Goal: Task Accomplishment & Management: Manage account settings

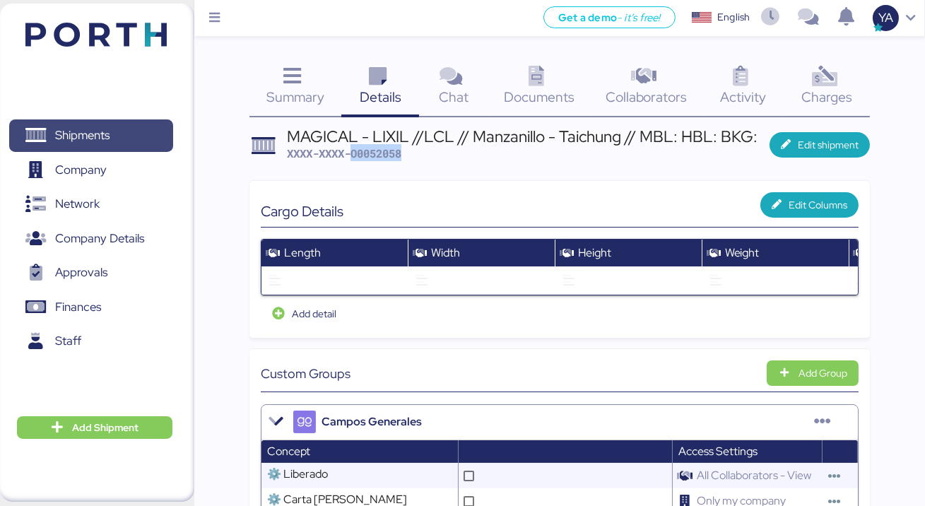
click at [85, 139] on span "Shipments" at bounding box center [82, 135] width 54 height 20
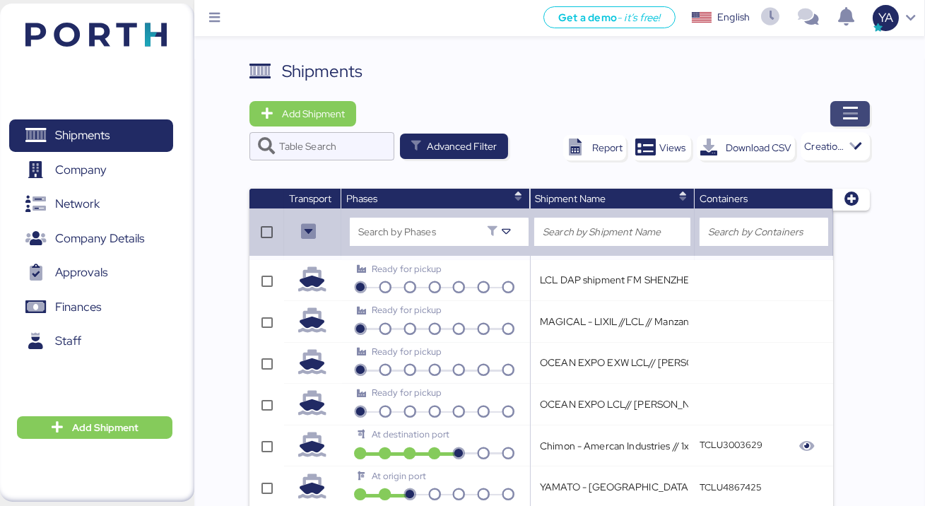
click at [841, 119] on span "button" at bounding box center [850, 113] width 40 height 25
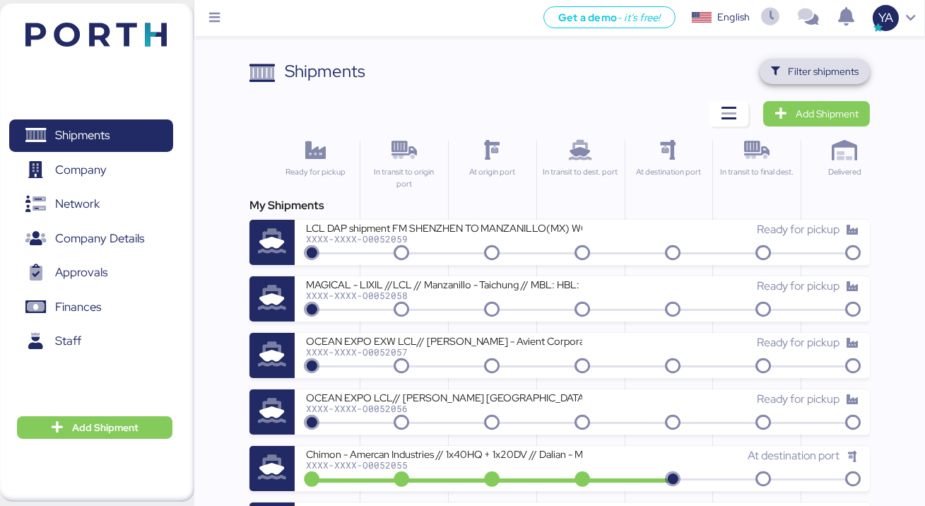
click at [791, 69] on span "Filter shipments" at bounding box center [823, 71] width 71 height 17
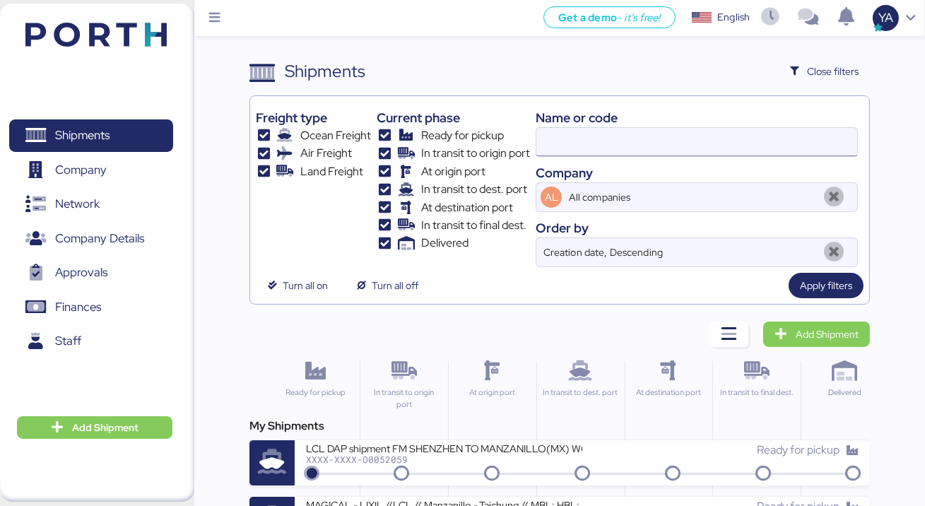
click at [714, 136] on input at bounding box center [696, 142] width 321 height 28
type input "o0051804"
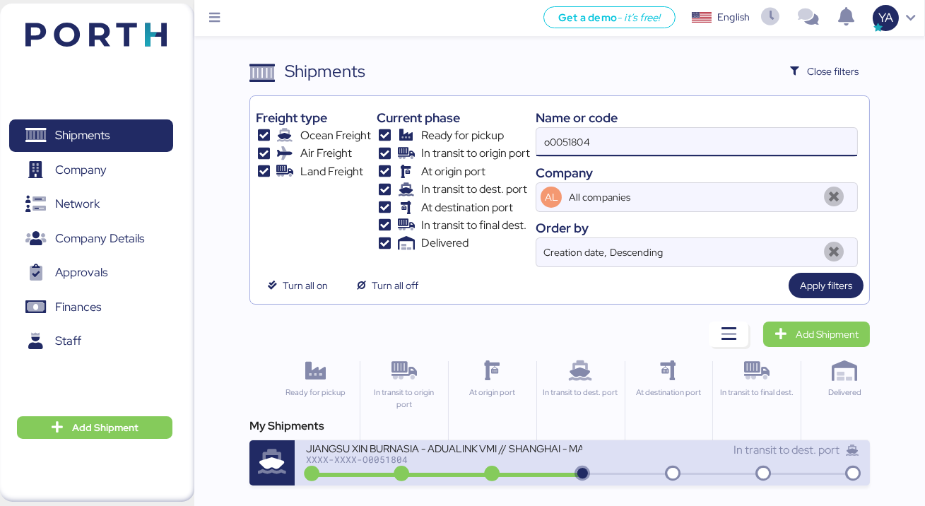
click at [482, 449] on div "JIANGSU XIN BURNASIA - ADUALINK VMI // SHANGHAI - MANZANILLO // HBL: BYKS250612…" at bounding box center [444, 447] width 276 height 12
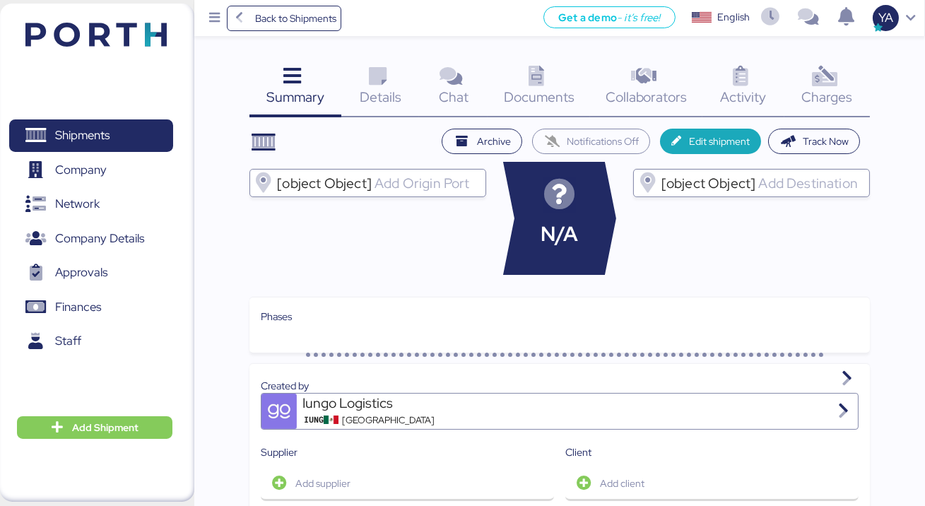
click at [814, 87] on icon at bounding box center [824, 76] width 30 height 20
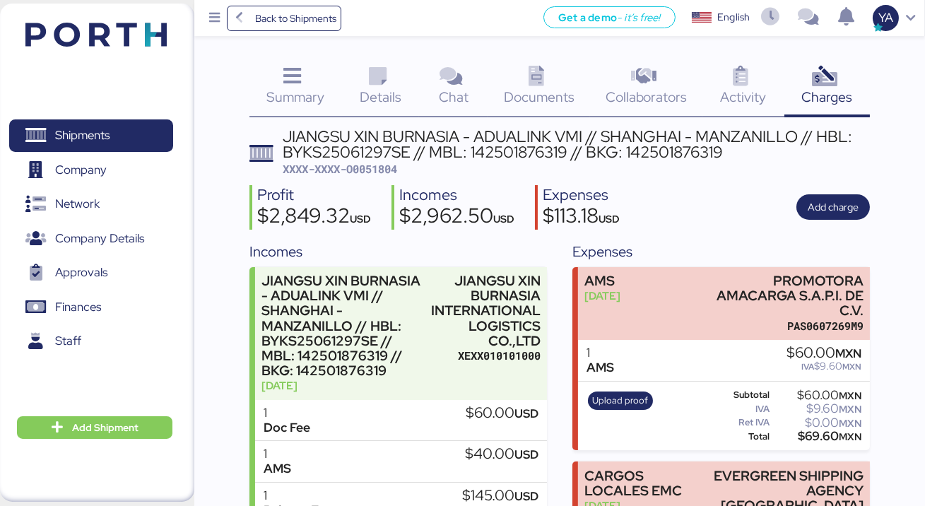
click at [379, 170] on span "XXXX-XXXX-O0051804" at bounding box center [340, 169] width 114 height 14
copy span "O0051804"
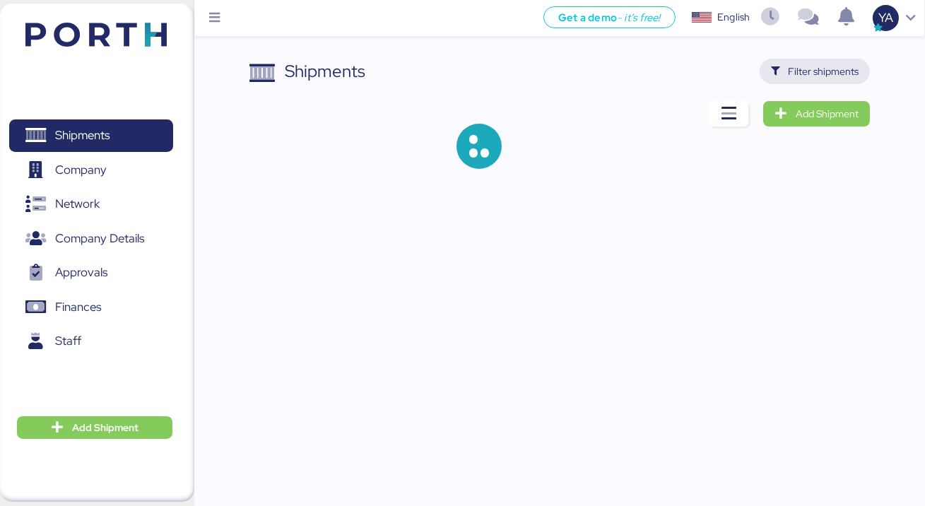
click at [820, 83] on span "Filter shipments" at bounding box center [814, 71] width 111 height 25
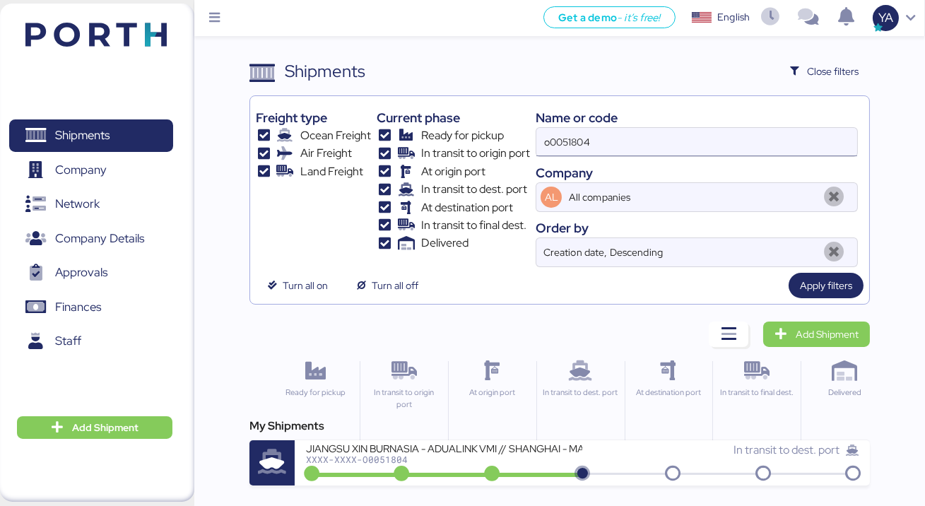
click at [676, 132] on input "o0051804" at bounding box center [696, 142] width 321 height 28
type input "adualink"
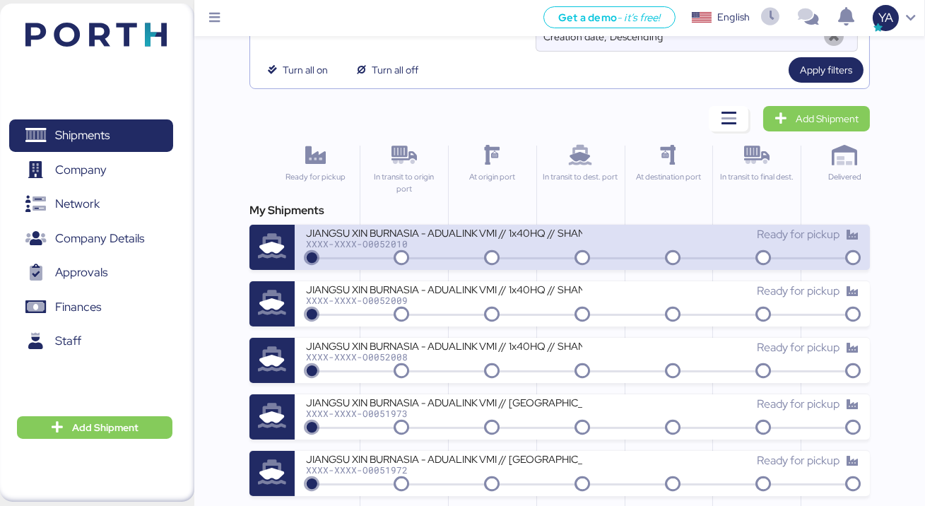
scroll to position [218, 0]
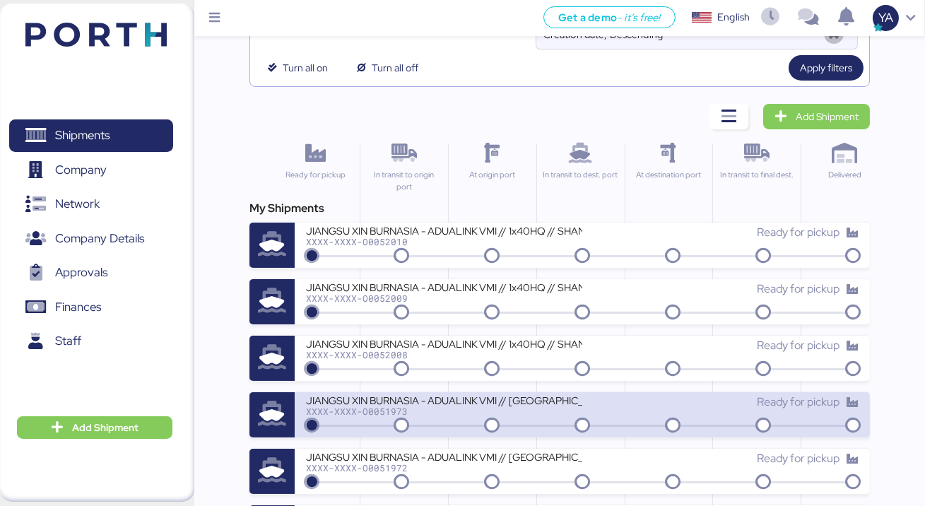
click at [453, 392] on div "JIANGSU XIN BURNASIA - ADUALINK VMI // SHANGHAI - MANZANILLO // MBL: EGLV142502…" at bounding box center [583, 414] width 576 height 45
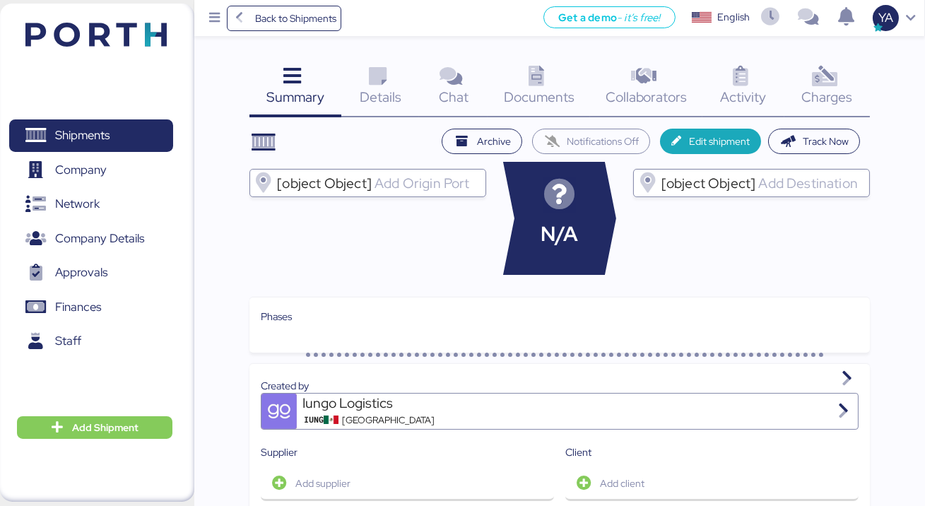
click at [833, 103] on span "Charges" at bounding box center [827, 97] width 51 height 18
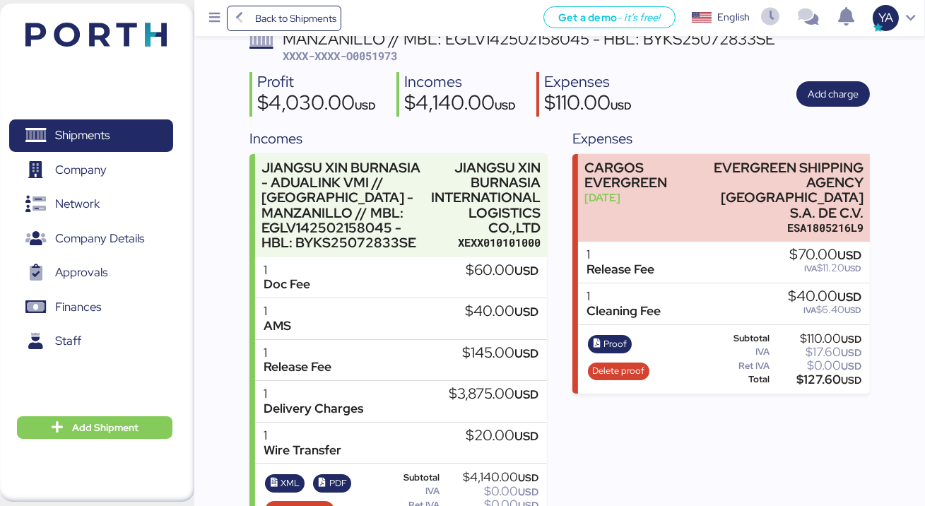
scroll to position [150, 0]
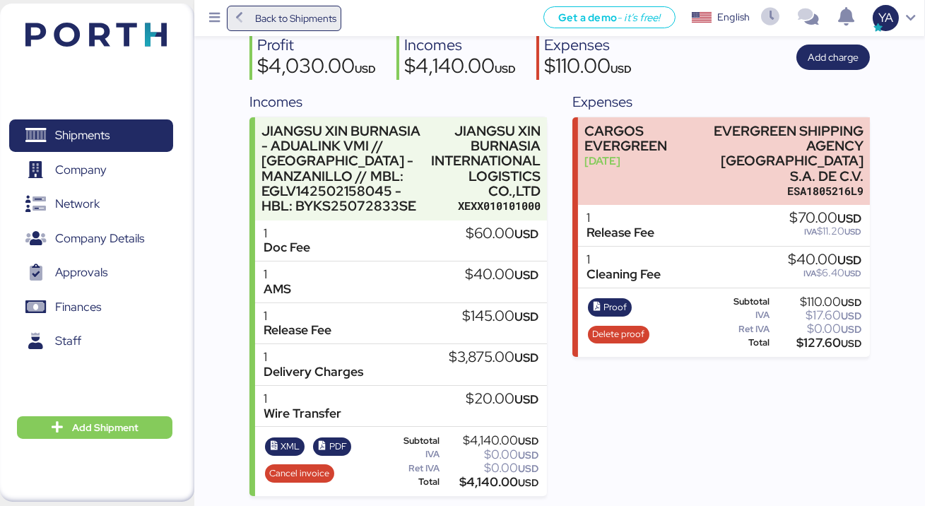
click at [290, 20] on span "Back to Shipments" at bounding box center [295, 18] width 81 height 17
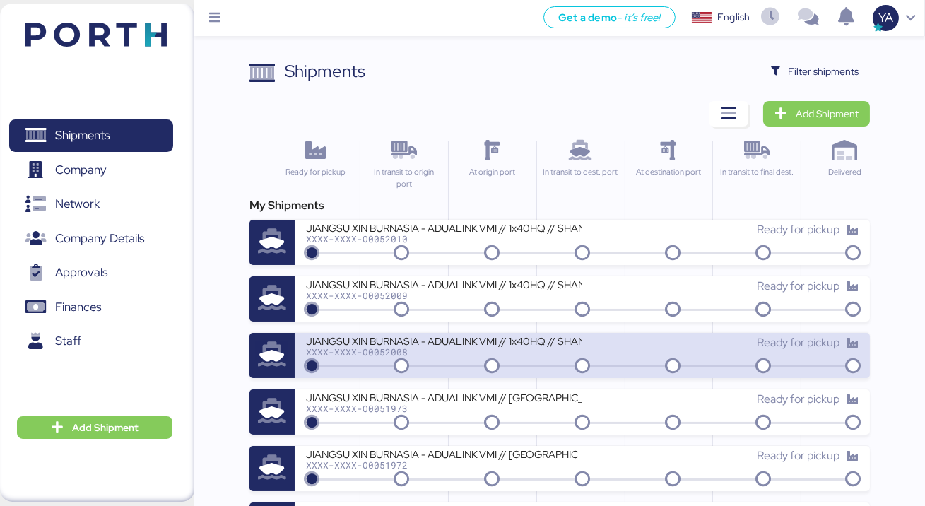
click at [340, 341] on div "JIANGSU XIN BURNASIA - ADUALINK VMI // 1x40HQ // SHANGHAI - MANZANILLO / HBL: B…" at bounding box center [444, 340] width 276 height 12
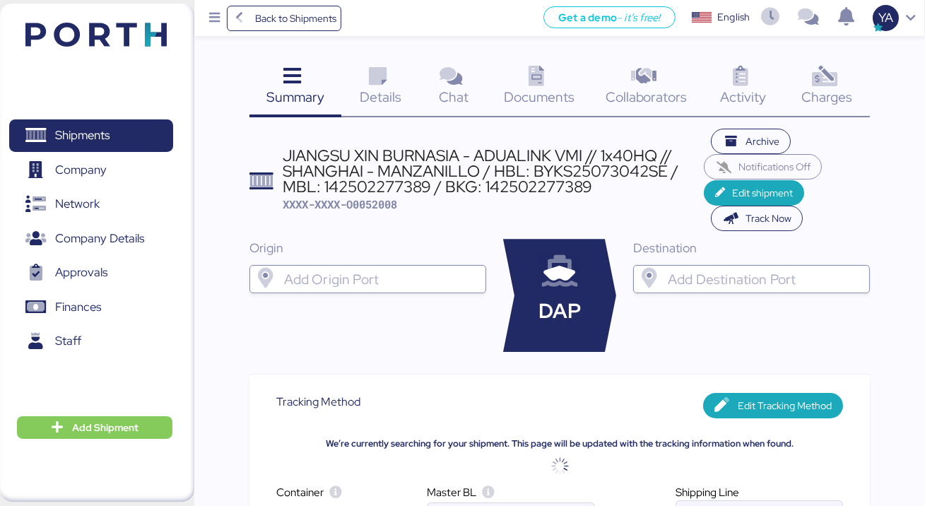
click at [820, 79] on icon at bounding box center [824, 76] width 30 height 20
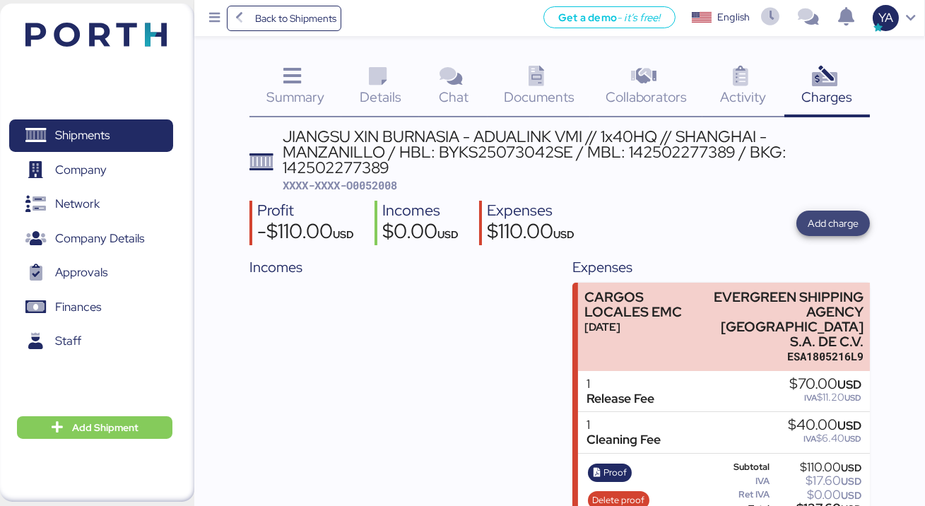
click at [828, 232] on span "Add charge" at bounding box center [832, 222] width 73 height 25
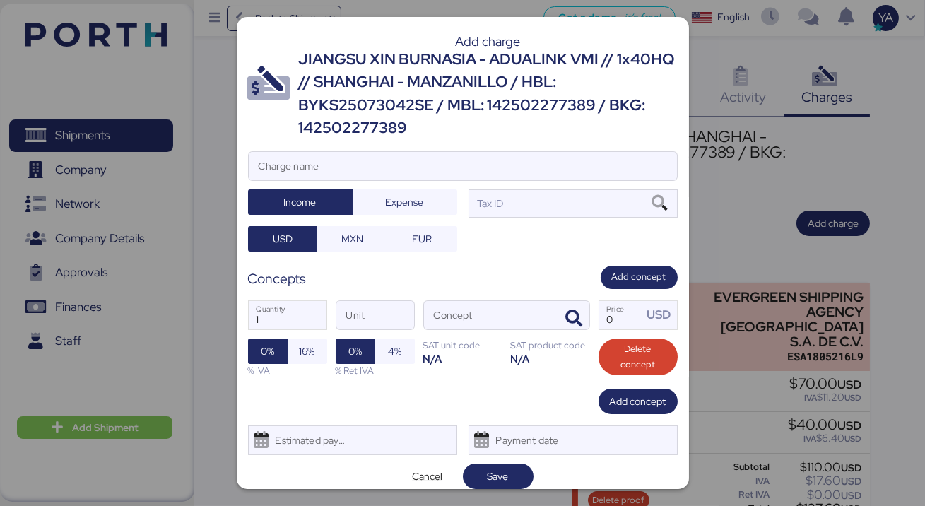
click at [453, 83] on div "JIANGSU XIN BURNASIA - ADUALINK VMI // 1x40HQ // SHANGHAI - MANZANILLO / HBL: B…" at bounding box center [488, 94] width 379 height 92
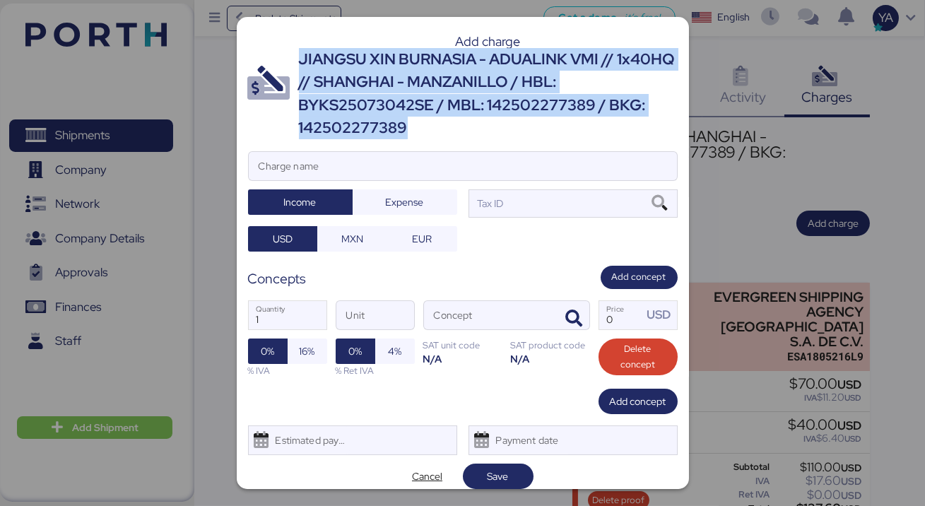
click at [453, 83] on div "JIANGSU XIN BURNASIA - ADUALINK VMI // 1x40HQ // SHANGHAI - MANZANILLO / HBL: B…" at bounding box center [488, 94] width 379 height 92
copy div "JIANGSU XIN BURNASIA - ADUALINK VMI // 1x40HQ // SHANGHAI - MANZANILLO / HBL: B…"
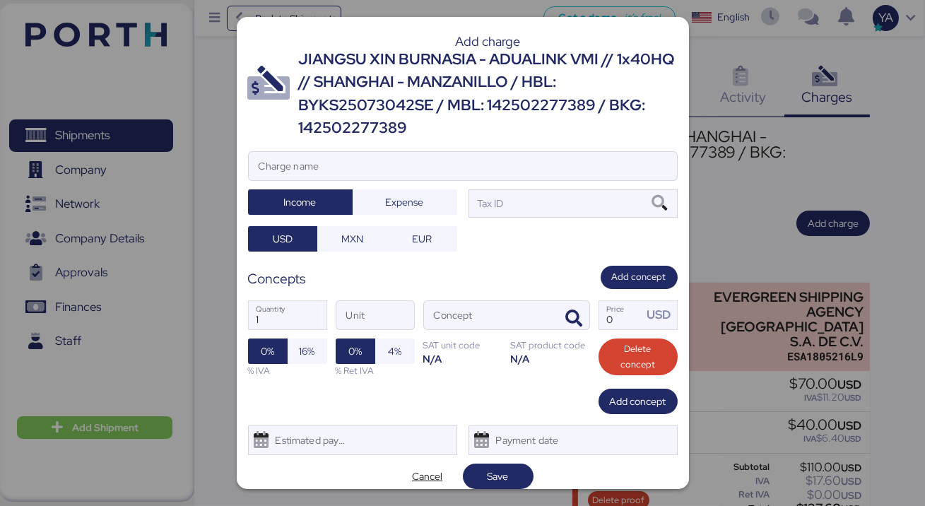
click at [449, 185] on div at bounding box center [463, 187] width 428 height 14
click at [449, 180] on input "Charge name" at bounding box center [463, 166] width 428 height 28
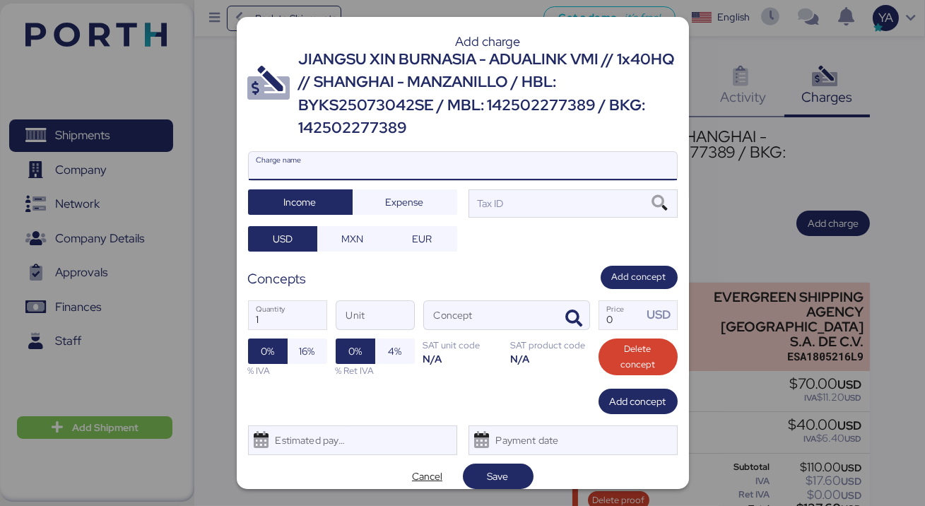
click at [449, 174] on input "Charge name" at bounding box center [463, 166] width 428 height 28
paste input "JIANGSU XIN BURNASIA - ADUALINK VMI // 1x40HQ // SHANGHAI - MANZANILLO / HBL: B…"
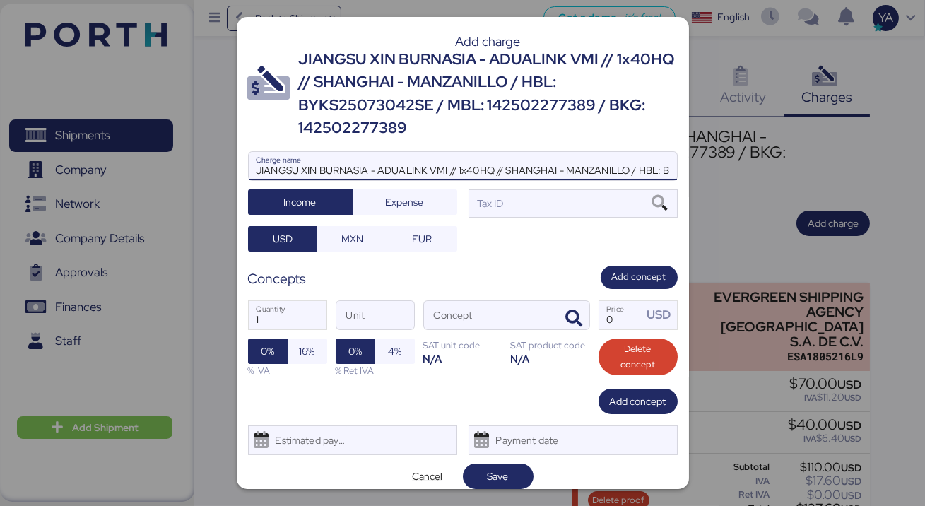
scroll to position [0, 290]
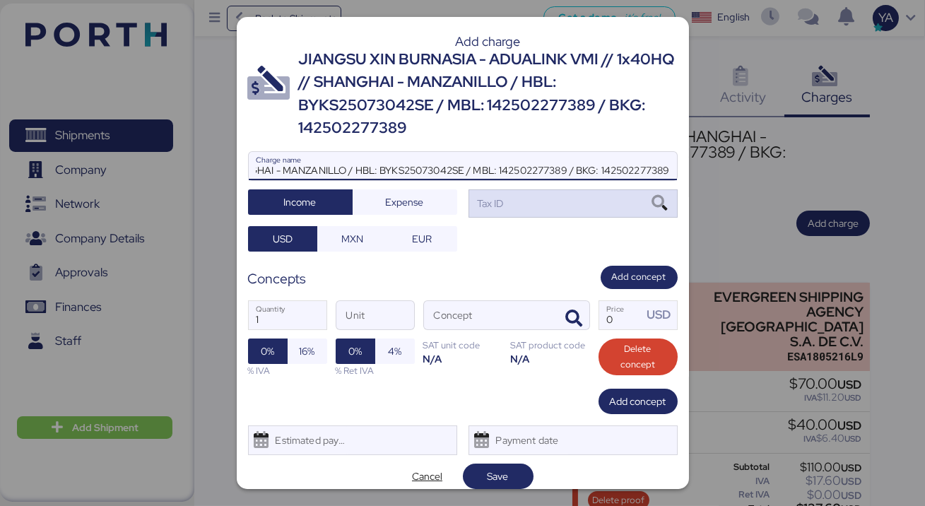
type input "JIANGSU XIN BURNASIA - ADUALINK VMI // 1x40HQ // SHANGHAI - MANZANILLO / HBL: B…"
click at [615, 206] on div "Tax ID" at bounding box center [572, 203] width 209 height 28
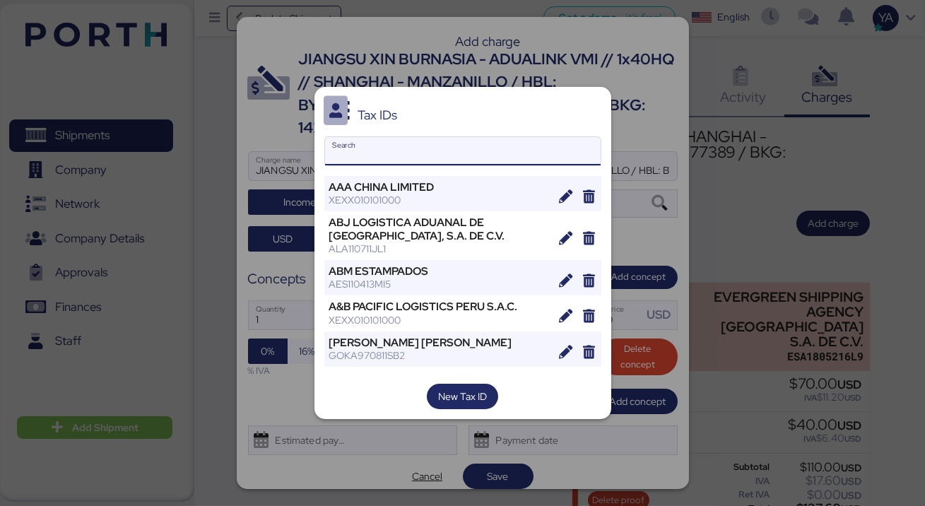
click at [456, 152] on input "Search" at bounding box center [462, 151] width 275 height 28
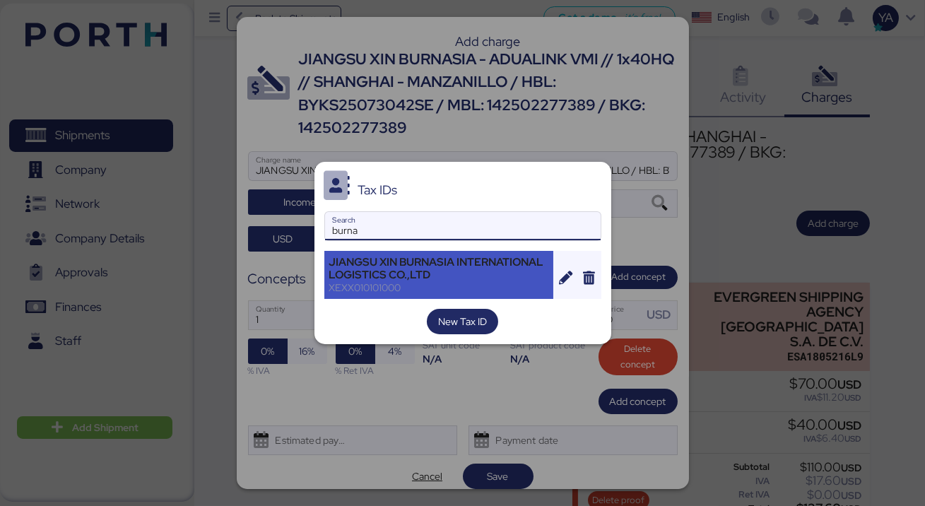
type input "burna"
click at [345, 262] on div "JIANGSU XIN BURNASIA INTERNATIONAL LOGISTICS CO.,LTD" at bounding box center [439, 268] width 220 height 25
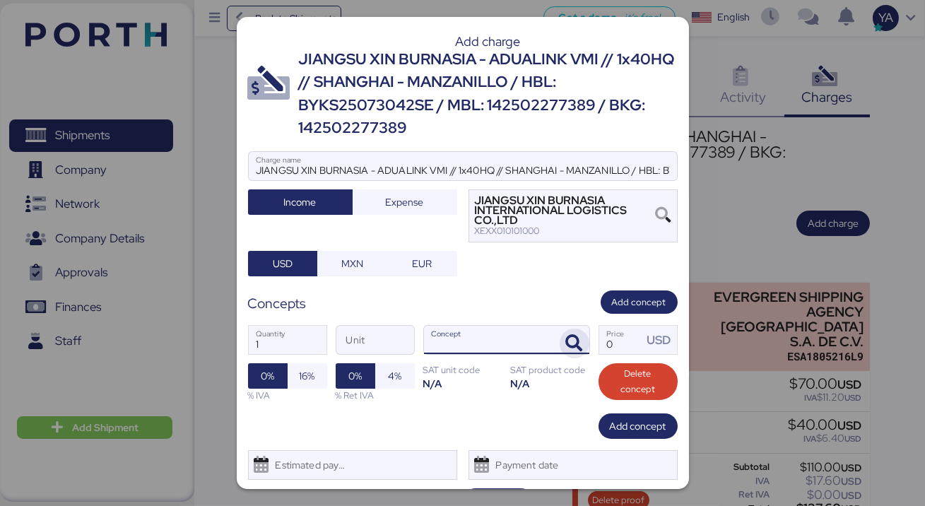
click at [566, 341] on icon "button" at bounding box center [574, 343] width 17 height 17
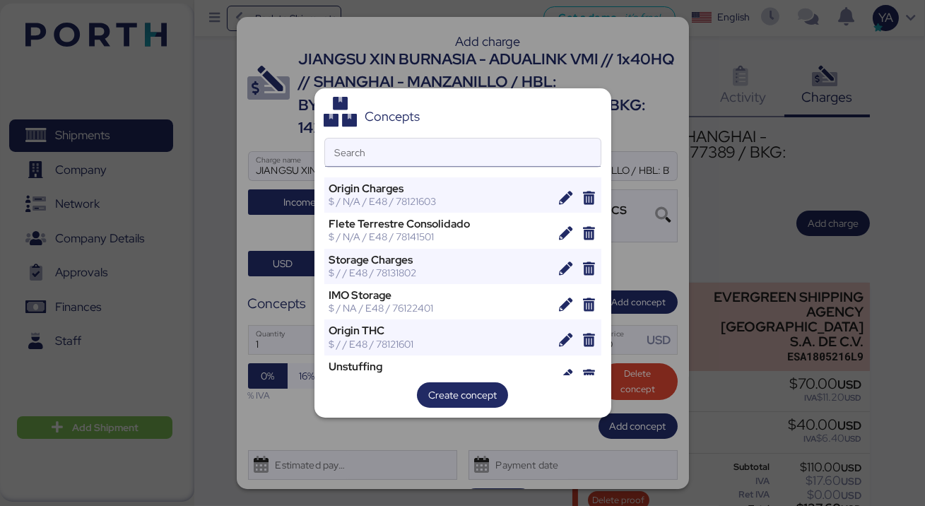
click at [509, 147] on input "Search" at bounding box center [462, 152] width 275 height 28
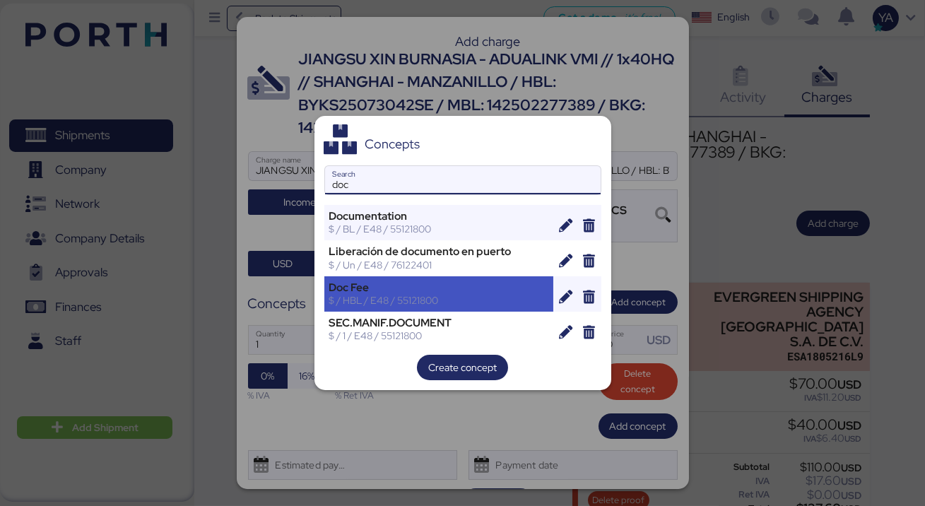
type input "doc"
click at [400, 290] on div "Doc Fee" at bounding box center [439, 287] width 220 height 13
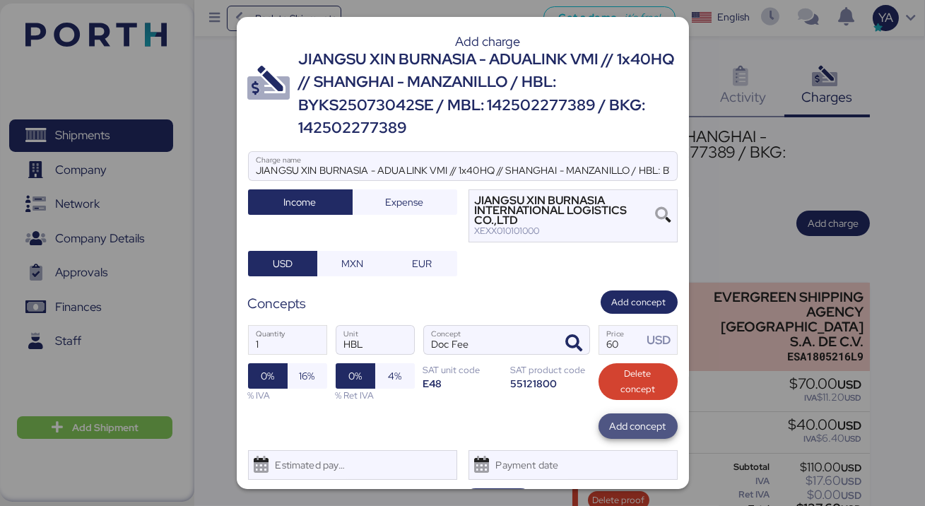
click at [610, 423] on span "Add concept" at bounding box center [638, 425] width 57 height 17
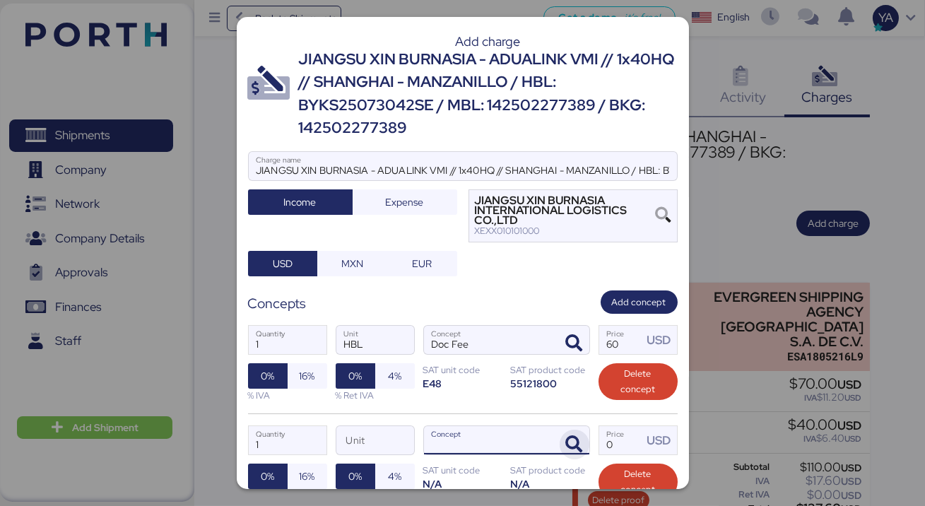
click at [574, 449] on icon "button" at bounding box center [574, 444] width 17 height 17
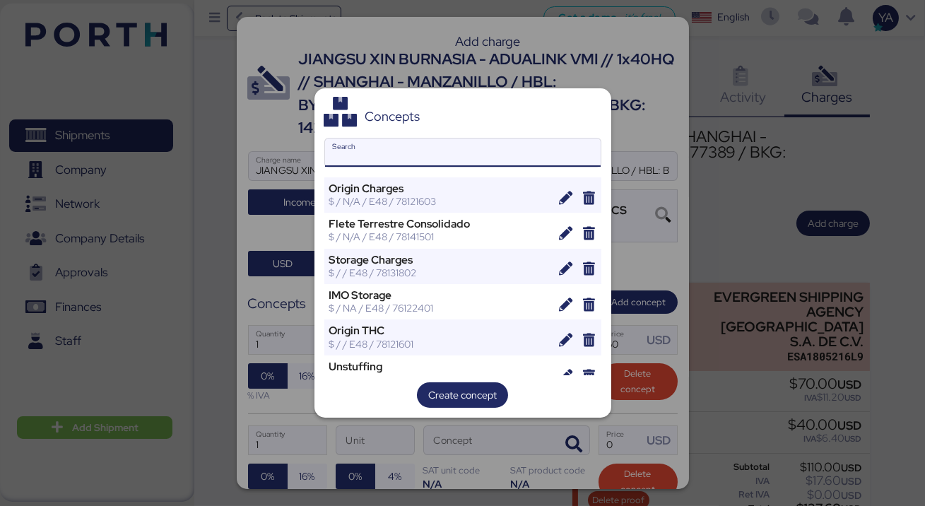
click at [485, 157] on input "Search" at bounding box center [462, 152] width 275 height 28
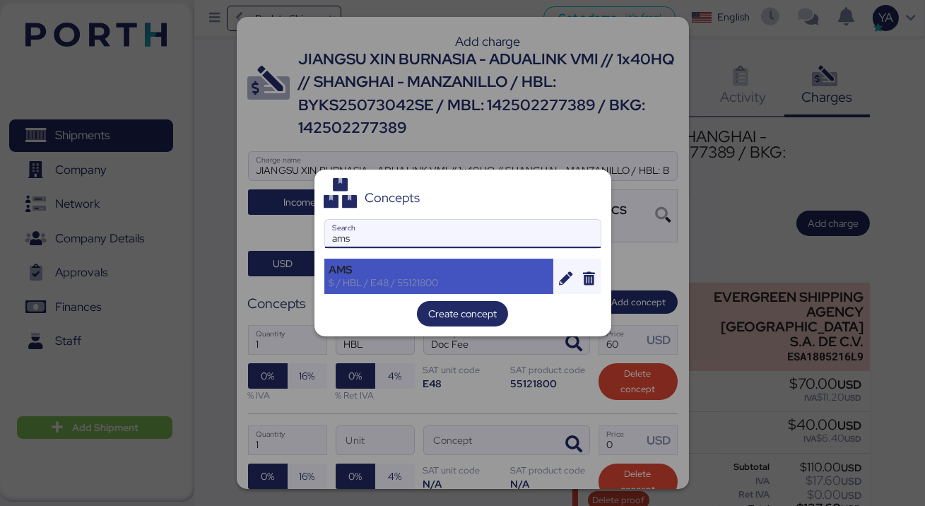
type input "ams"
click at [449, 267] on div "AMS" at bounding box center [439, 269] width 220 height 13
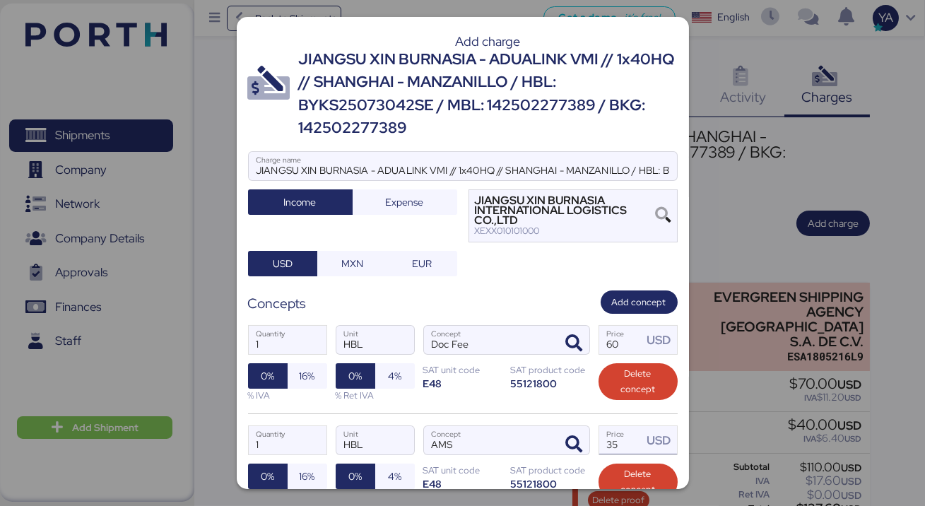
click at [628, 449] on input "35" at bounding box center [621, 440] width 44 height 28
type input "3"
type input "40"
click at [586, 428] on div at bounding box center [572, 440] width 34 height 28
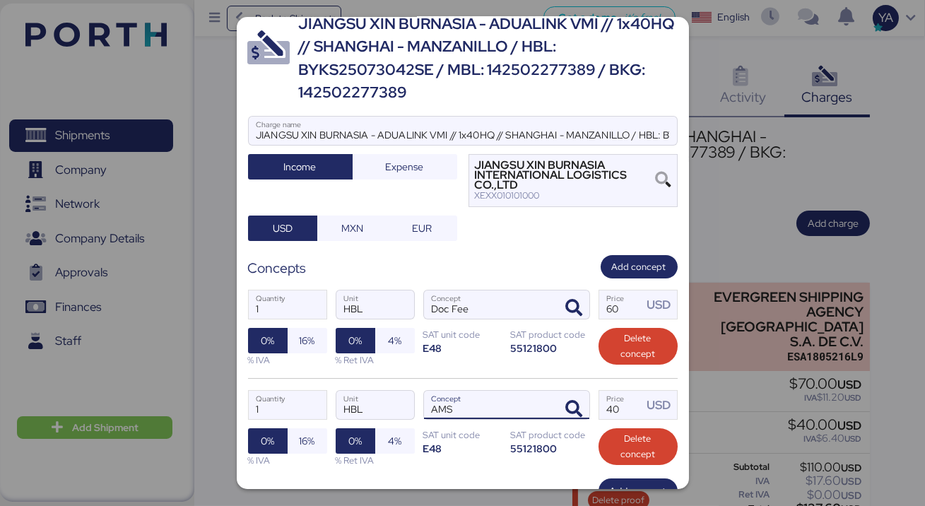
scroll to position [136, 0]
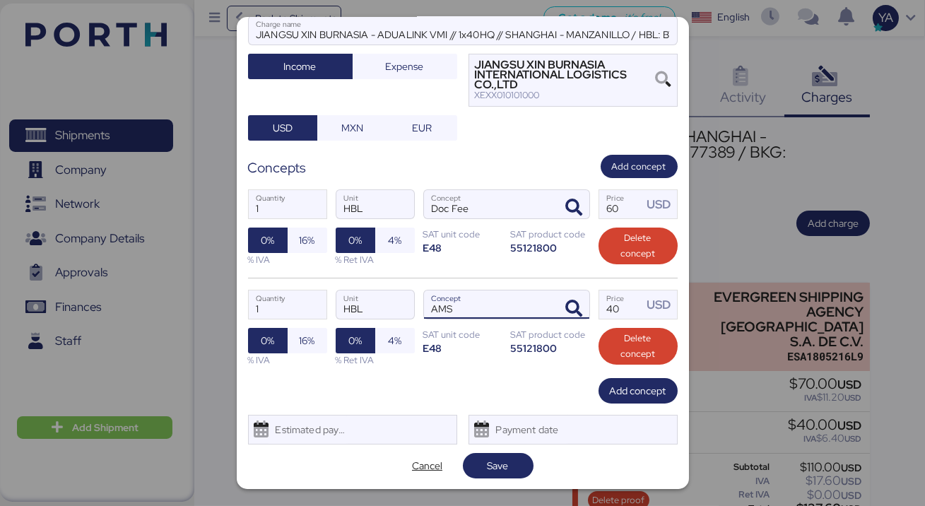
click at [639, 403] on div "Add charge JIANGSU XIN BURNASIA - ADUALINK VMI // 1x40HQ // SHANGHAI - MANZANIL…" at bounding box center [463, 253] width 452 height 472
click at [635, 398] on span "Add concept" at bounding box center [638, 391] width 57 height 20
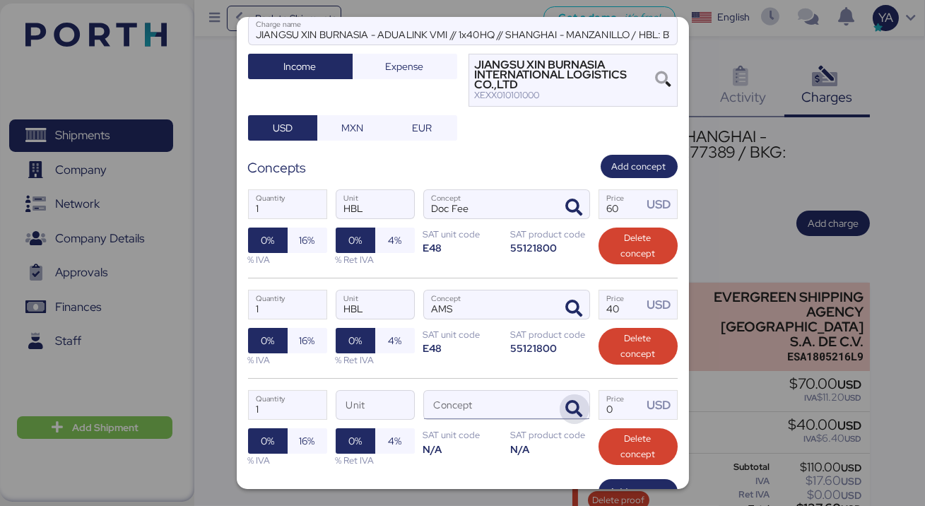
click at [571, 410] on icon "button" at bounding box center [574, 408] width 17 height 17
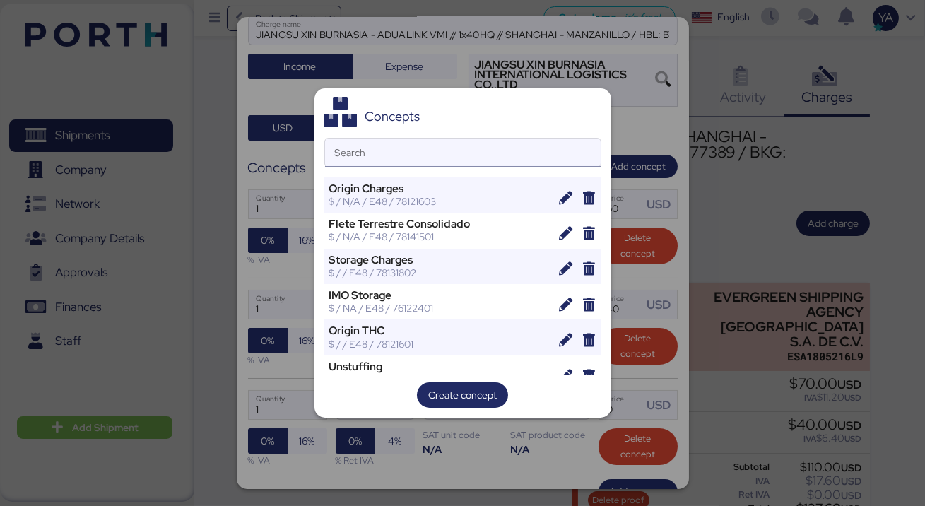
click at [428, 153] on input "Search" at bounding box center [462, 152] width 275 height 28
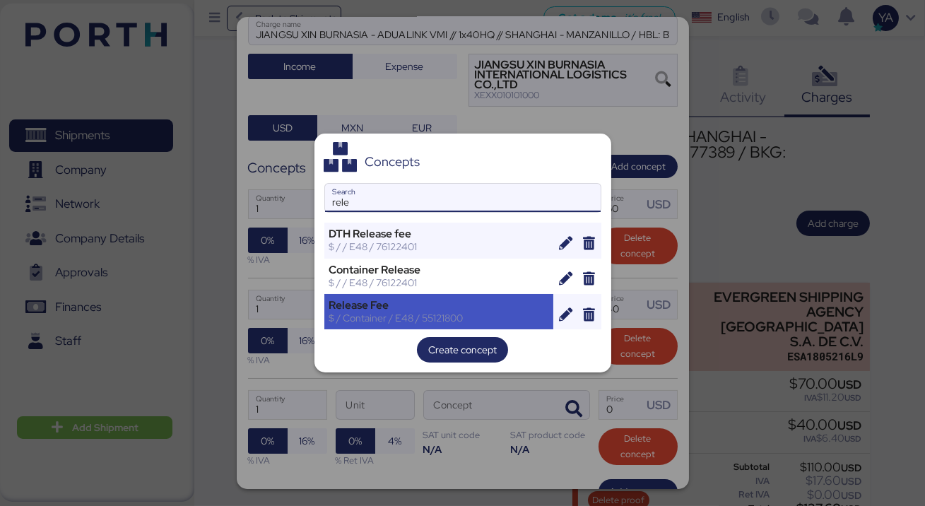
type input "rele"
click at [404, 299] on div "Release Fee" at bounding box center [439, 305] width 220 height 13
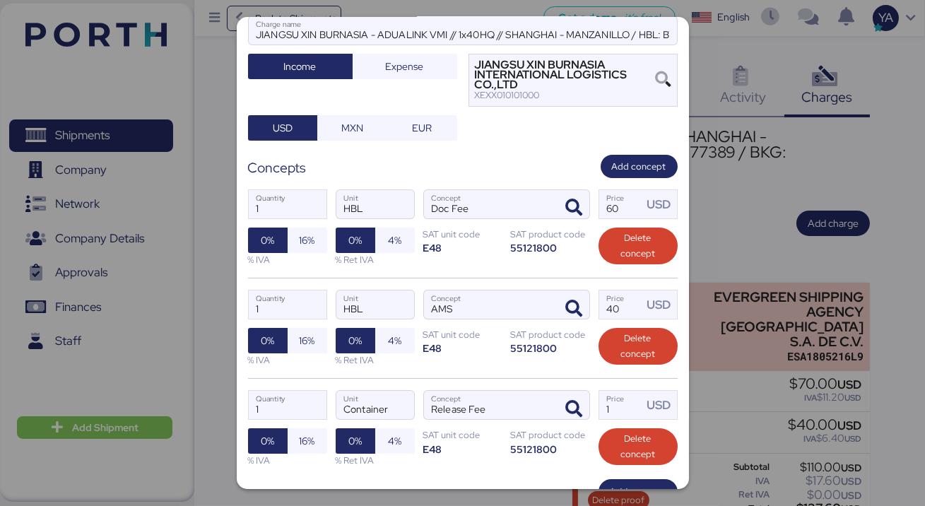
click at [465, 362] on div "1 Quantity HBL Unit AMS Concept 40 Price USD 0% 16% % IVA 0% 4% % Ret IVA SAT u…" at bounding box center [462, 328] width 429 height 100
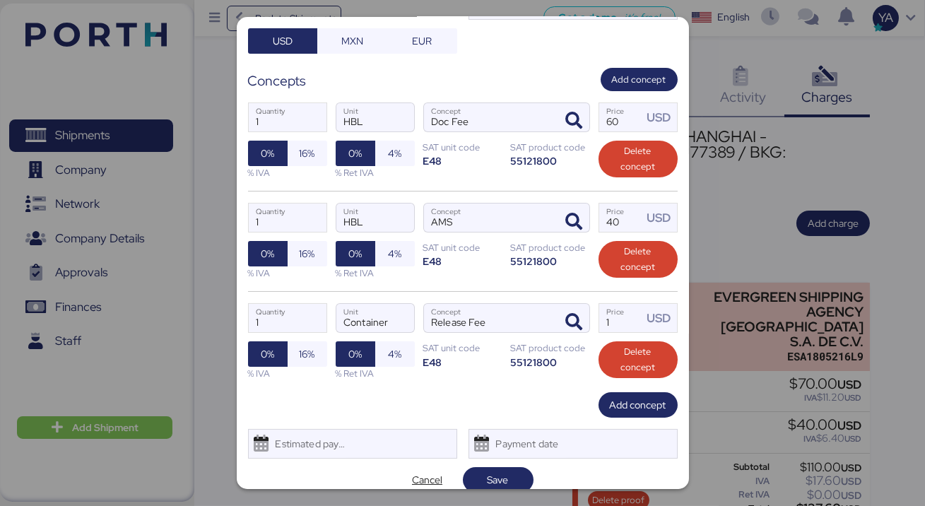
scroll to position [236, 0]
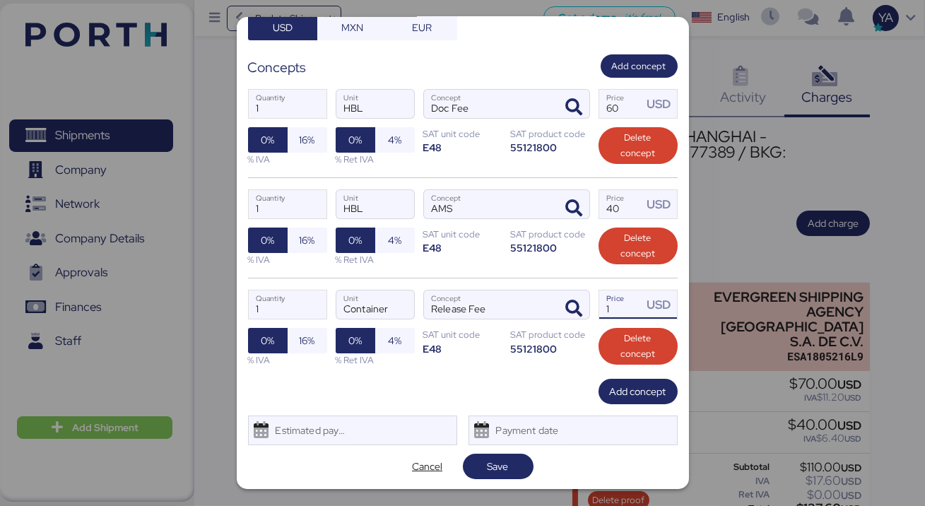
click at [631, 313] on input "1" at bounding box center [621, 304] width 44 height 28
type input "145"
click at [636, 403] on span "Add concept" at bounding box center [637, 391] width 79 height 25
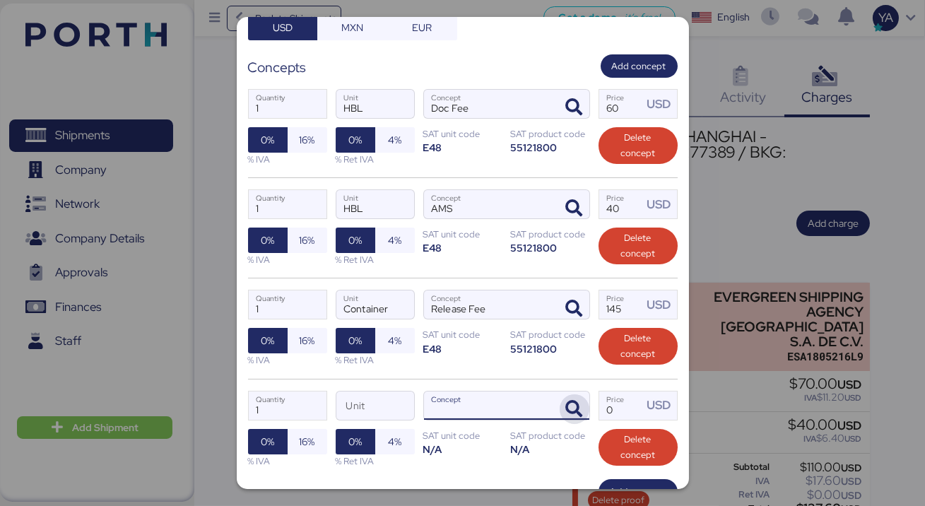
click at [578, 403] on icon "button" at bounding box center [574, 408] width 17 height 17
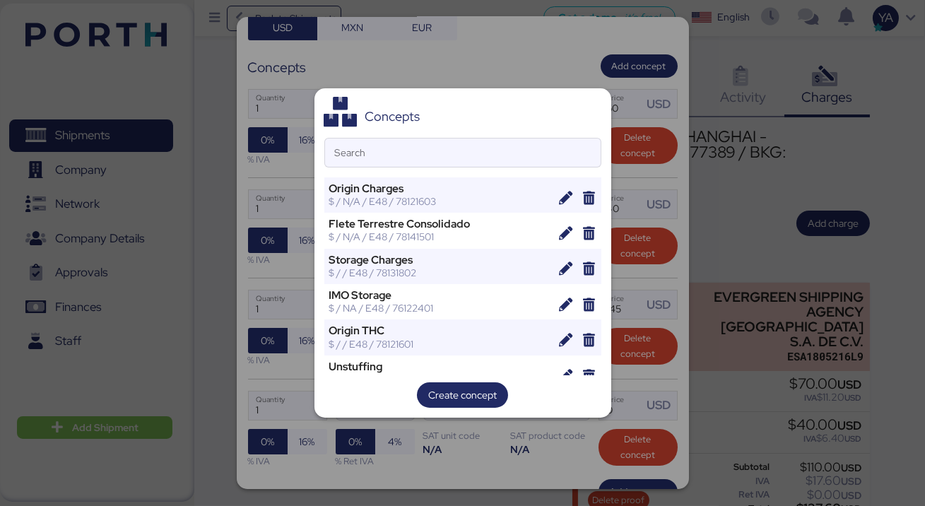
click at [402, 173] on div "Concepts Search Origin Charges $ / N/A / E48 / 78121603 Flete Terrestre Consoli…" at bounding box center [462, 253] width 297 height 330
click at [403, 162] on input "Search" at bounding box center [462, 152] width 275 height 28
type input "2"
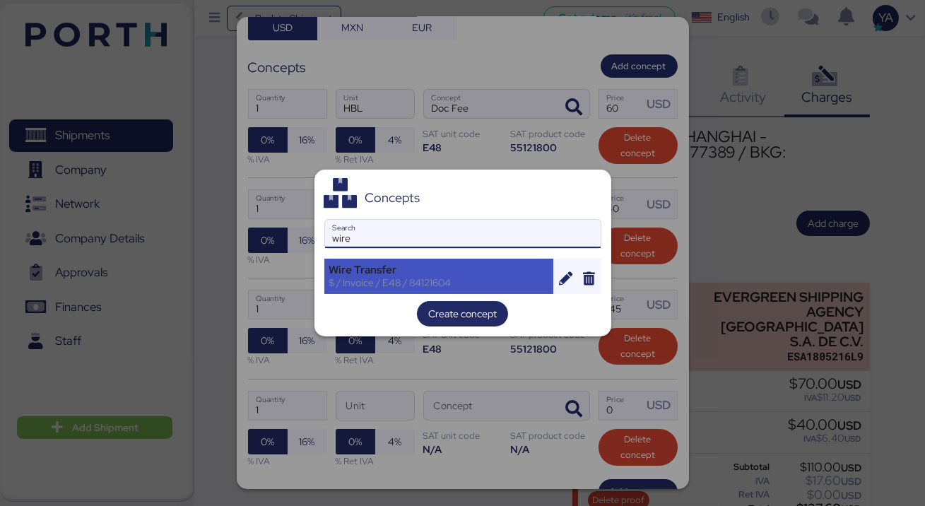
type input "wire"
click at [367, 270] on div "Wire Transfer" at bounding box center [439, 269] width 220 height 13
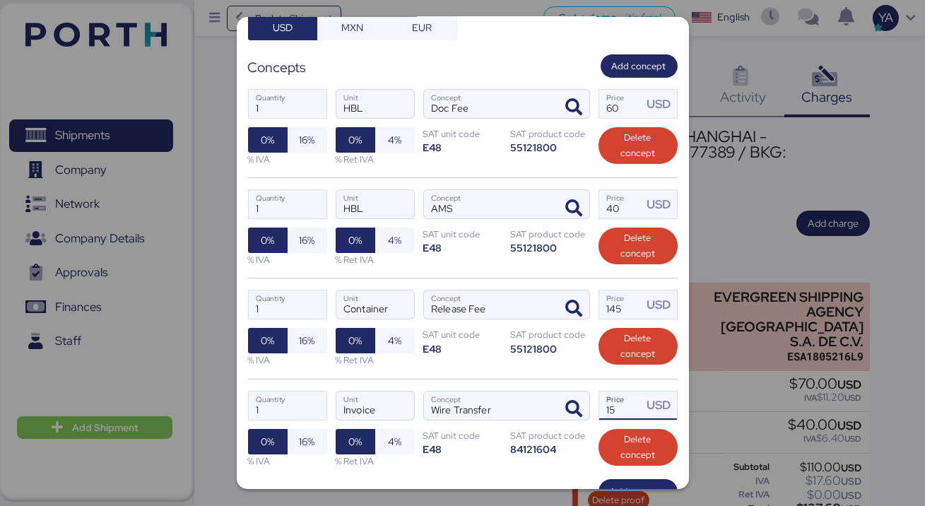
click at [623, 408] on input "15" at bounding box center [621, 405] width 44 height 28
drag, startPoint x: 623, startPoint y: 408, endPoint x: 591, endPoint y: 407, distance: 31.8
click at [592, 408] on div "1 Quantity Invoice Unit Wire Transfer Concept 15 Price USD 0% 16% % IVA 0% 4% %…" at bounding box center [462, 429] width 429 height 100
type input "20"
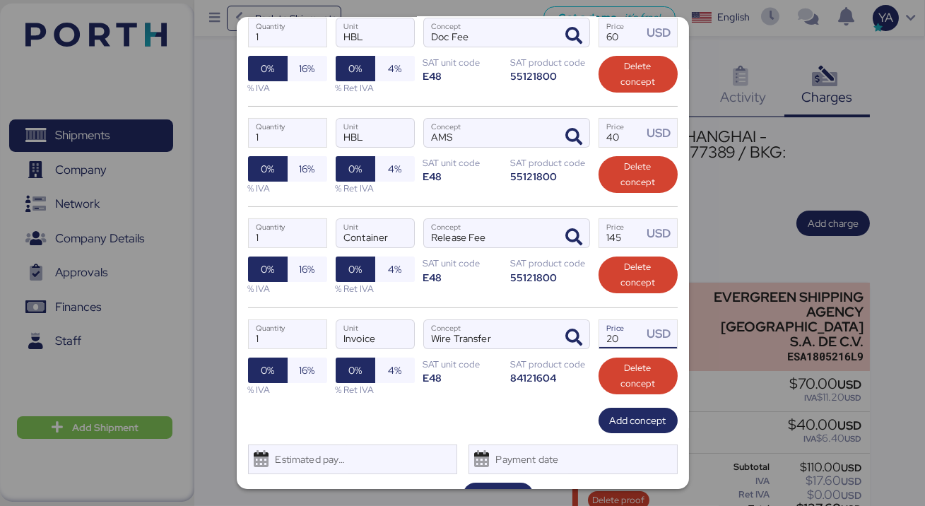
scroll to position [330, 0]
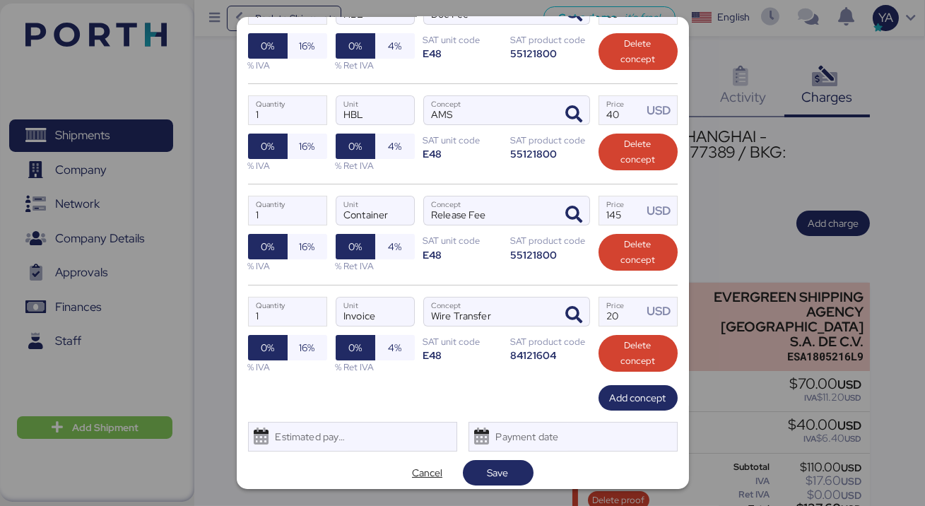
click at [547, 367] on div "1 Quantity Invoice Unit Wire Transfer Concept 20 Price USD 0% 16% % IVA 0% 4% %…" at bounding box center [462, 335] width 429 height 100
click at [662, 401] on span "Add concept" at bounding box center [638, 397] width 57 height 17
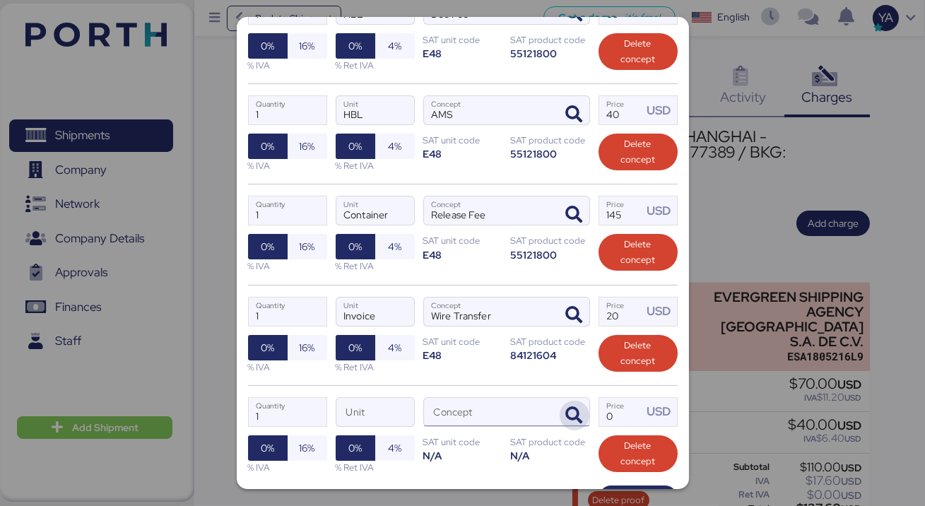
click at [574, 415] on icon "button" at bounding box center [574, 415] width 17 height 17
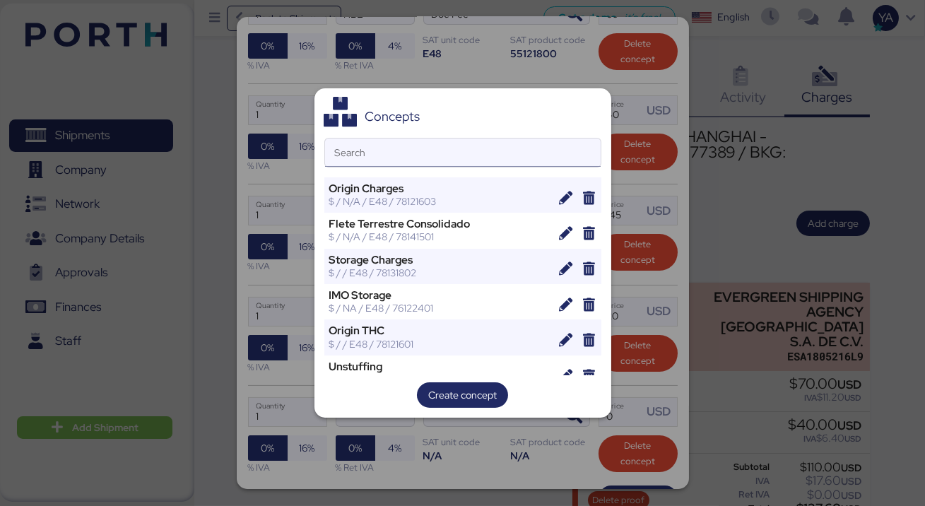
click at [470, 151] on input "Search" at bounding box center [462, 152] width 275 height 28
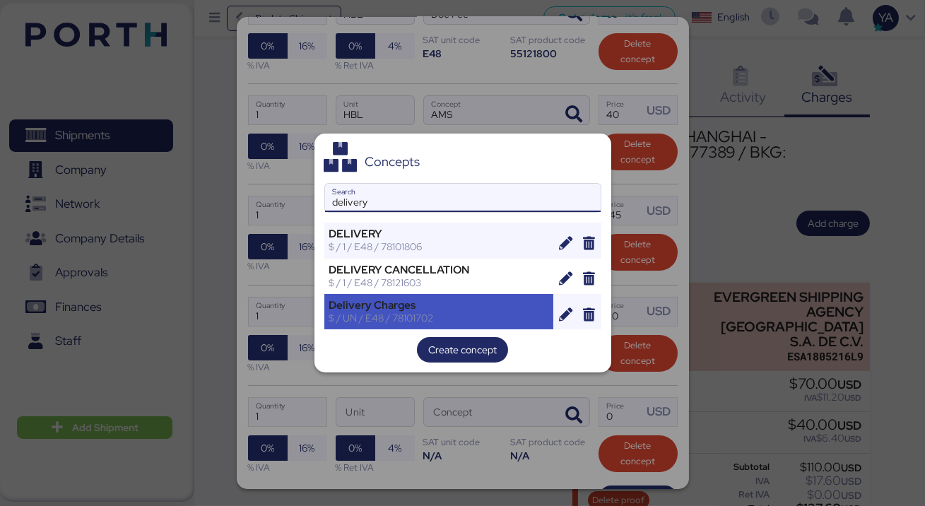
type input "delivery"
click at [417, 318] on div "$ / UN / E48 / 78101702" at bounding box center [439, 317] width 220 height 13
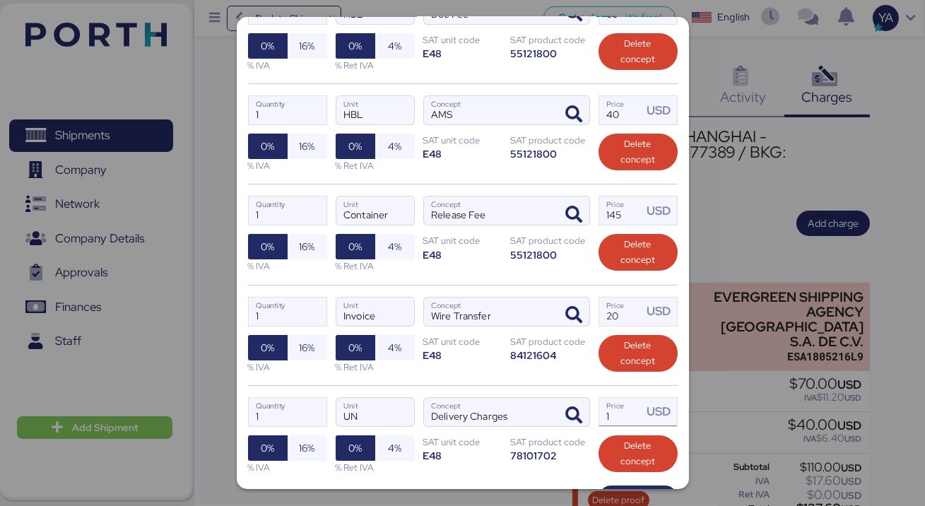
click at [626, 408] on input "1" at bounding box center [621, 412] width 44 height 28
type input "3875"
click at [550, 383] on div "1 Quantity Invoice Unit Wire Transfer Concept 20 Price USD 0% 16% % IVA 0% 4% %…" at bounding box center [462, 335] width 429 height 100
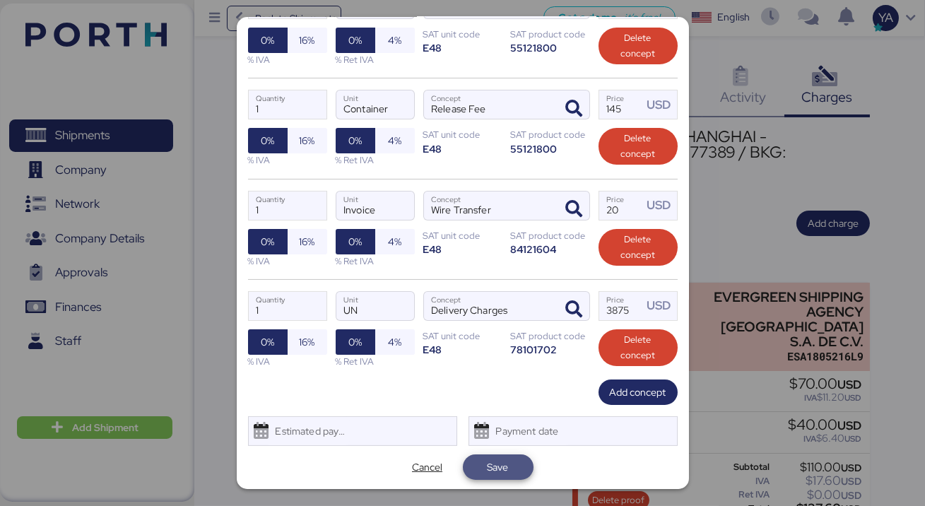
click at [504, 458] on span "Save" at bounding box center [497, 466] width 21 height 17
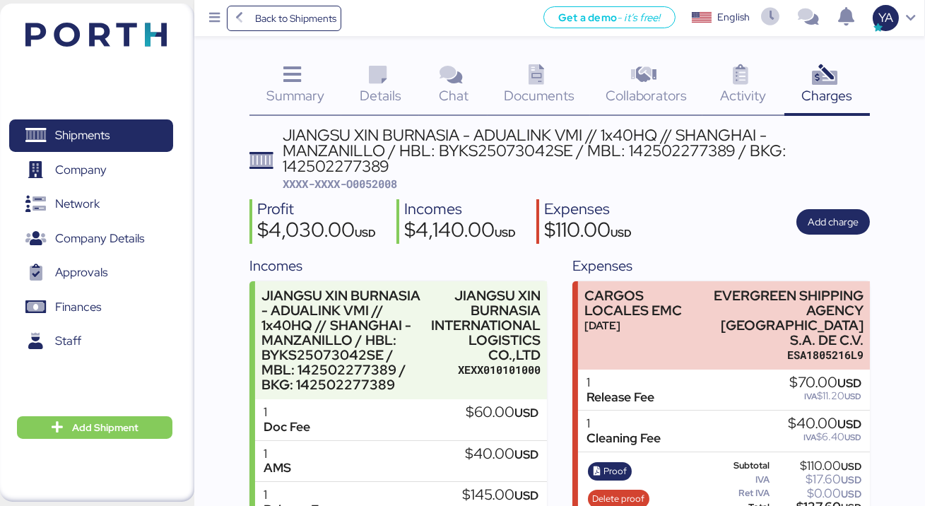
scroll to position [0, 0]
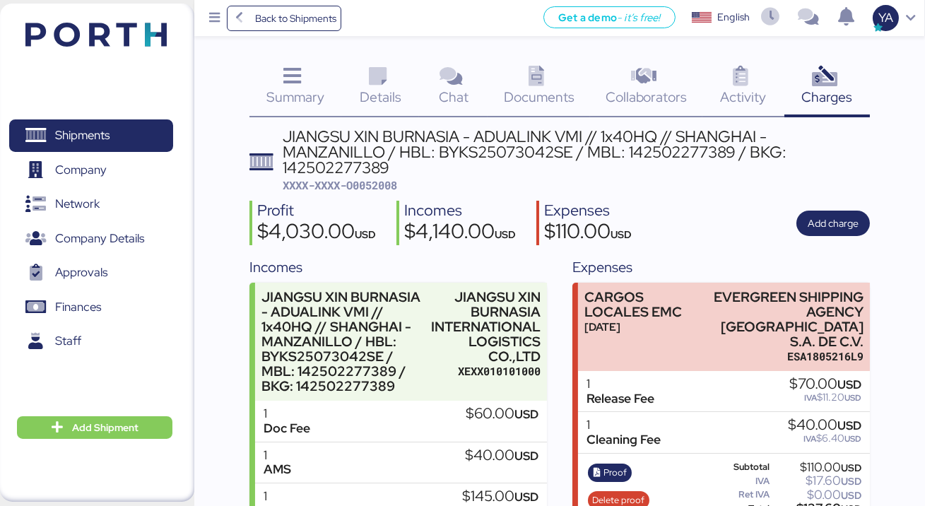
click at [554, 177] on div "JIANGSU XIN BURNASIA - ADUALINK VMI // 1x40HQ // SHANGHAI - MANZANILLO / HBL: B…" at bounding box center [576, 161] width 587 height 65
click at [315, 23] on span "Back to Shipments" at bounding box center [295, 18] width 81 height 17
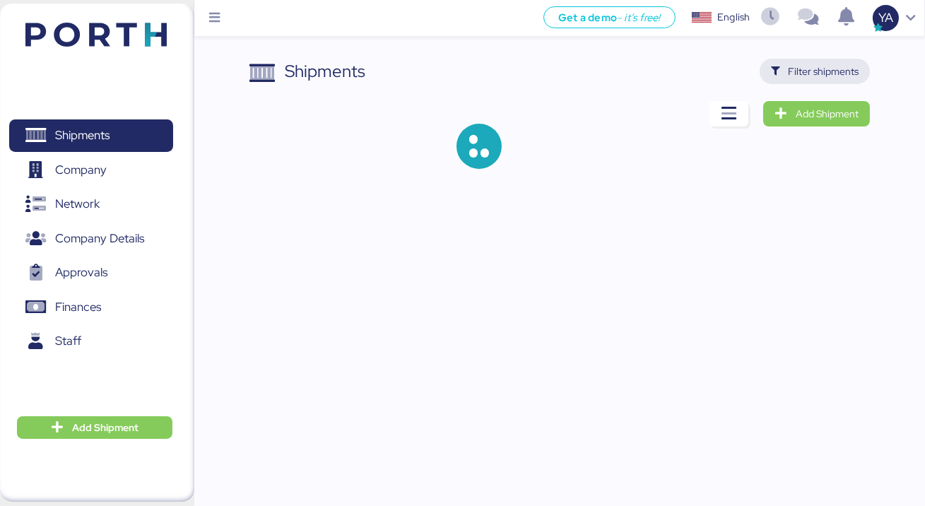
click at [809, 73] on span "Filter shipments" at bounding box center [823, 71] width 71 height 17
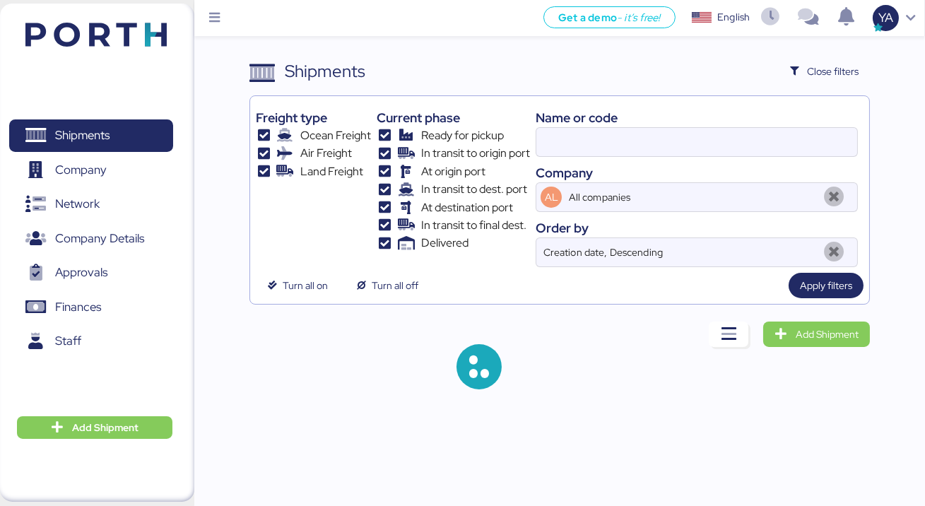
type input "adualink"
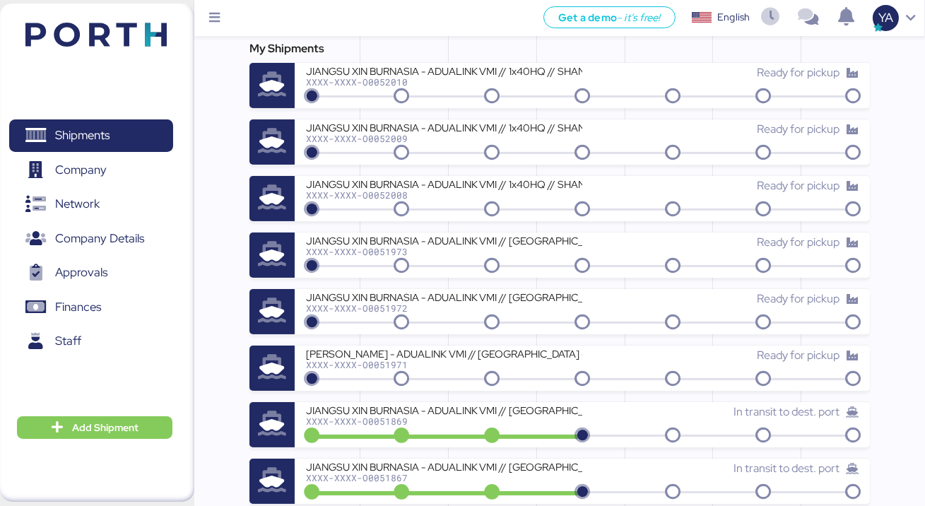
scroll to position [380, 0]
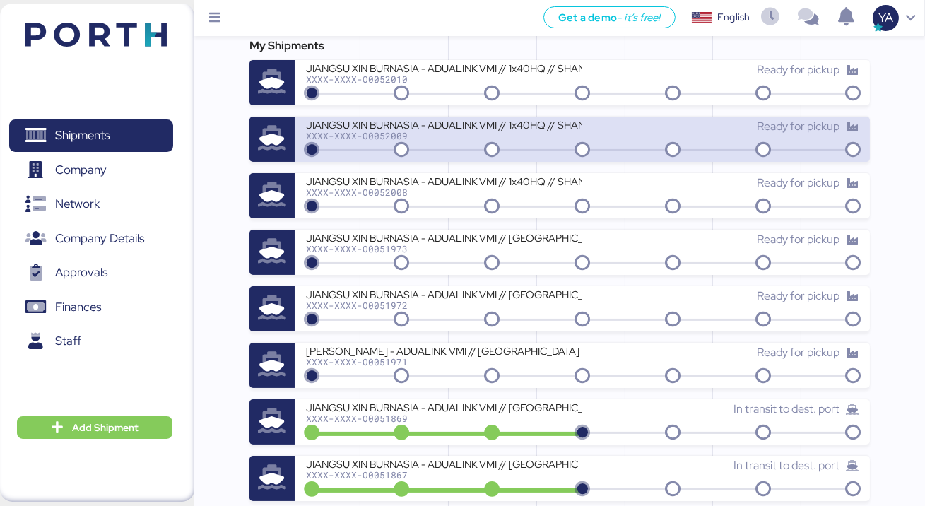
click at [470, 129] on div "JIANGSU XIN BURNASIA - ADUALINK VMI // 1x40HQ // SHANGHAI - MANZANILLO / HBL: B…" at bounding box center [444, 124] width 276 height 12
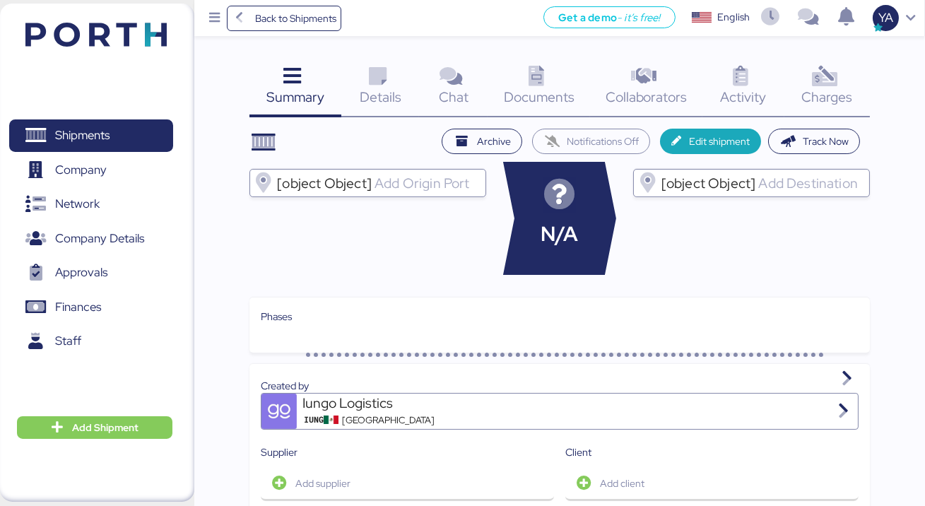
click at [813, 82] on icon at bounding box center [824, 76] width 30 height 20
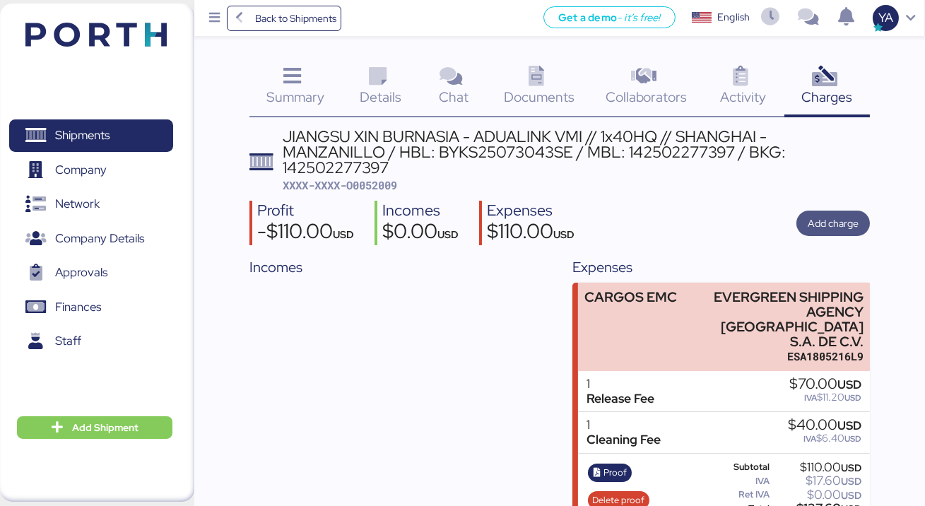
click at [823, 226] on span "Add charge" at bounding box center [832, 223] width 51 height 17
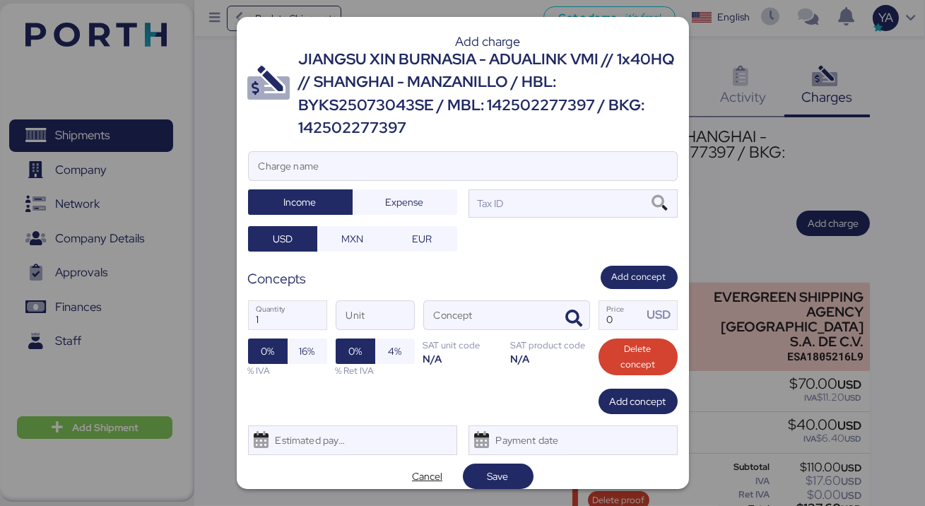
click at [446, 124] on div "JIANGSU XIN BURNASIA - ADUALINK VMI // 1x40HQ // SHANGHAI - MANZANILLO / HBL: B…" at bounding box center [488, 94] width 379 height 92
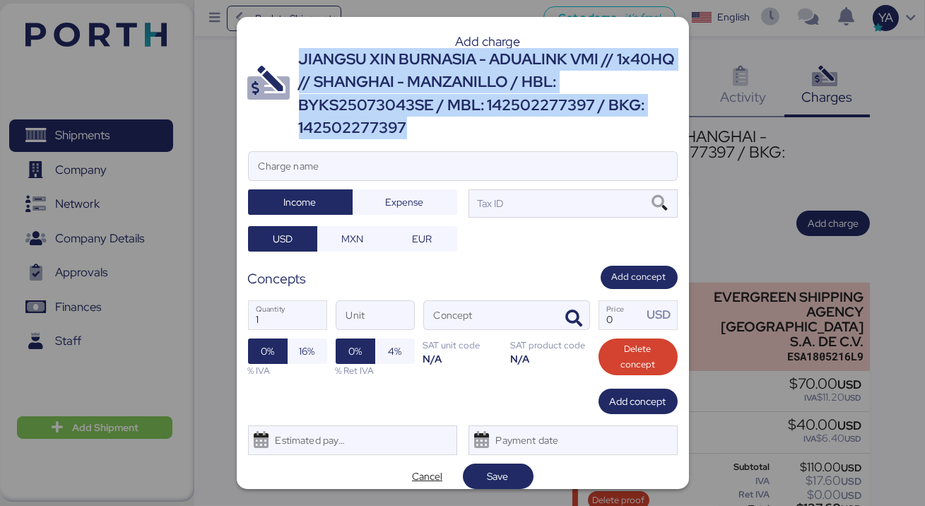
click at [446, 124] on div "JIANGSU XIN BURNASIA - ADUALINK VMI // 1x40HQ // SHANGHAI - MANZANILLO / HBL: B…" at bounding box center [488, 94] width 379 height 92
copy div "JIANGSU XIN BURNASIA - ADUALINK VMI // 1x40HQ // SHANGHAI - MANZANILLO / HBL: B…"
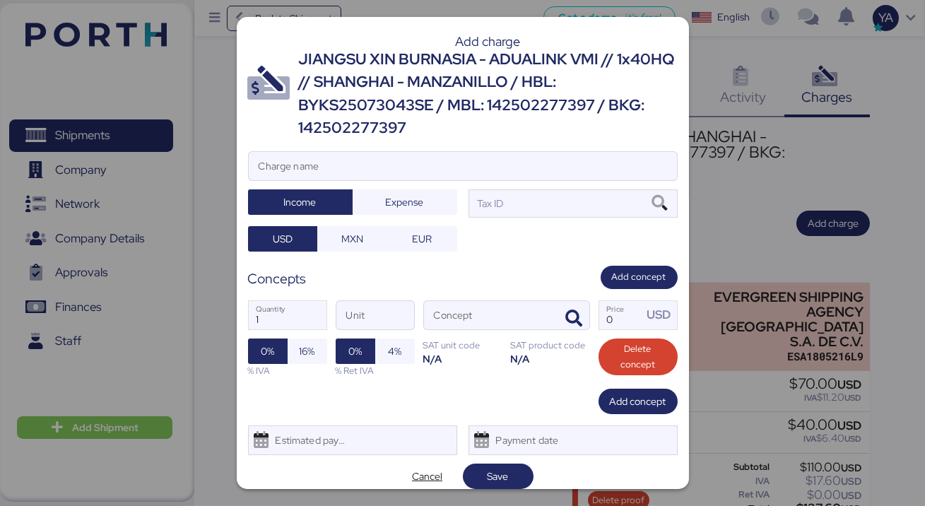
click at [408, 182] on div at bounding box center [463, 187] width 428 height 14
click at [408, 180] on input "Charge name" at bounding box center [463, 166] width 428 height 28
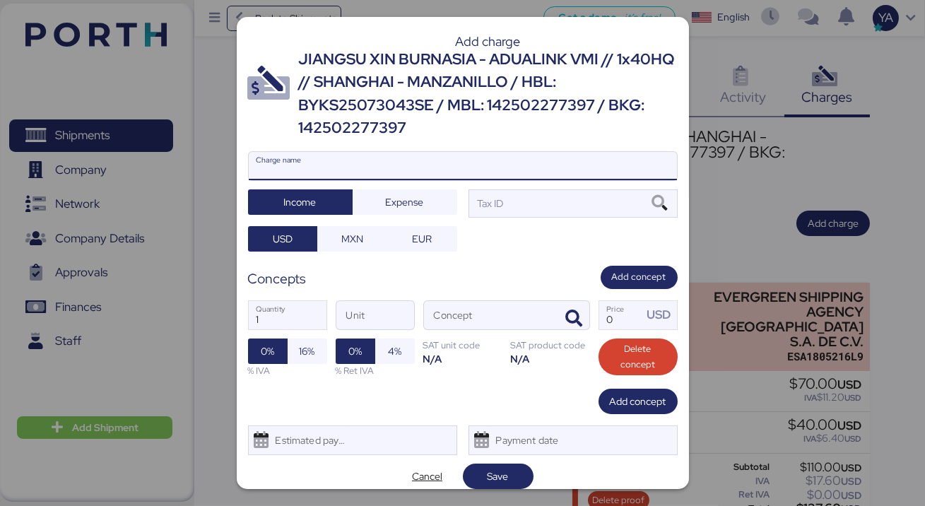
paste input "JIANGSU XIN BURNASIA - ADUALINK VMI // 1x40HQ // SHANGHAI - MANZANILLO / HBL: B…"
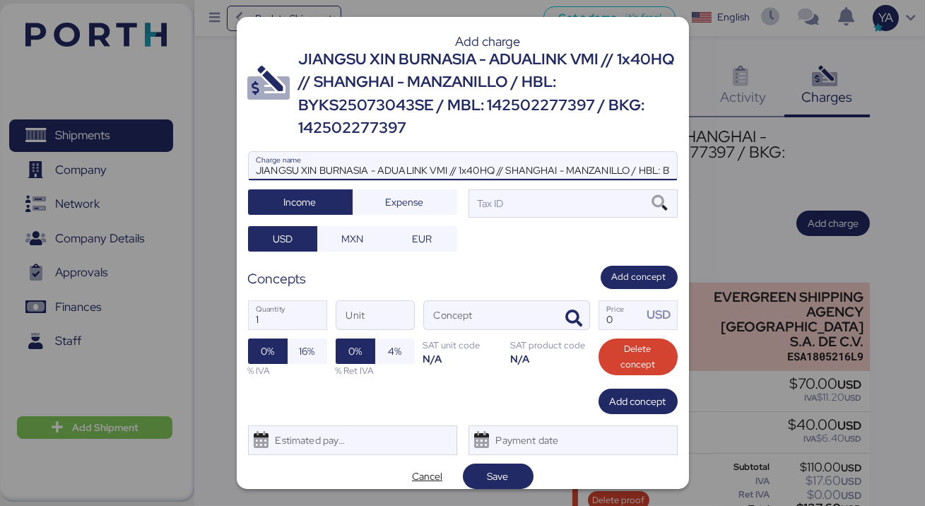
scroll to position [0, 290]
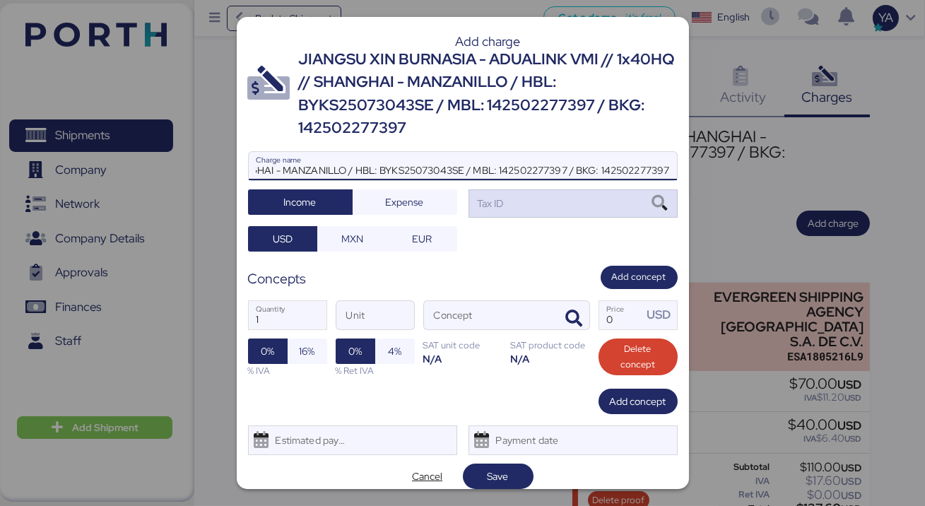
type input "JIANGSU XIN BURNASIA - ADUALINK VMI // 1x40HQ // SHANGHAI - MANZANILLO / HBL: B…"
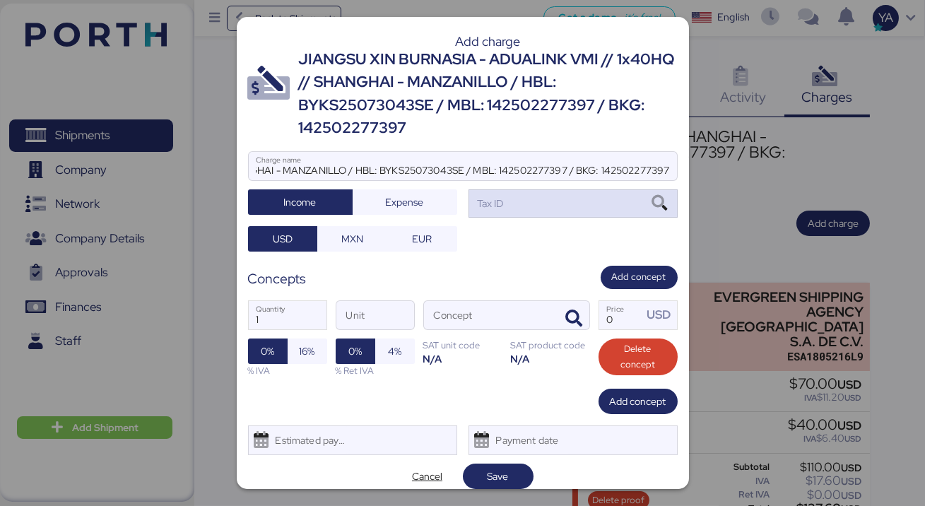
scroll to position [0, 0]
click at [515, 198] on div "Tax ID" at bounding box center [572, 203] width 209 height 28
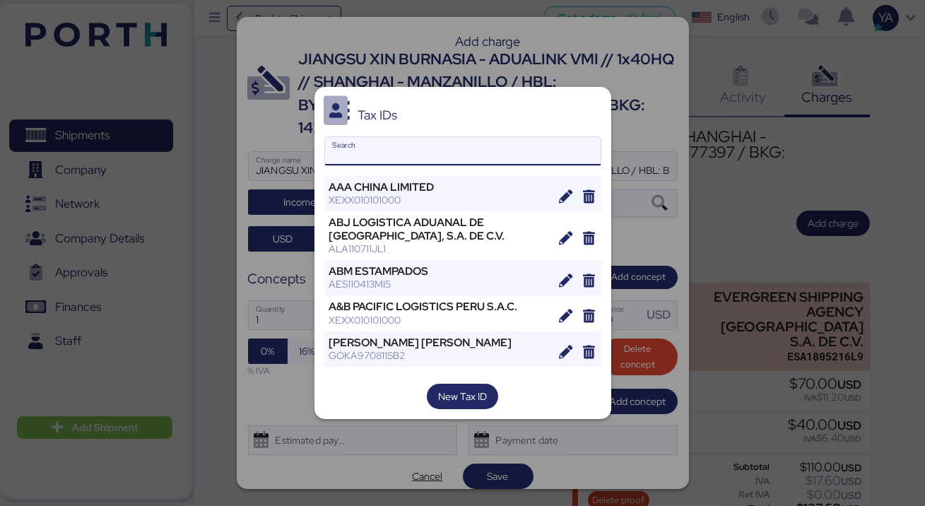
click at [410, 148] on input "Search" at bounding box center [462, 151] width 275 height 28
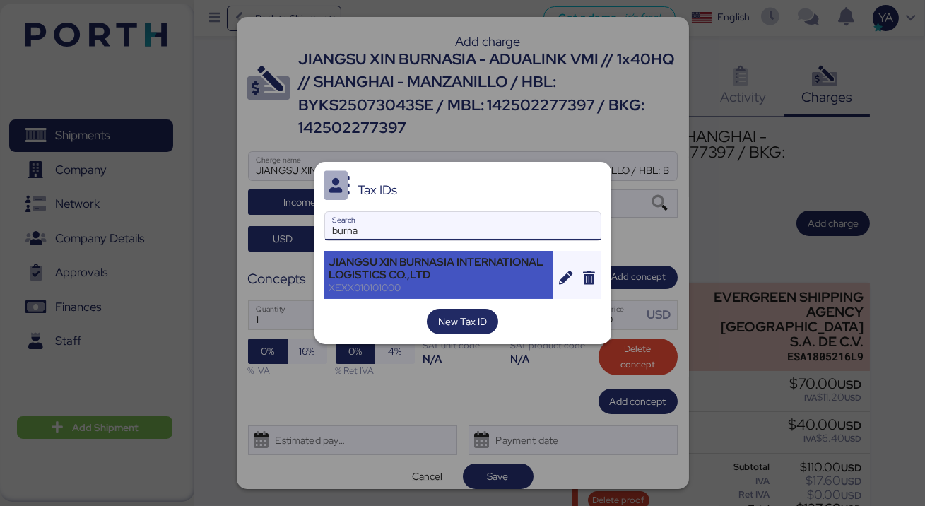
type input "burna"
click at [422, 256] on div "JIANGSU XIN BURNASIA INTERNATIONAL LOGISTICS CO.,LTD" at bounding box center [439, 268] width 220 height 25
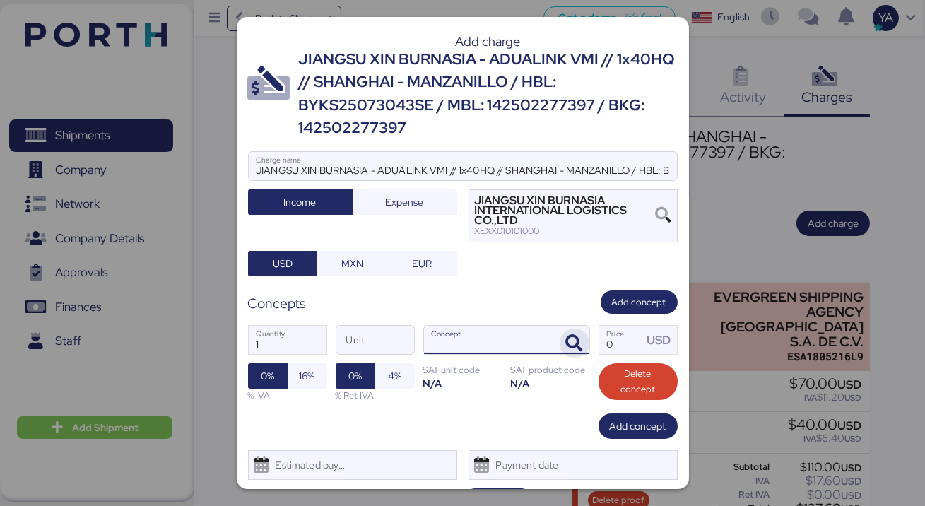
click at [571, 355] on span "button" at bounding box center [574, 343] width 30 height 30
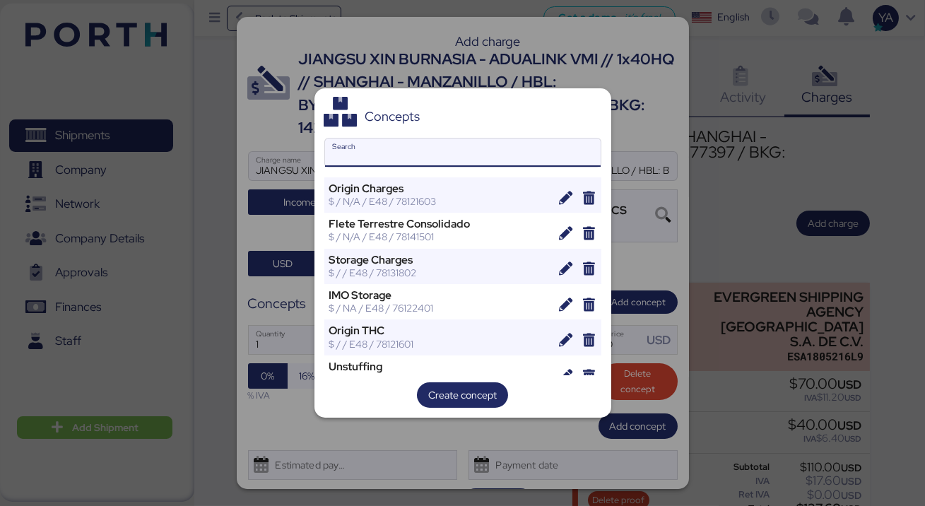
click at [468, 148] on input "Search" at bounding box center [462, 152] width 275 height 28
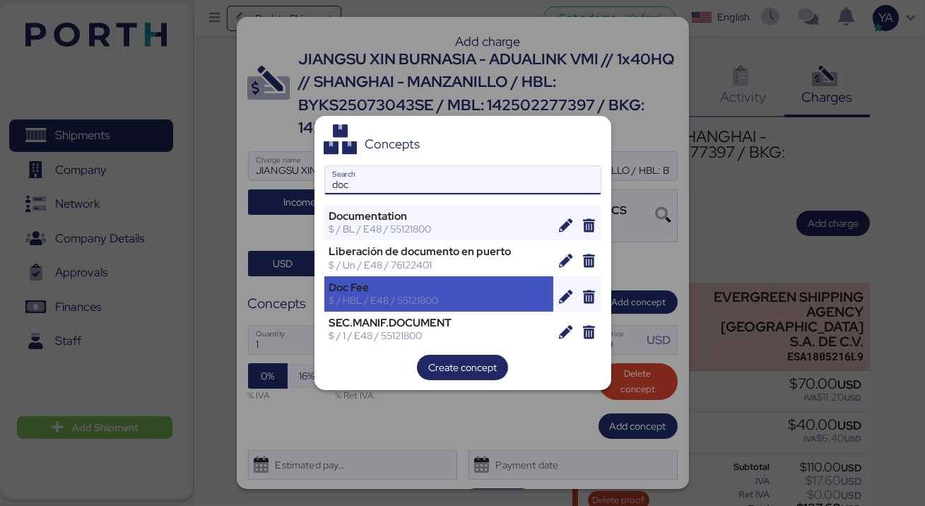
type input "doc"
click at [425, 288] on div "Doc Fee" at bounding box center [439, 287] width 220 height 13
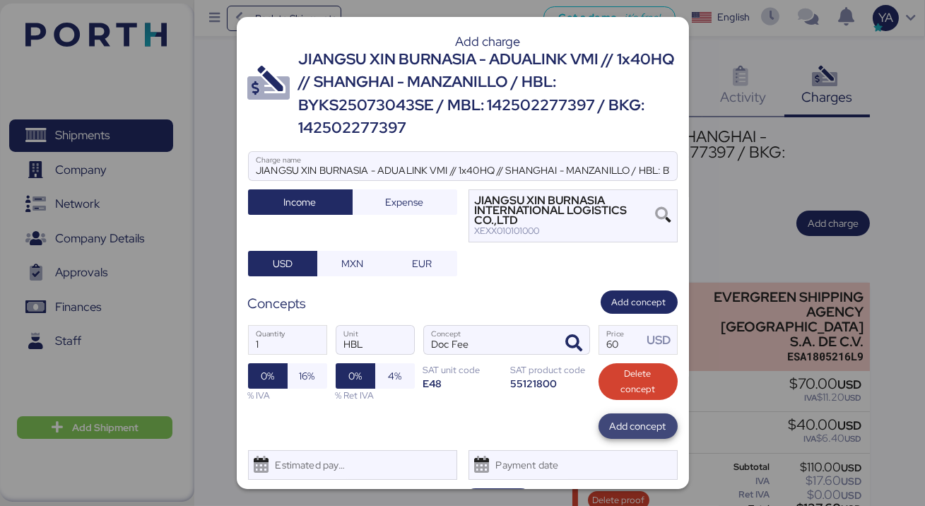
click at [619, 415] on span "Add concept" at bounding box center [637, 425] width 79 height 25
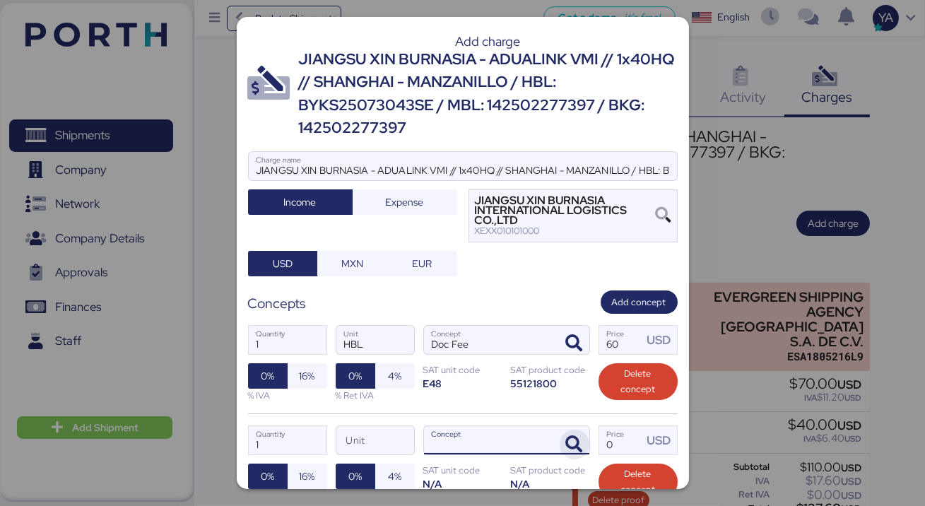
click at [581, 439] on icon "button" at bounding box center [574, 444] width 17 height 17
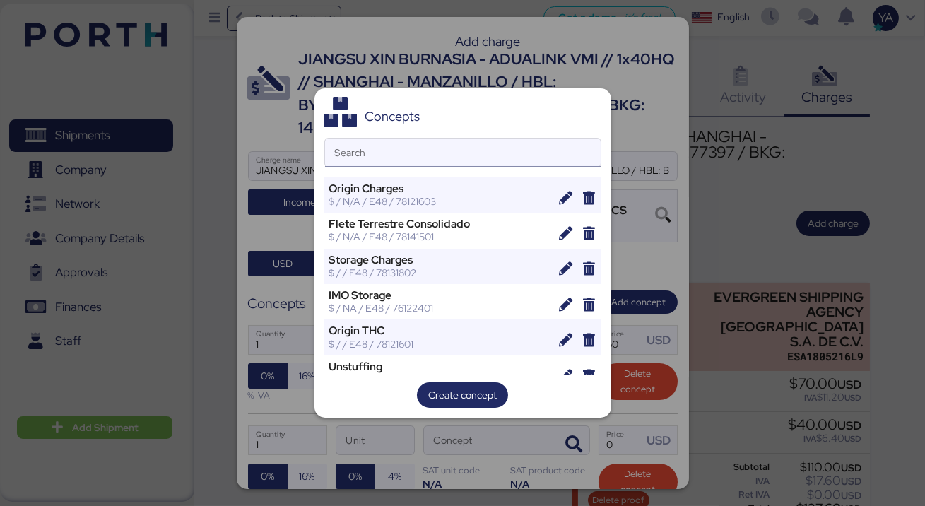
click at [514, 150] on input "Search" at bounding box center [462, 152] width 275 height 28
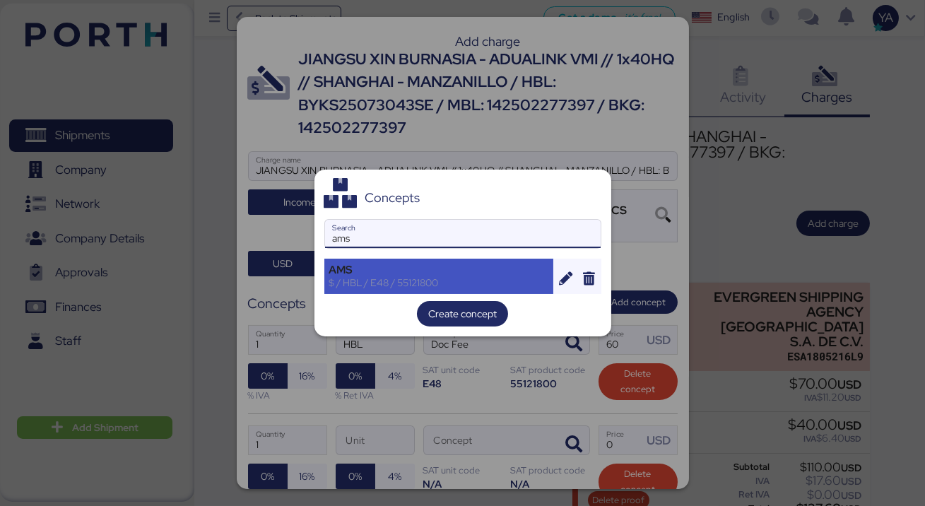
type input "ams"
click at [473, 277] on div "$ / HBL / E48 / 55121800" at bounding box center [439, 282] width 220 height 13
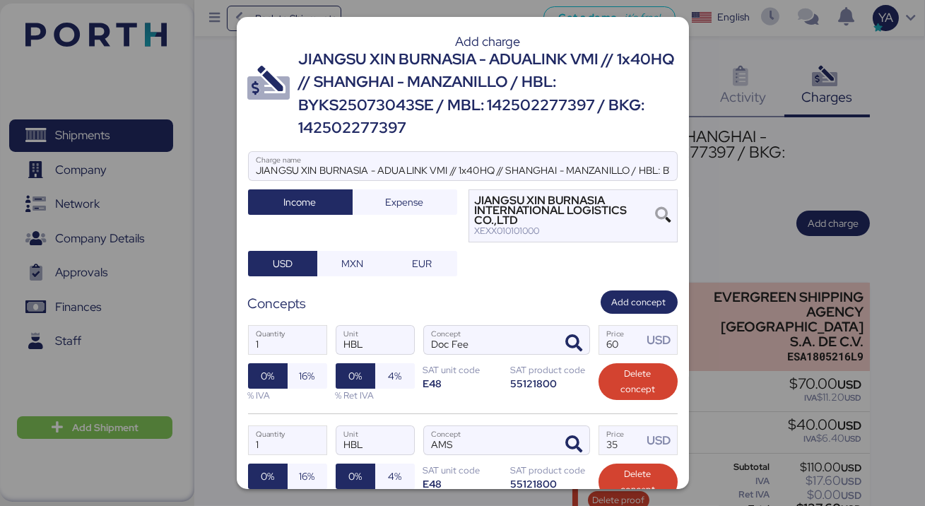
click at [499, 273] on div "JIANGSU XIN BURNASIA - ADUALINK VMI // 1x40HQ // SHANGHAI - MANZANILLO / HBL: B…" at bounding box center [462, 214] width 429 height 126
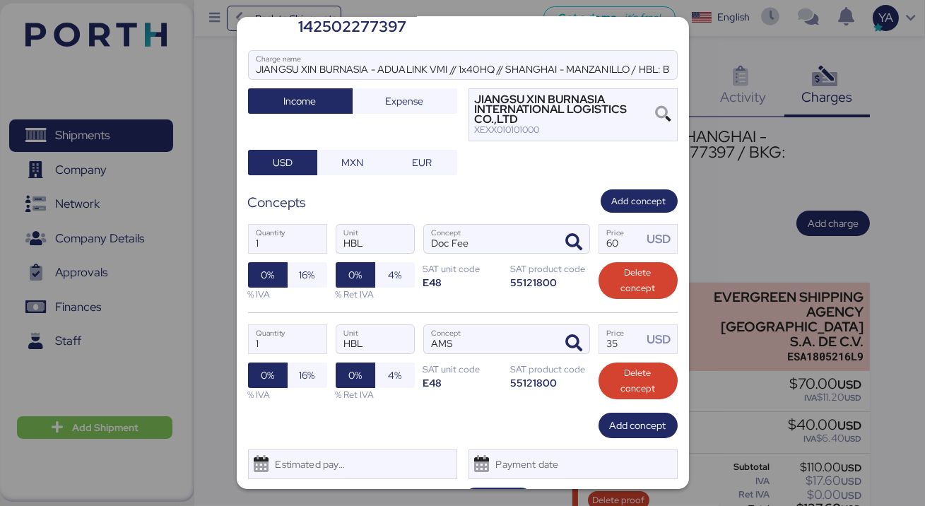
scroll to position [136, 0]
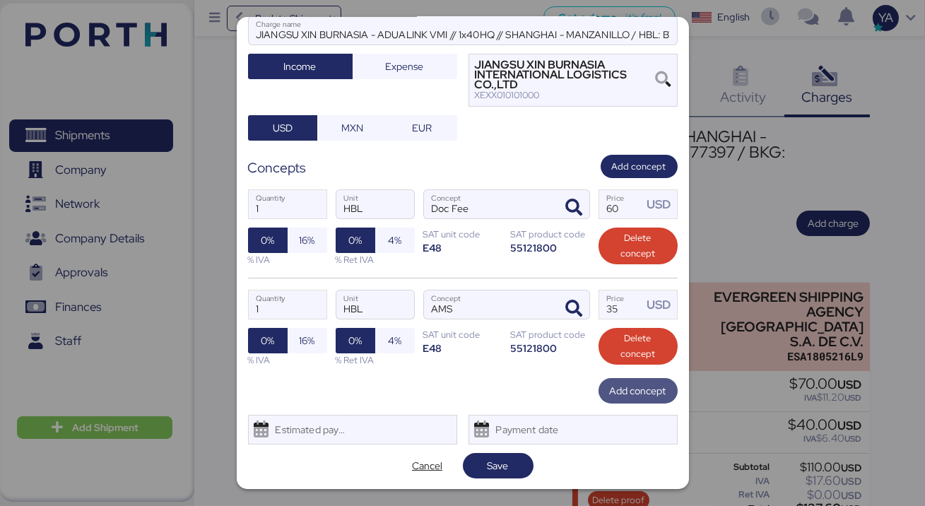
click at [651, 391] on span "Add concept" at bounding box center [638, 390] width 57 height 17
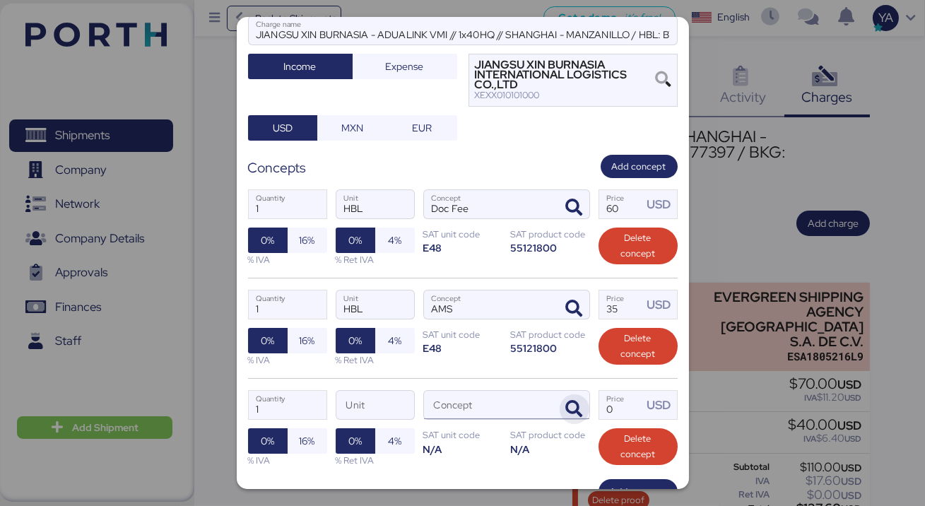
click at [569, 417] on span "button" at bounding box center [574, 409] width 30 height 30
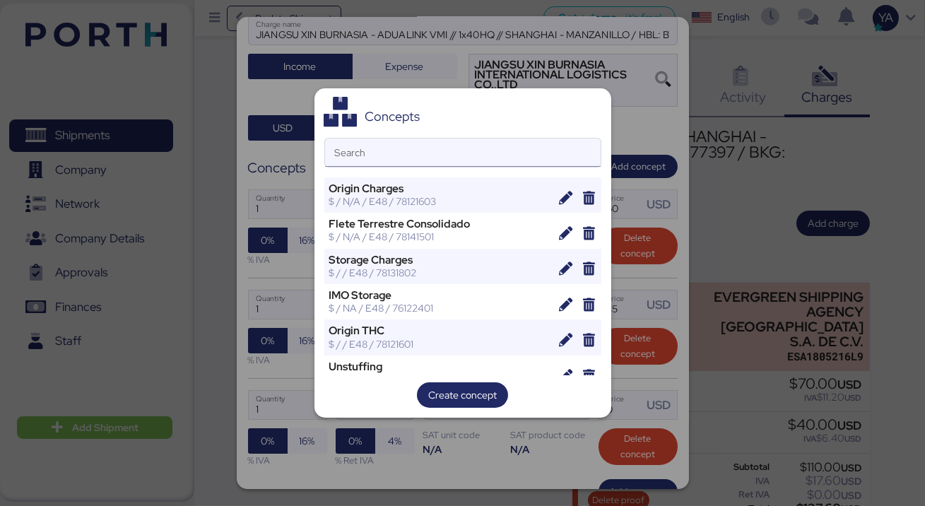
click at [502, 150] on input "Search" at bounding box center [462, 152] width 275 height 28
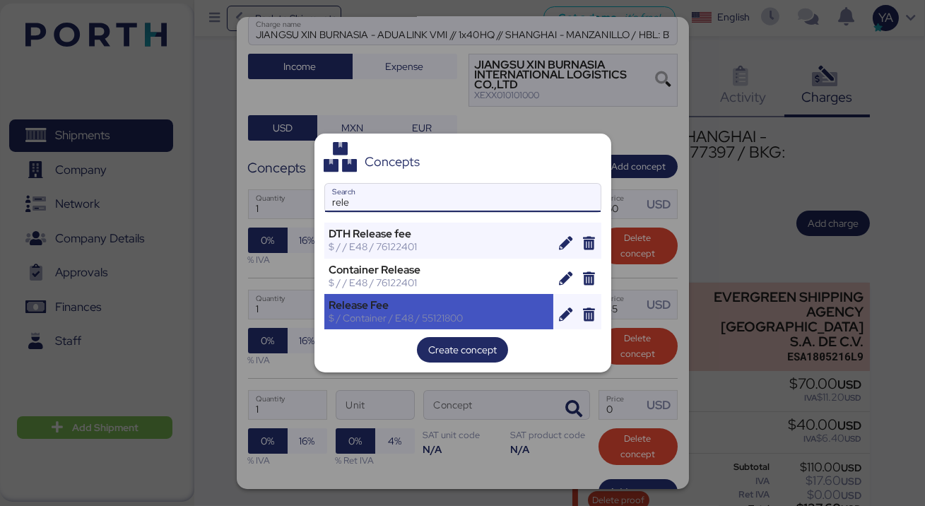
type input "rele"
click at [402, 325] on div "Release Fee $ / Container / E48 / 55121800" at bounding box center [439, 311] width 230 height 35
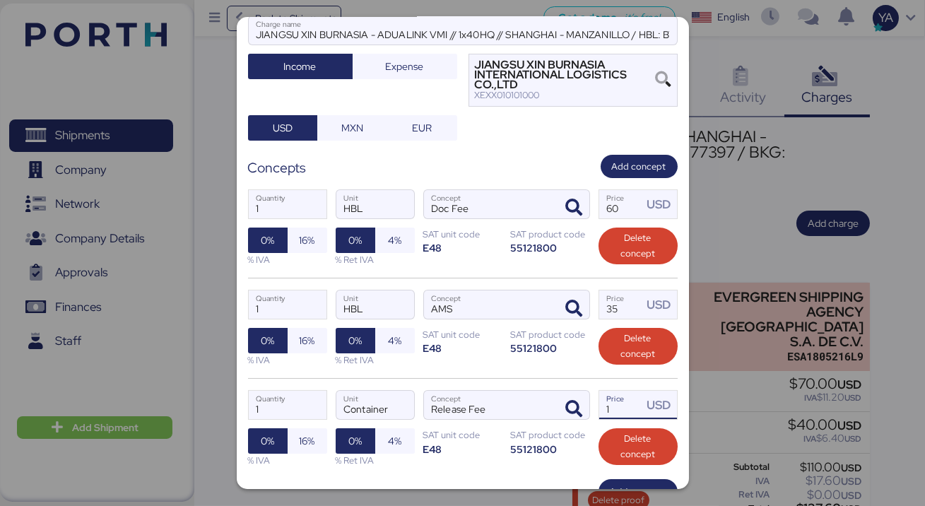
click at [634, 407] on input "1" at bounding box center [621, 405] width 44 height 28
type input "145"
click at [554, 374] on div "1 Quantity HBL Unit AMS Concept 35 Price USD 0% 16% % IVA 0% 4% % Ret IVA SAT u…" at bounding box center [462, 328] width 429 height 100
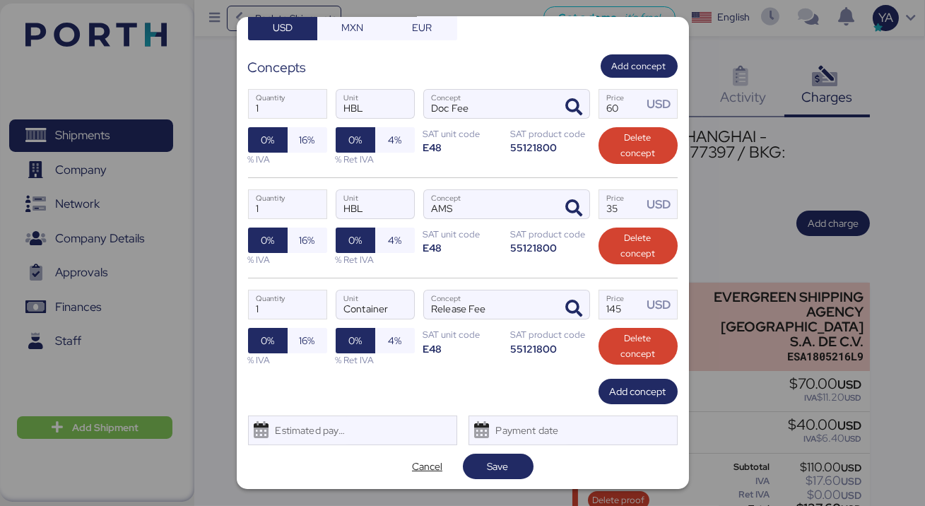
click at [627, 408] on div "Add charge JIANGSU XIN BURNASIA - ADUALINK VMI // 1x40HQ // SHANGHAI - MANZANIL…" at bounding box center [463, 253] width 452 height 472
click at [629, 396] on span "Add concept" at bounding box center [638, 391] width 57 height 17
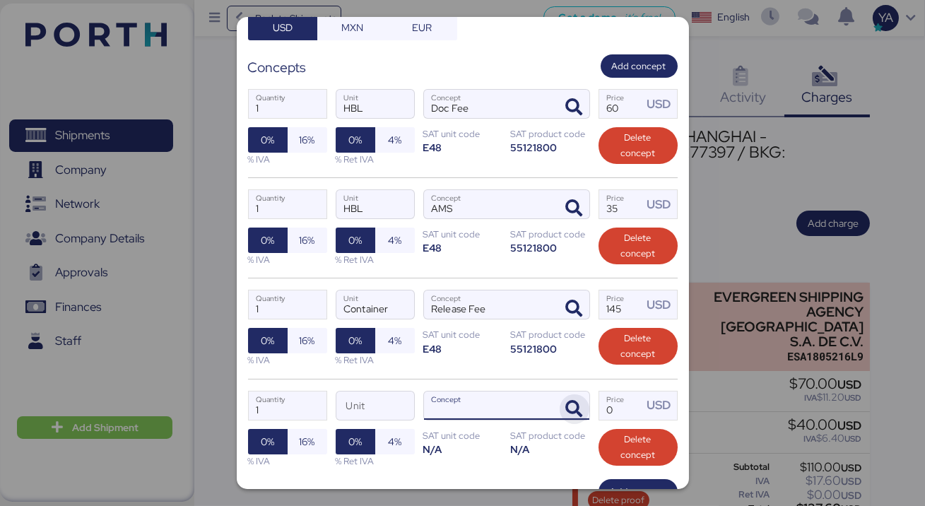
click at [569, 416] on icon "button" at bounding box center [574, 408] width 17 height 17
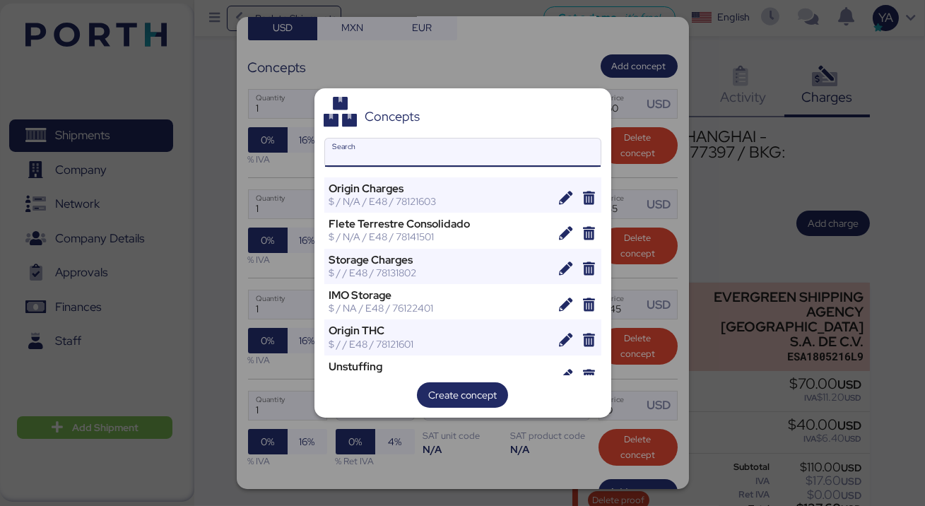
click at [501, 144] on input "Search" at bounding box center [462, 152] width 275 height 28
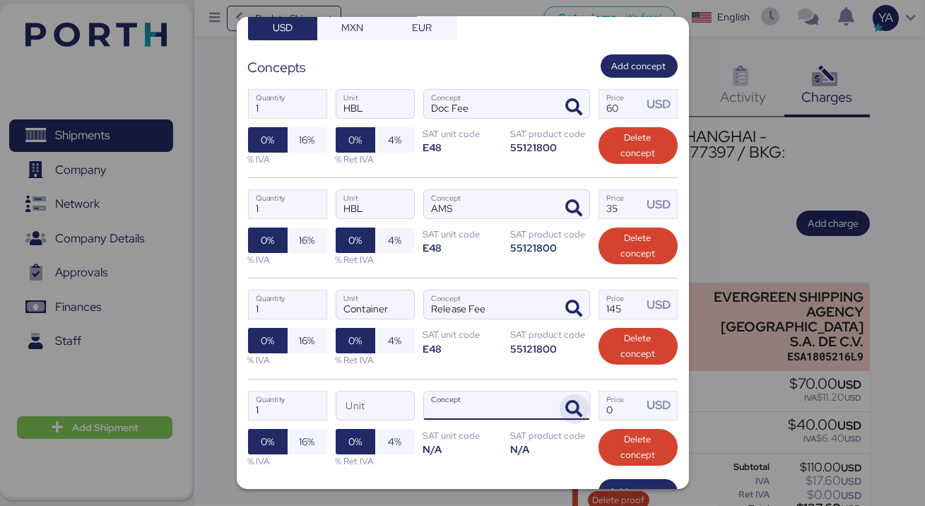
click at [571, 403] on icon "button" at bounding box center [574, 408] width 17 height 17
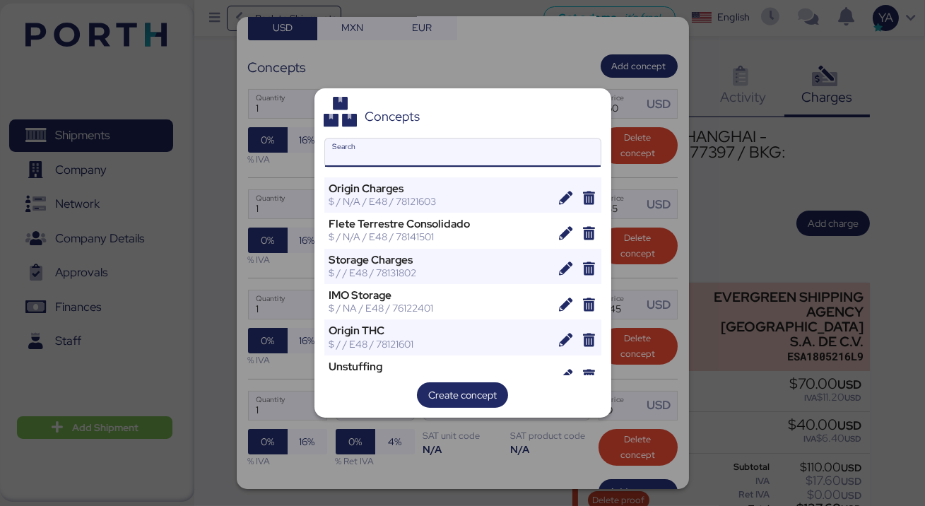
click at [473, 162] on input "Search" at bounding box center [462, 152] width 275 height 28
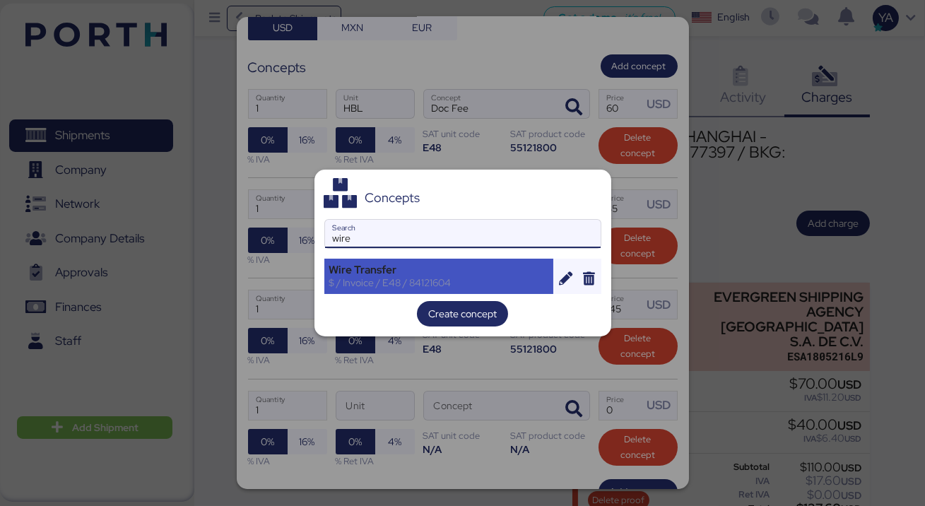
type input "wire"
click at [391, 279] on div "$ / Invoice / E48 / 84121604" at bounding box center [439, 282] width 220 height 13
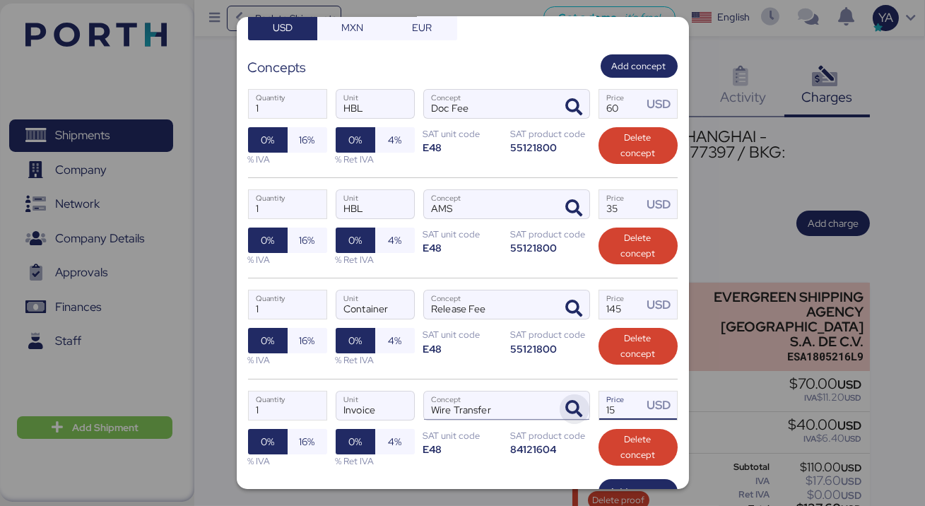
drag, startPoint x: 622, startPoint y: 412, endPoint x: 570, endPoint y: 415, distance: 51.6
click at [572, 415] on div "1 Quantity Invoice Unit Wire Transfer Concept 15 Price USD 0% 16% % IVA 0% 4% %…" at bounding box center [462, 429] width 429 height 100
type input "20"
click at [518, 384] on div "1 Quantity Invoice Unit Wire Transfer Concept 20 Price USD 0% 16% % IVA 0% 4% %…" at bounding box center [462, 429] width 429 height 100
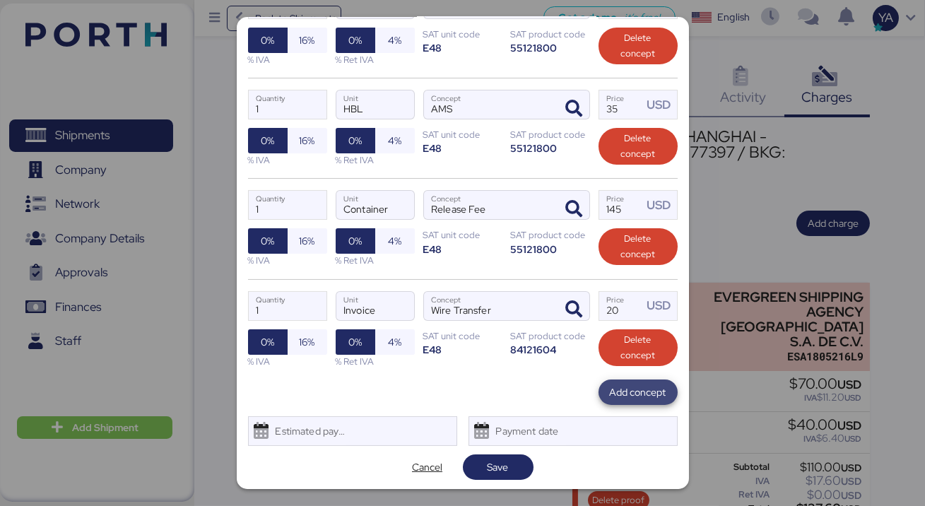
click at [622, 396] on span "Add concept" at bounding box center [638, 392] width 57 height 17
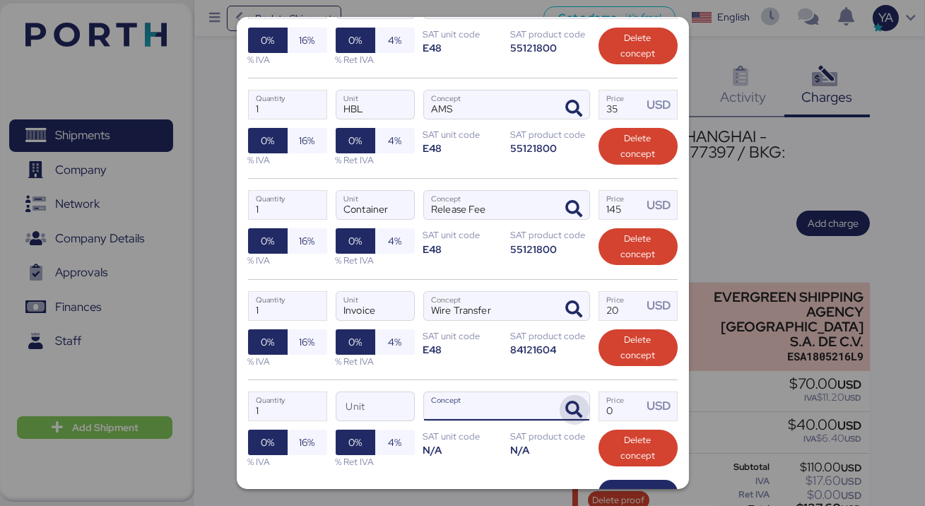
click at [571, 397] on span "button" at bounding box center [574, 410] width 30 height 30
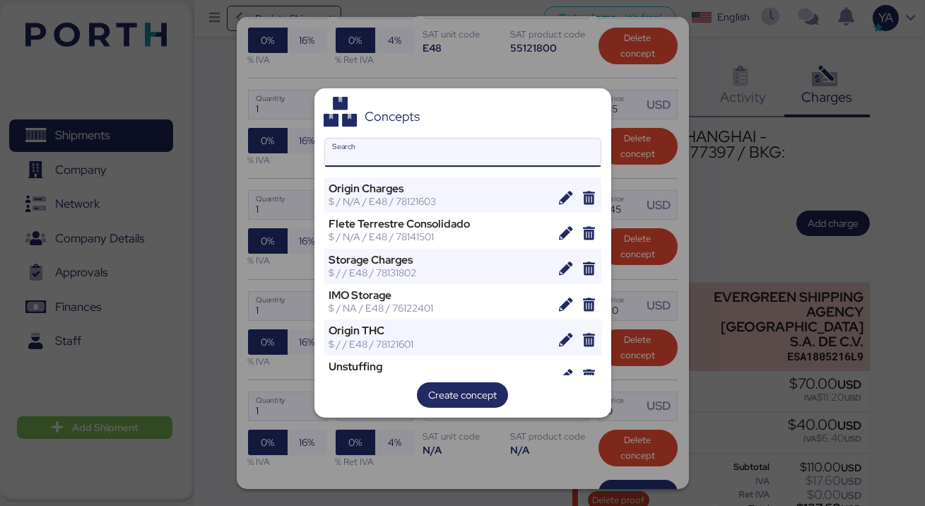
click at [501, 152] on input "Search" at bounding box center [462, 152] width 275 height 28
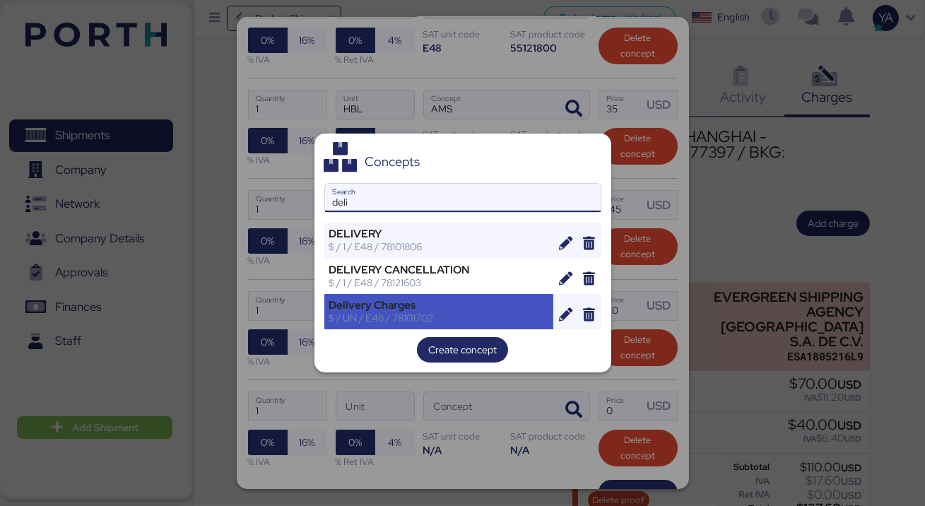
type input "deli"
click at [434, 315] on div "$ / UN / E48 / 78101702" at bounding box center [439, 317] width 220 height 13
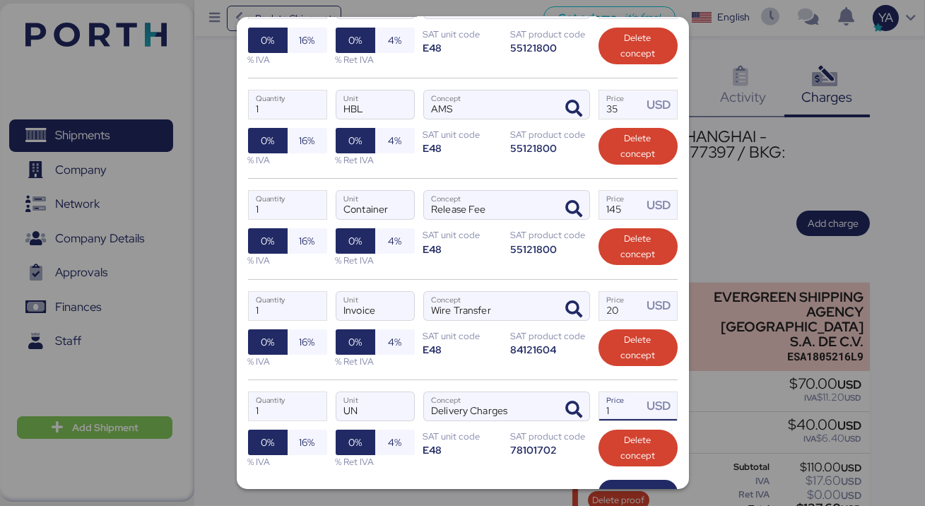
click at [622, 415] on input "1" at bounding box center [621, 406] width 44 height 28
paste input "2697.5"
type input "2697.5"
click at [561, 379] on div "1 Quantity UN Unit Delivery Charges Concept 2697.5 Price USD 0% 16% % IVA 0% 4%…" at bounding box center [462, 429] width 429 height 100
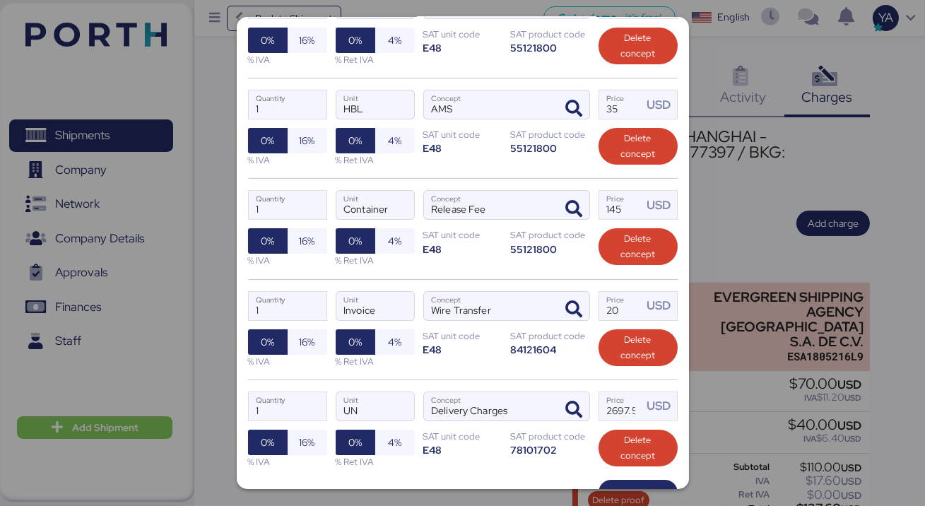
scroll to position [436, 0]
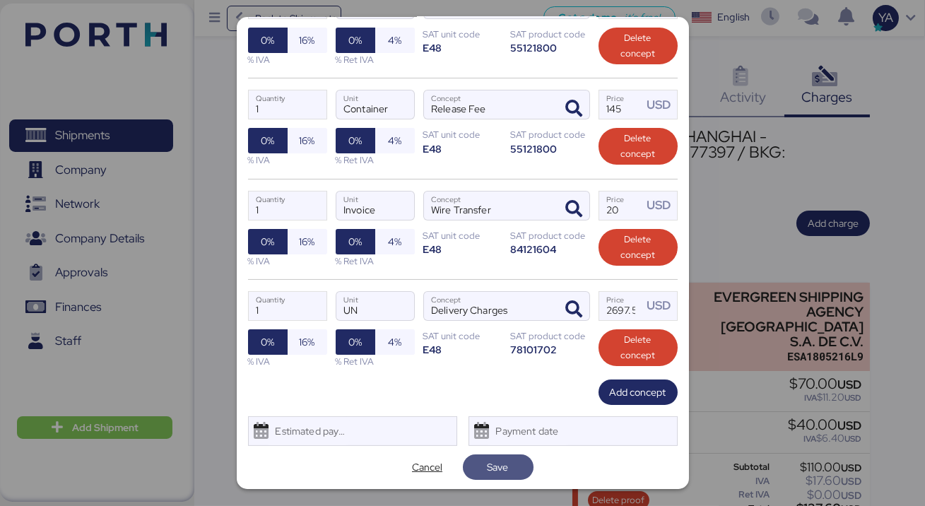
click at [489, 477] on span "Save" at bounding box center [498, 466] width 71 height 25
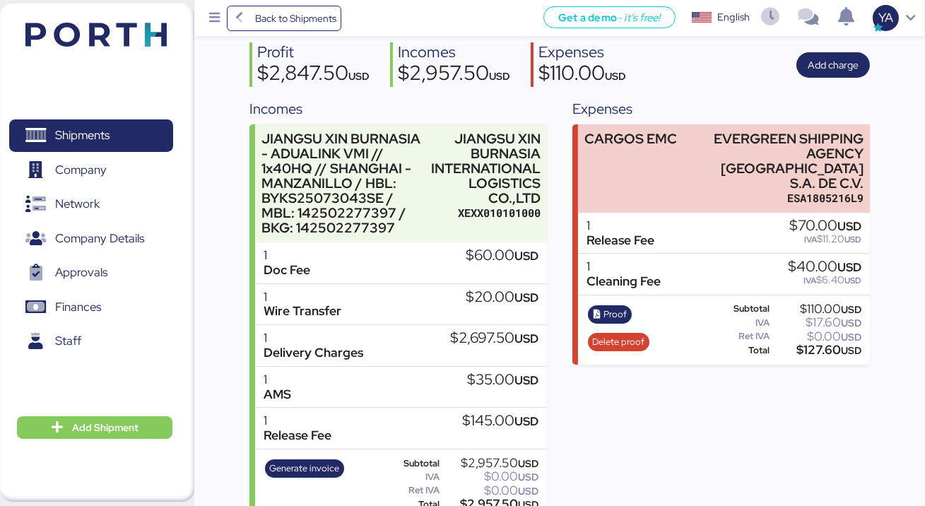
scroll to position [181, 0]
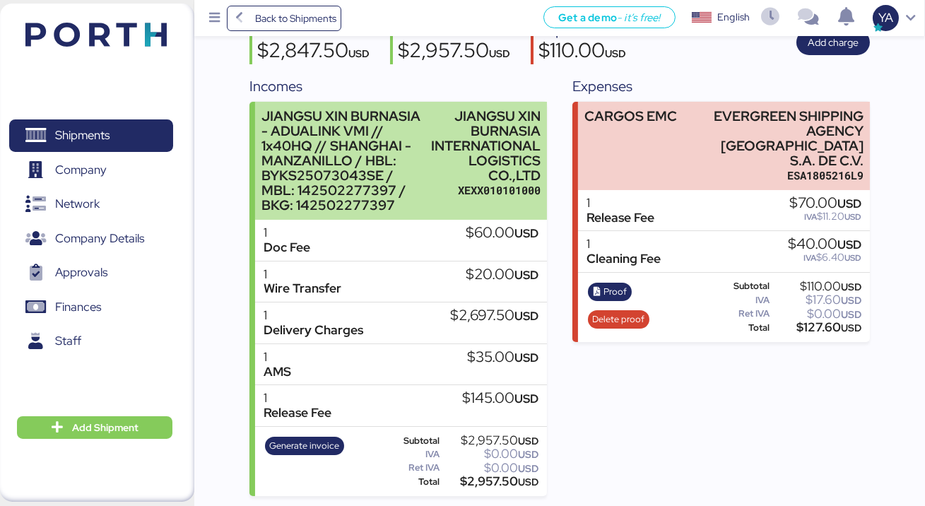
click at [507, 165] on div "JIANGSU XIN BURNASIA INTERNATIONAL LOGISTICS CO.,LTD" at bounding box center [485, 146] width 109 height 75
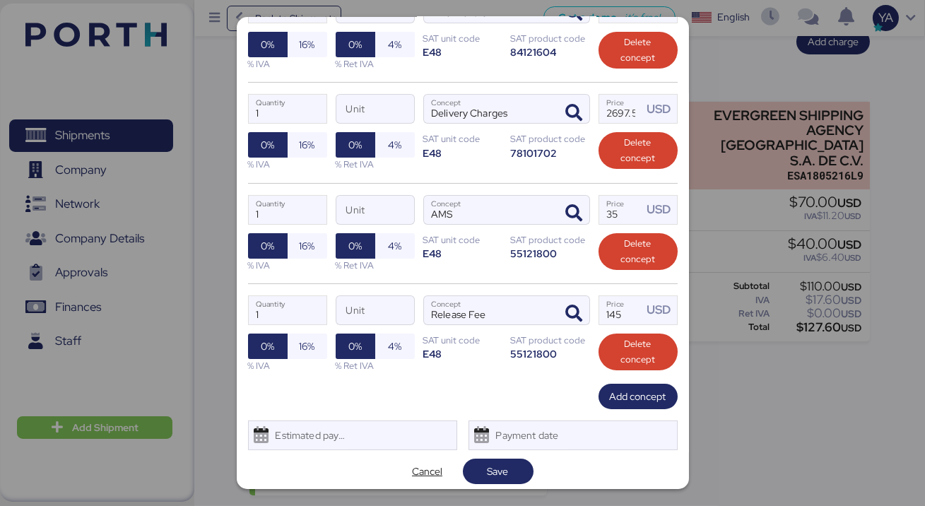
scroll to position [467, 0]
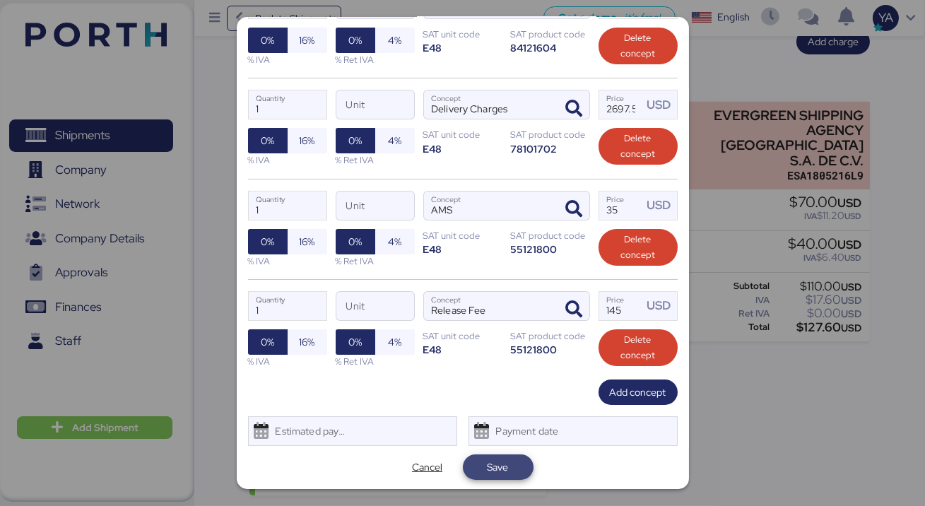
click at [497, 473] on span "Save" at bounding box center [498, 467] width 48 height 20
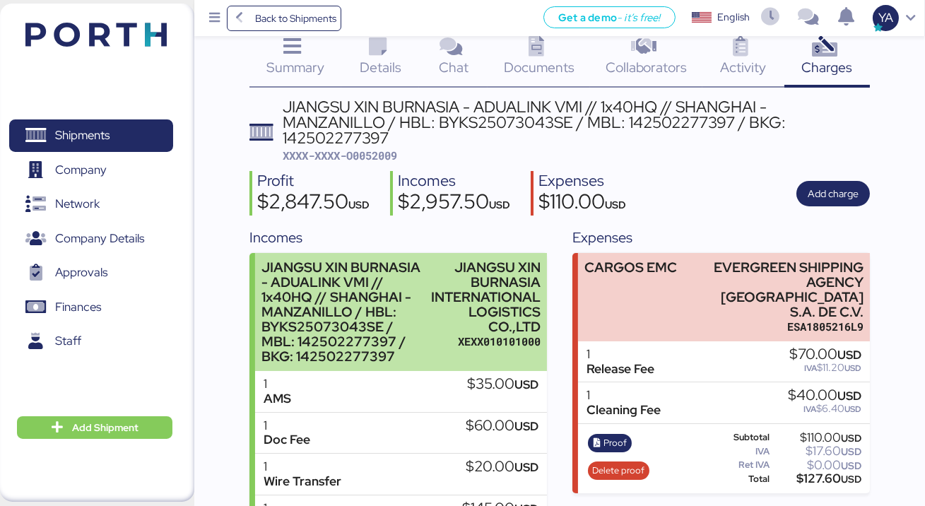
scroll to position [0, 0]
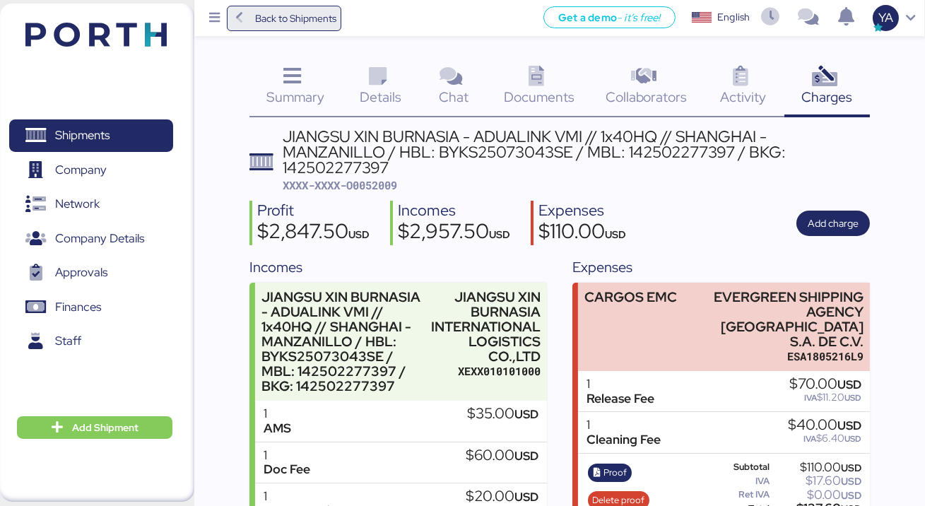
click at [287, 20] on span "Back to Shipments" at bounding box center [295, 18] width 81 height 17
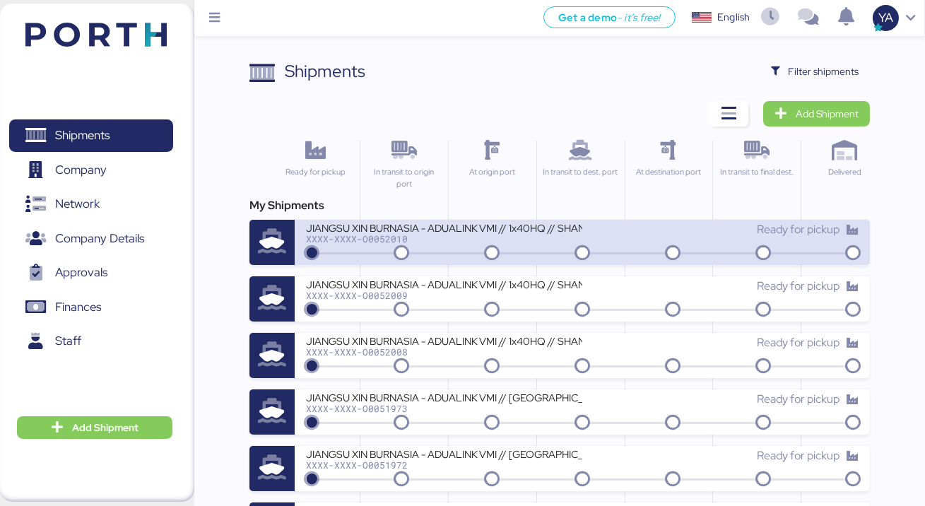
click at [475, 231] on div "JIANGSU XIN BURNASIA - ADUALINK VMI // 1x40HQ // SHANGHAI - MANZANILLO / HBL: B…" at bounding box center [444, 227] width 276 height 12
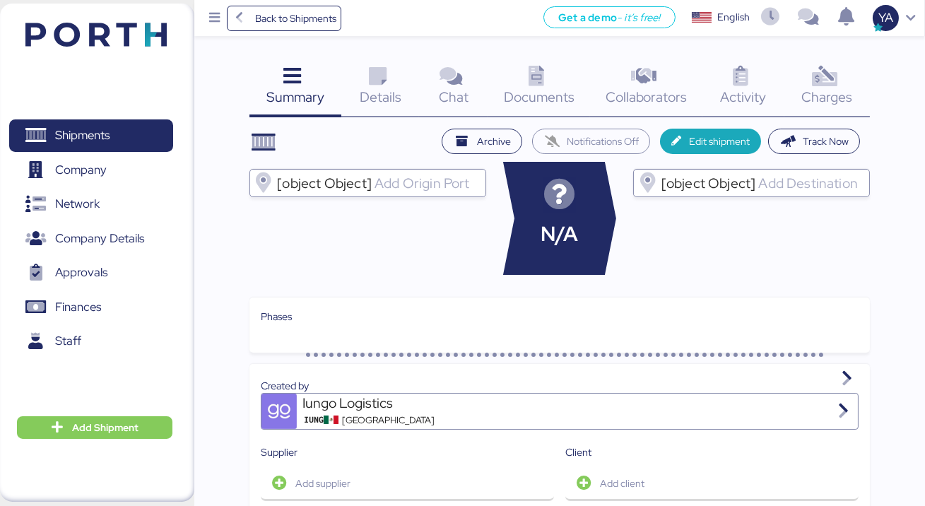
click at [809, 95] on span "Charges" at bounding box center [827, 97] width 51 height 18
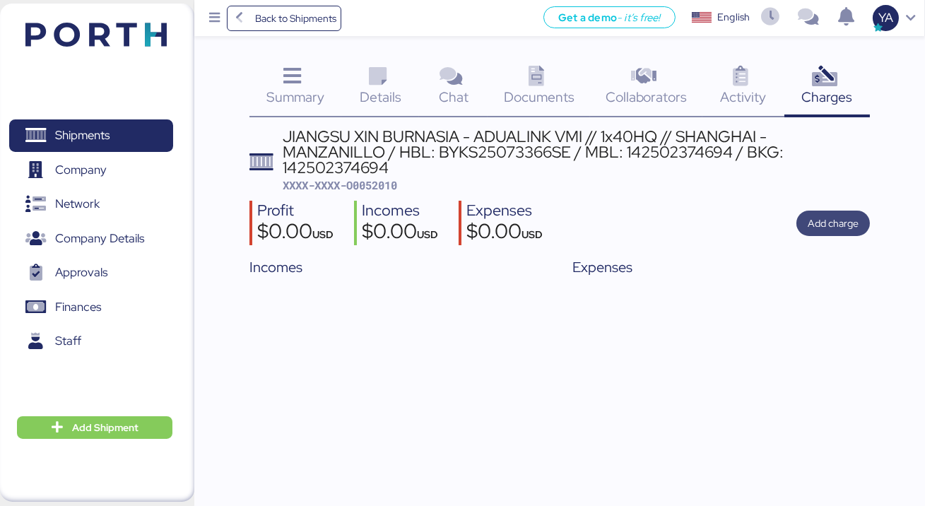
click at [850, 219] on span "Add charge" at bounding box center [832, 223] width 51 height 17
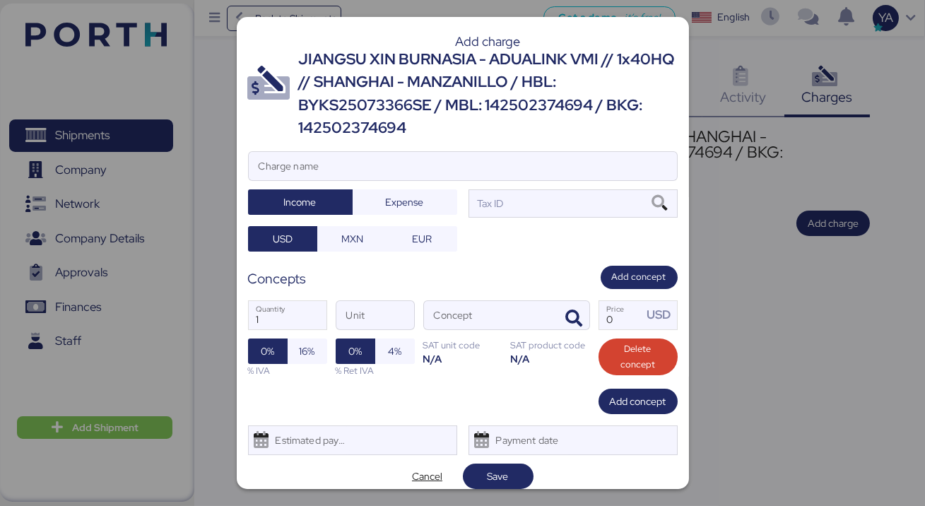
click at [485, 128] on div "JIANGSU XIN BURNASIA - ADUALINK VMI // 1x40HQ // SHANGHAI - MANZANILLO / HBL: B…" at bounding box center [488, 94] width 379 height 92
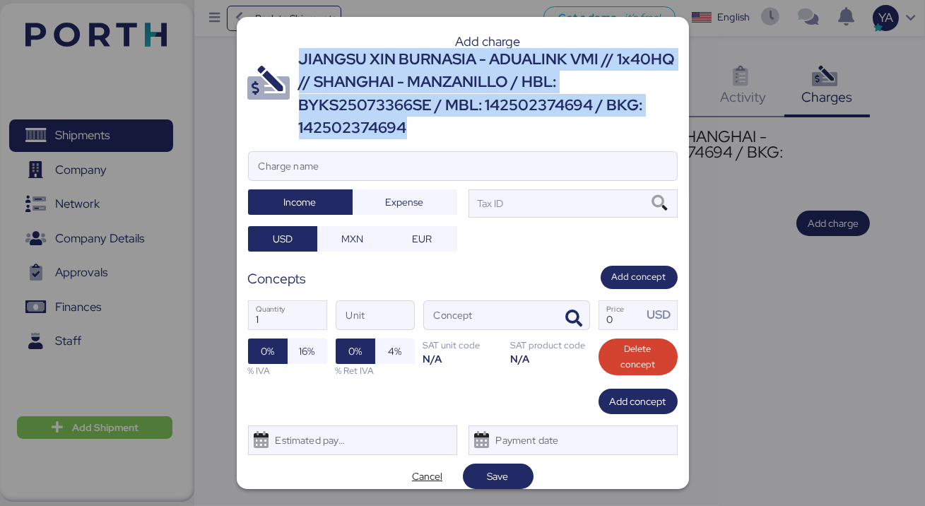
click at [485, 128] on div "JIANGSU XIN BURNASIA - ADUALINK VMI // 1x40HQ // SHANGHAI - MANZANILLO / HBL: B…" at bounding box center [488, 94] width 379 height 92
copy div "JIANGSU XIN BURNASIA - ADUALINK VMI // 1x40HQ // SHANGHAI - MANZANILLO / HBL: B…"
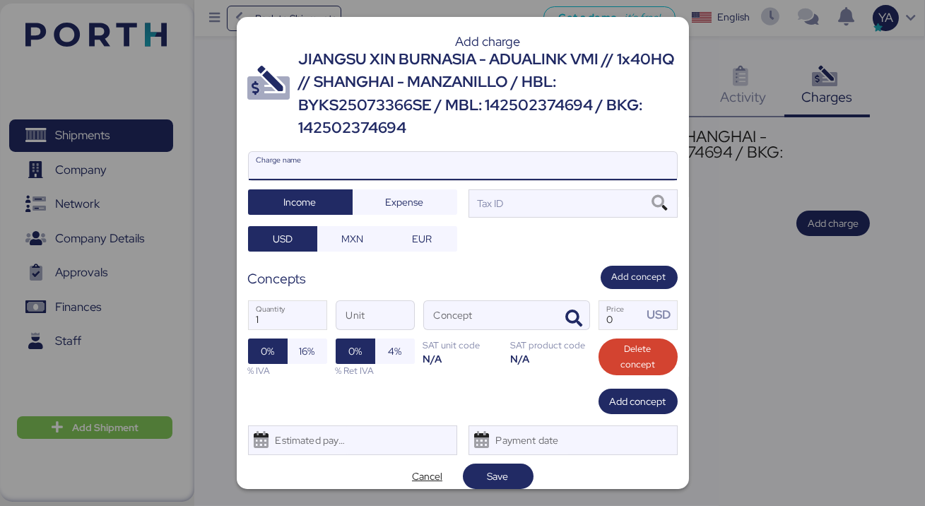
click at [444, 173] on input "Charge name" at bounding box center [463, 166] width 428 height 28
paste input "JIANGSU XIN BURNASIA - ADUALINK VMI // 1x40HQ // SHANGHAI - MANZANILLO / HBL: B…"
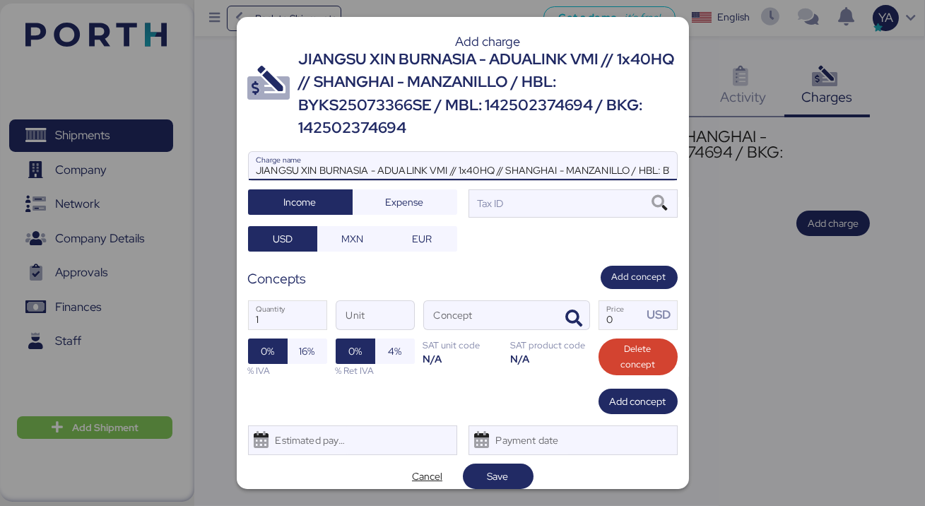
scroll to position [0, 287]
type input "JIANGSU XIN BURNASIA - ADUALINK VMI // 1x40HQ // SHANGHAI - MANZANILLO / HBL: B…"
click at [473, 191] on div at bounding box center [463, 187] width 428 height 14
click at [473, 180] on input "JIANGSU XIN BURNASIA - ADUALINK VMI // 1x40HQ // SHANGHAI - MANZANILLO / HBL: B…" at bounding box center [463, 166] width 428 height 28
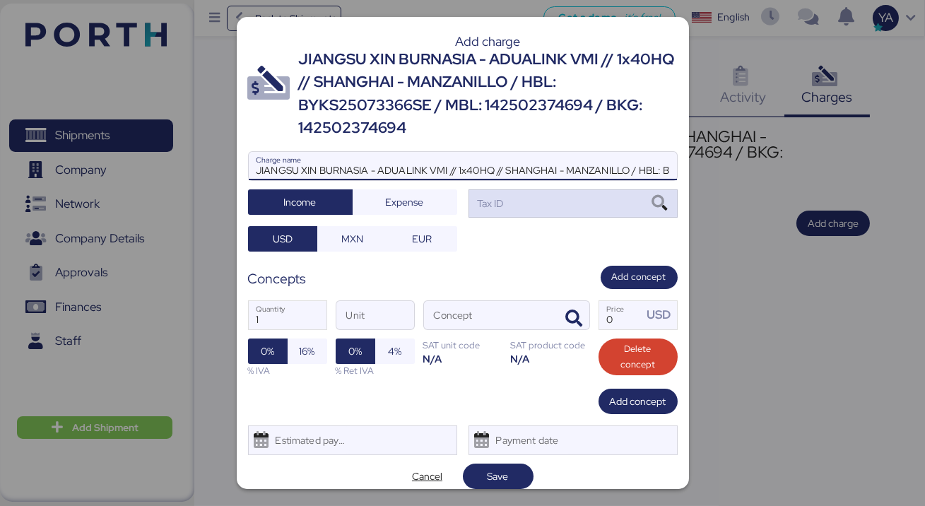
click at [485, 201] on div "Tax ID" at bounding box center [489, 204] width 29 height 16
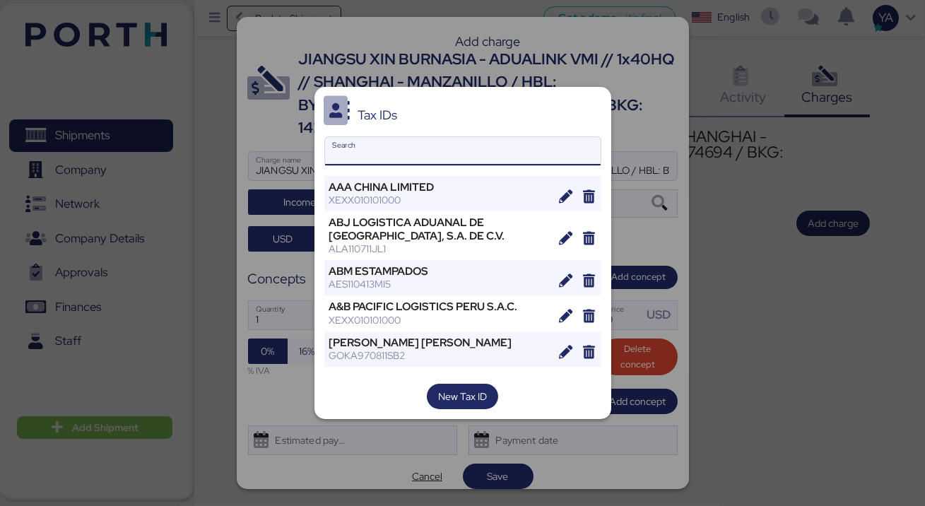
click at [445, 142] on input "Search" at bounding box center [462, 151] width 275 height 28
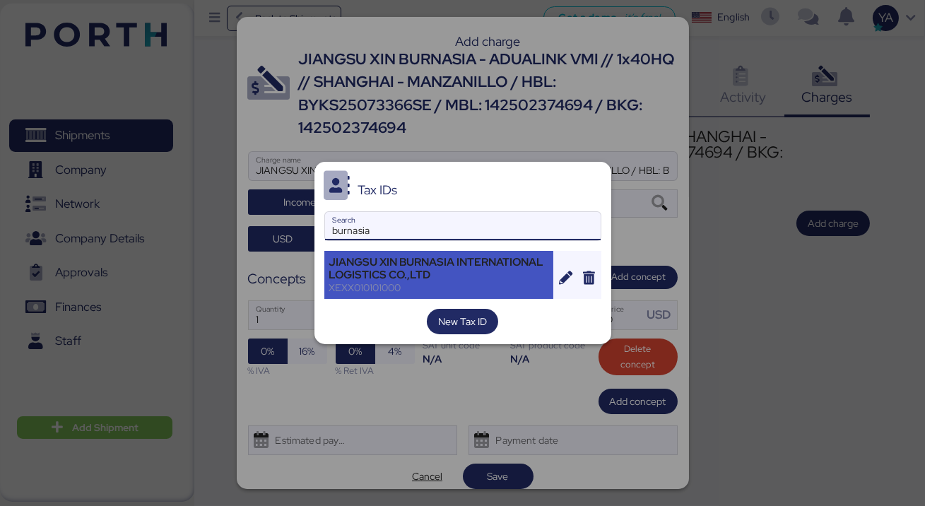
type input "burnasia"
click at [428, 258] on div "JIANGSU XIN BURNASIA INTERNATIONAL LOGISTICS CO.,LTD" at bounding box center [439, 268] width 220 height 25
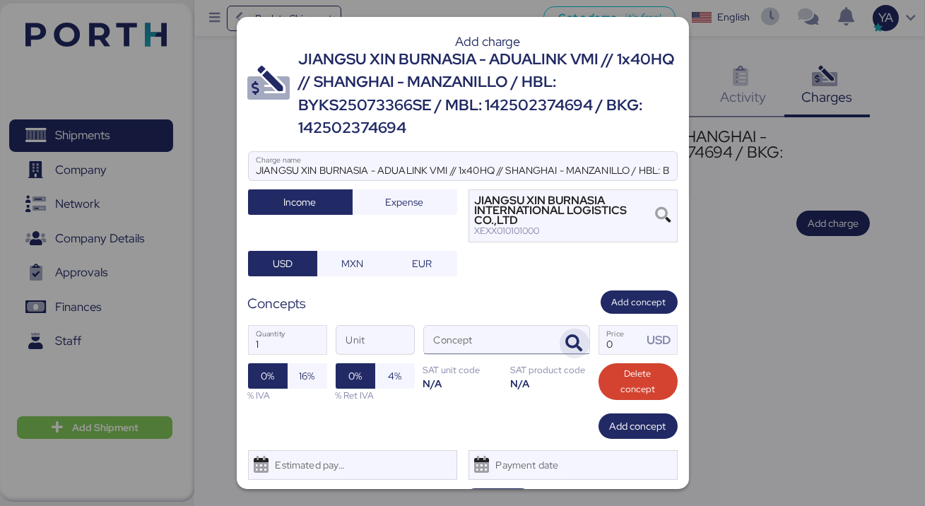
click at [572, 348] on icon "button" at bounding box center [574, 343] width 17 height 17
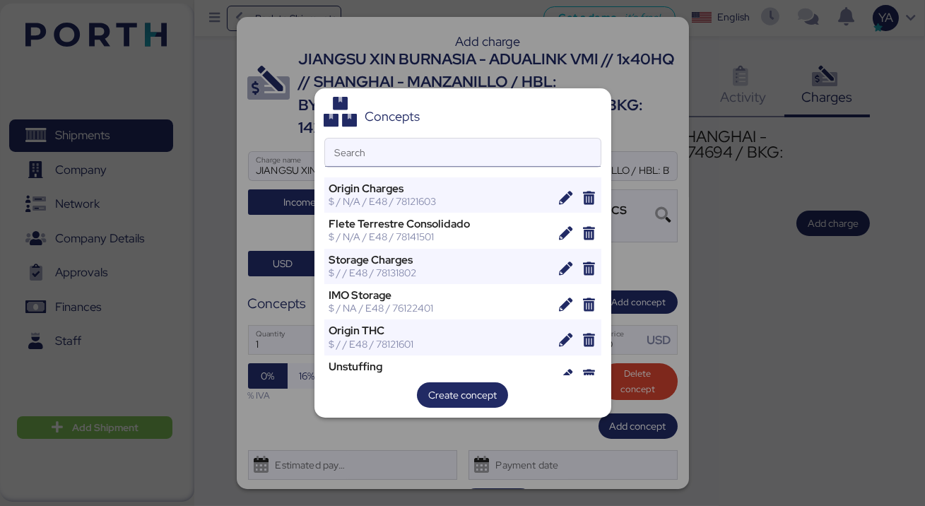
click at [513, 141] on input "Search" at bounding box center [462, 152] width 275 height 28
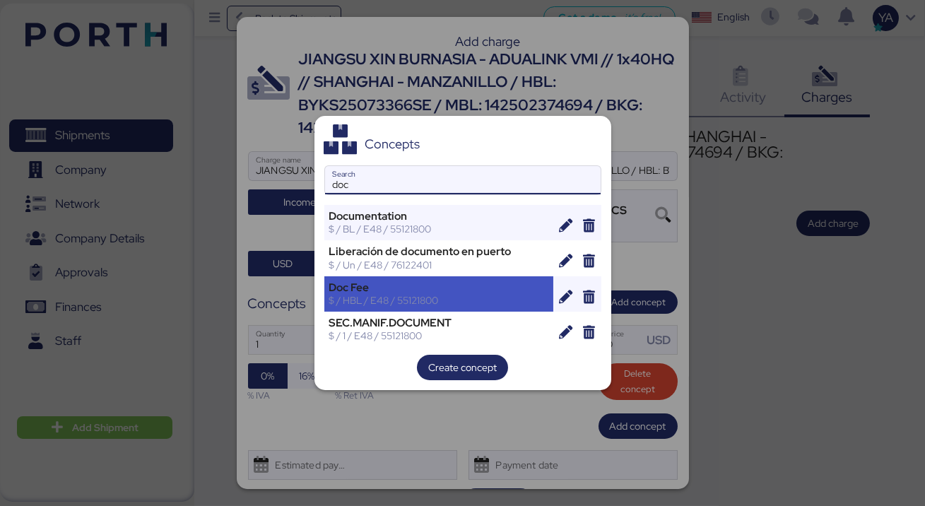
type input "doc"
click at [448, 283] on div "Doc Fee" at bounding box center [439, 287] width 220 height 13
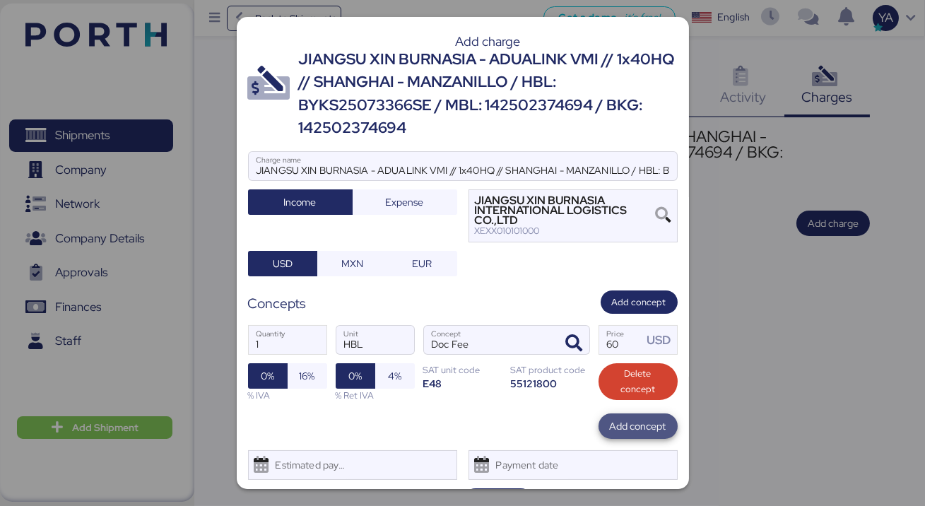
click at [630, 429] on span "Add concept" at bounding box center [638, 425] width 57 height 17
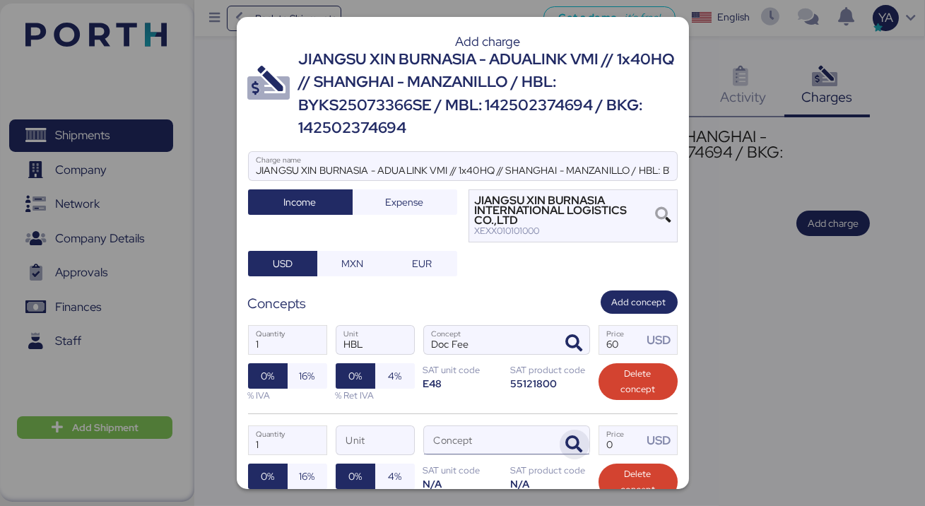
click at [574, 440] on icon "button" at bounding box center [574, 444] width 17 height 17
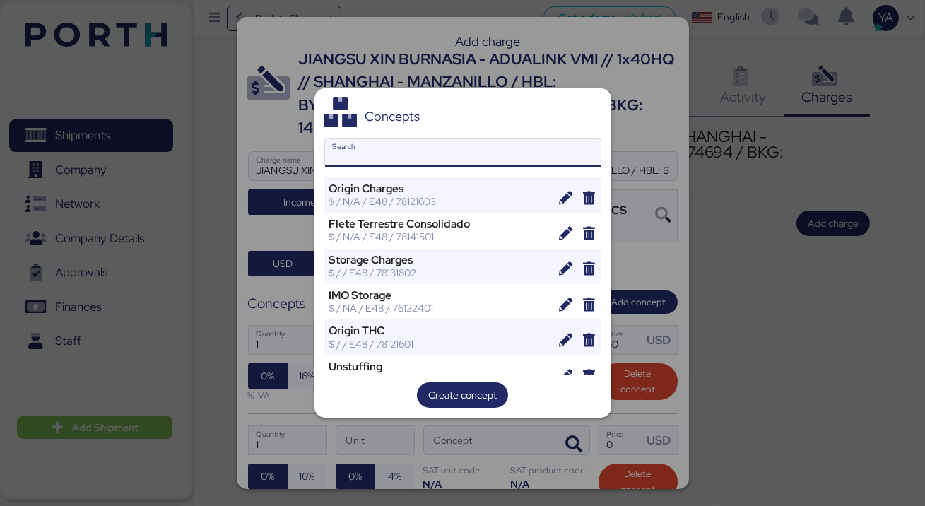
click at [506, 163] on input "Search" at bounding box center [462, 152] width 275 height 28
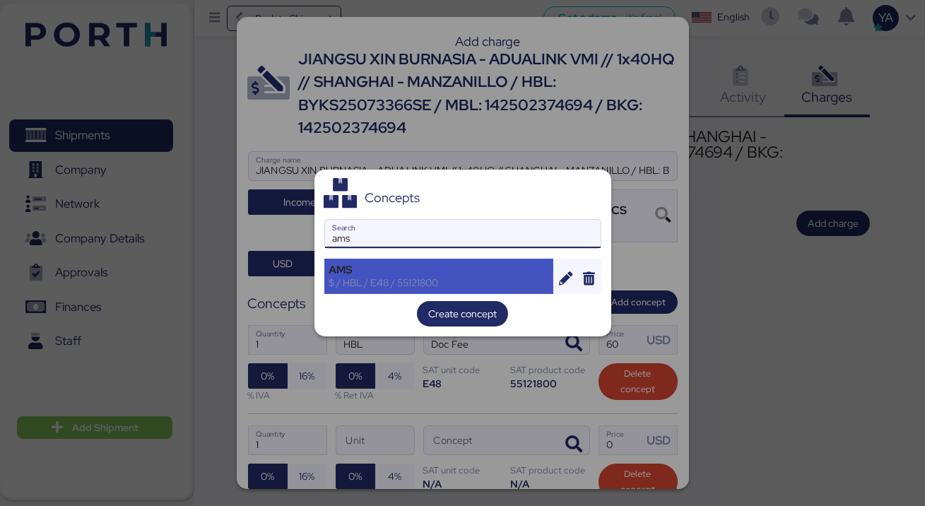
type input "ams"
click at [461, 270] on div "AMS" at bounding box center [439, 269] width 220 height 13
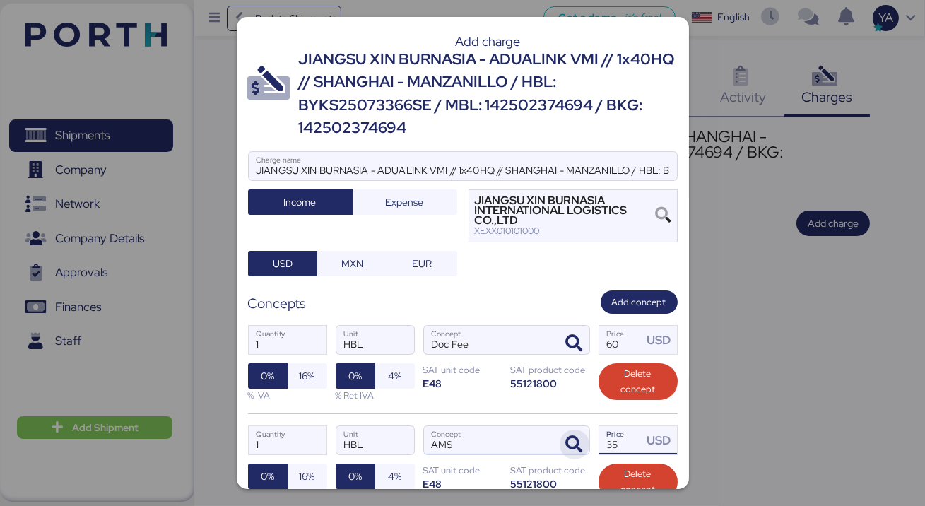
drag, startPoint x: 628, startPoint y: 448, endPoint x: 567, endPoint y: 444, distance: 60.8
click at [567, 445] on div "1 Quantity HBL Unit AMS Concept 35 Price USD 0% 16% % IVA 0% 4% % Ret IVA SAT u…" at bounding box center [462, 463] width 429 height 100
type input "40"
click at [520, 403] on div "1 Quantity HBL Unit Doc Fee Concept 60 Price USD 0% 16% % IVA 0% 4% % Ret IVA S…" at bounding box center [462, 364] width 429 height 100
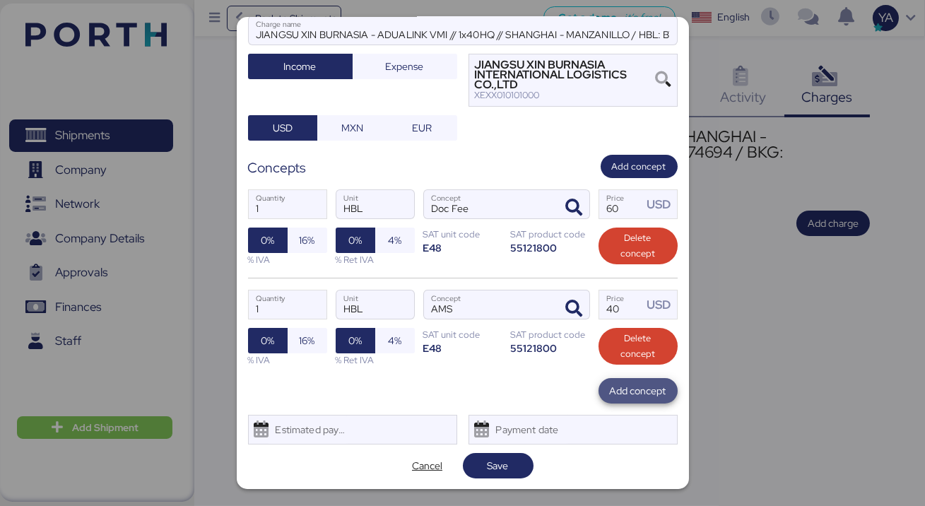
click at [617, 391] on span "Add concept" at bounding box center [638, 390] width 57 height 17
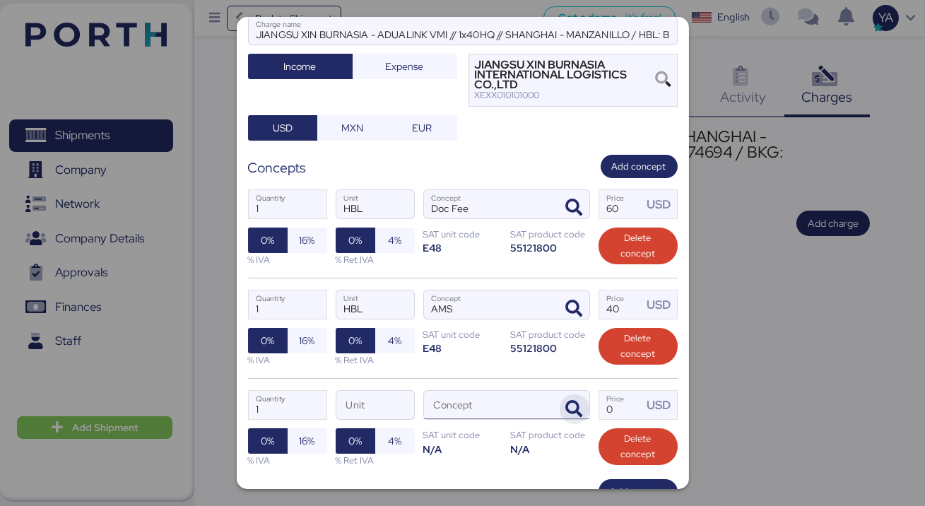
click at [582, 408] on icon "button" at bounding box center [574, 408] width 17 height 17
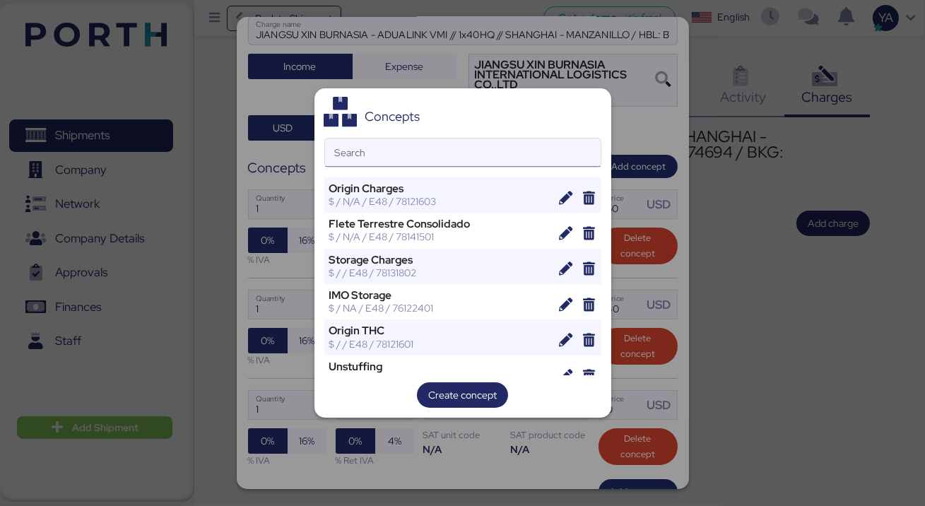
click at [444, 162] on input "Search" at bounding box center [462, 152] width 275 height 28
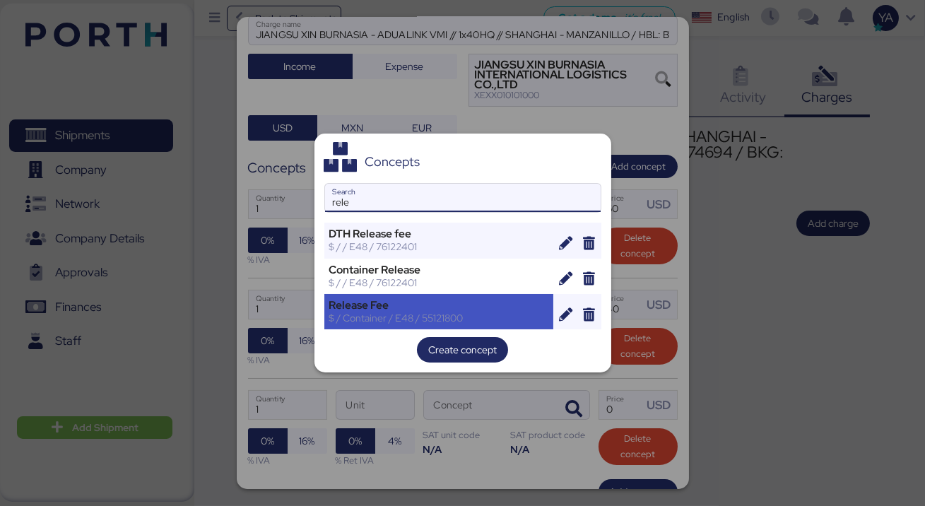
type input "rele"
click at [398, 314] on div "$ / Container / E48 / 55121800" at bounding box center [439, 317] width 220 height 13
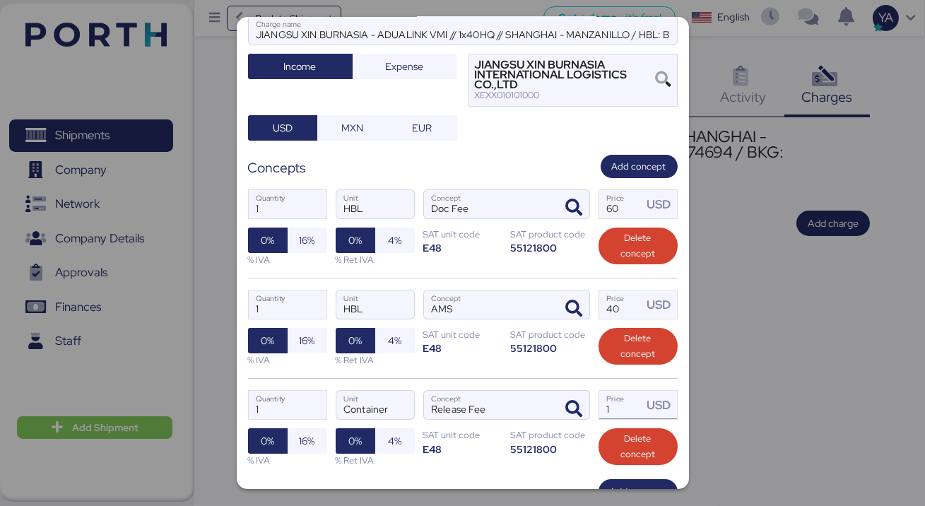
click at [626, 406] on input "1" at bounding box center [621, 405] width 44 height 28
type input "145"
click at [495, 454] on div "E48" at bounding box center [462, 448] width 79 height 13
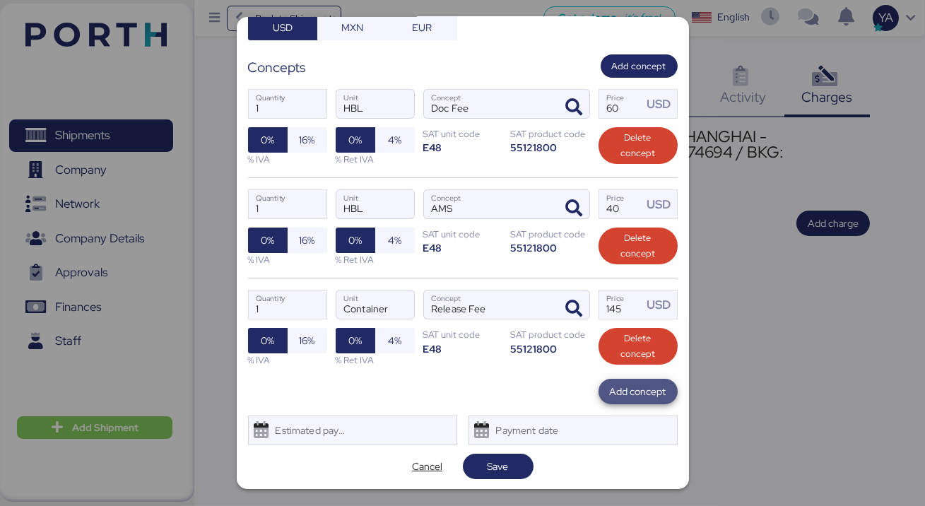
click at [639, 392] on span "Add concept" at bounding box center [638, 391] width 57 height 17
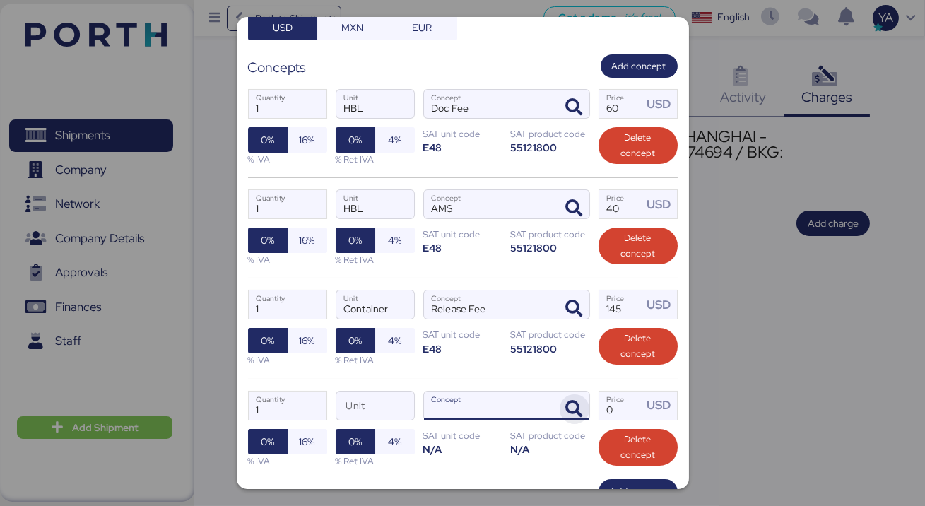
click at [566, 400] on icon "button" at bounding box center [574, 408] width 17 height 17
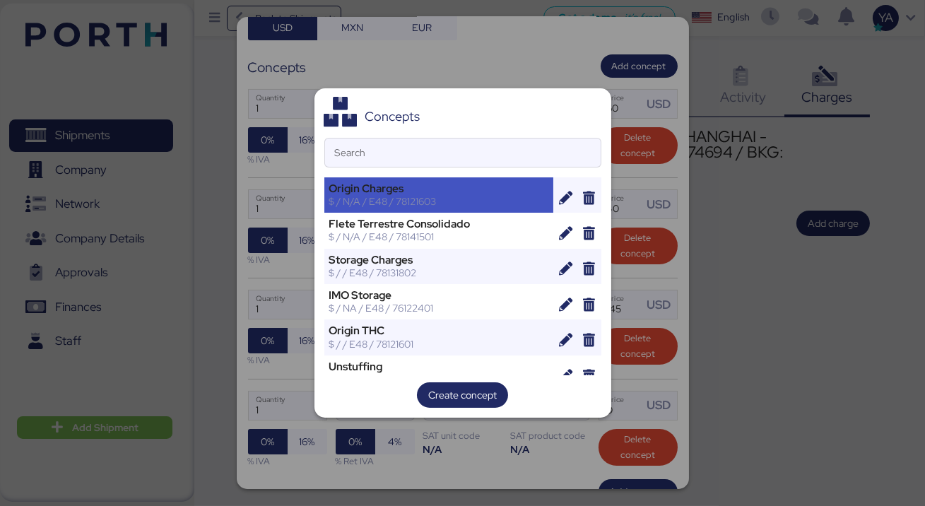
click at [438, 195] on div "$ / N/A / E48 / 78121603" at bounding box center [439, 201] width 220 height 13
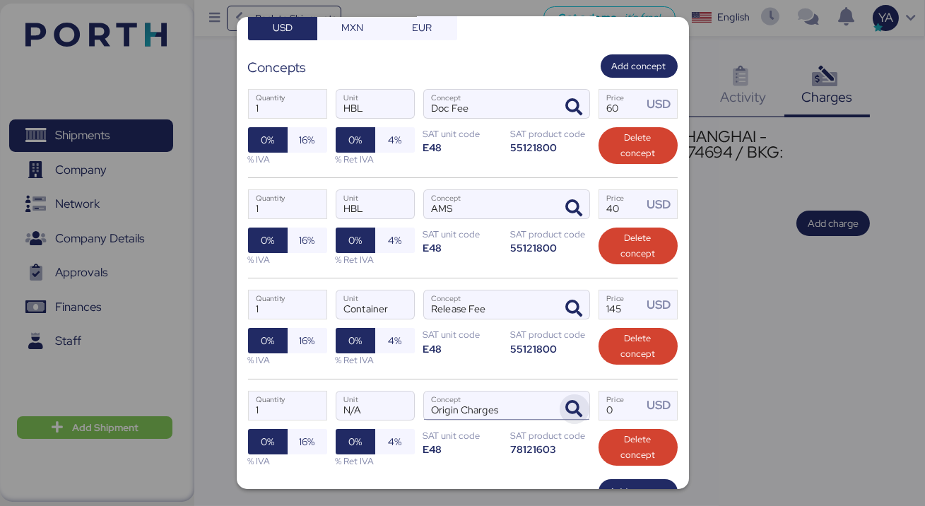
click at [575, 414] on icon "button" at bounding box center [574, 408] width 17 height 17
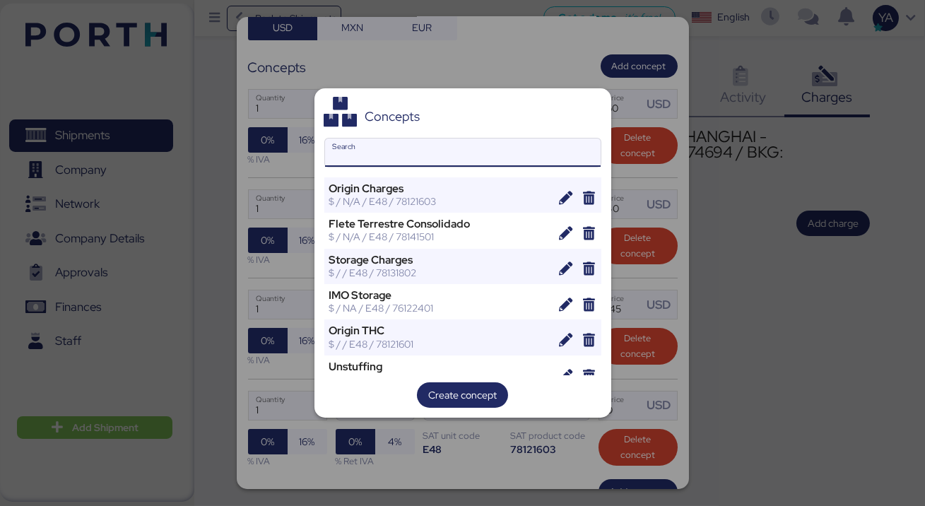
click at [529, 143] on input "Search" at bounding box center [462, 152] width 275 height 28
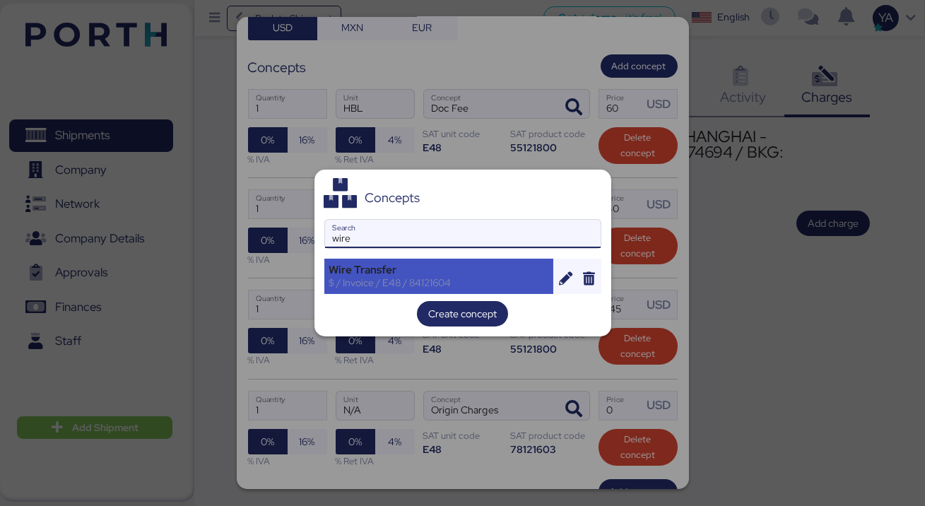
type input "wire"
click at [467, 271] on div "Wire Transfer" at bounding box center [439, 269] width 220 height 13
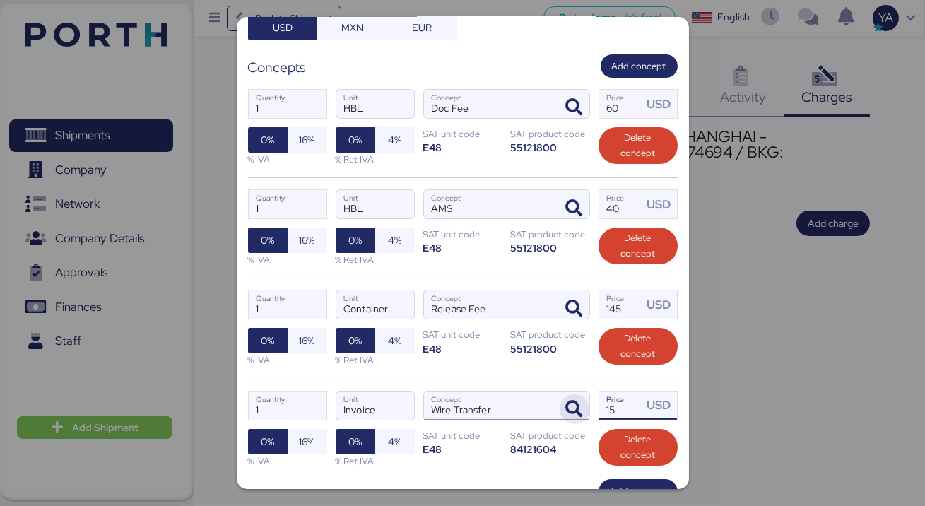
drag, startPoint x: 620, startPoint y: 410, endPoint x: 560, endPoint y: 415, distance: 60.2
click at [582, 410] on div "1 Quantity Invoice Unit Wire Transfer Concept 15 Price USD 0% 16% % IVA 0% 4% %…" at bounding box center [462, 429] width 429 height 100
type input "20"
click at [467, 360] on div "1 Quantity Container Unit Release Fee Concept 145 Price USD 0% 16% % IVA 0% 4% …" at bounding box center [462, 328] width 429 height 100
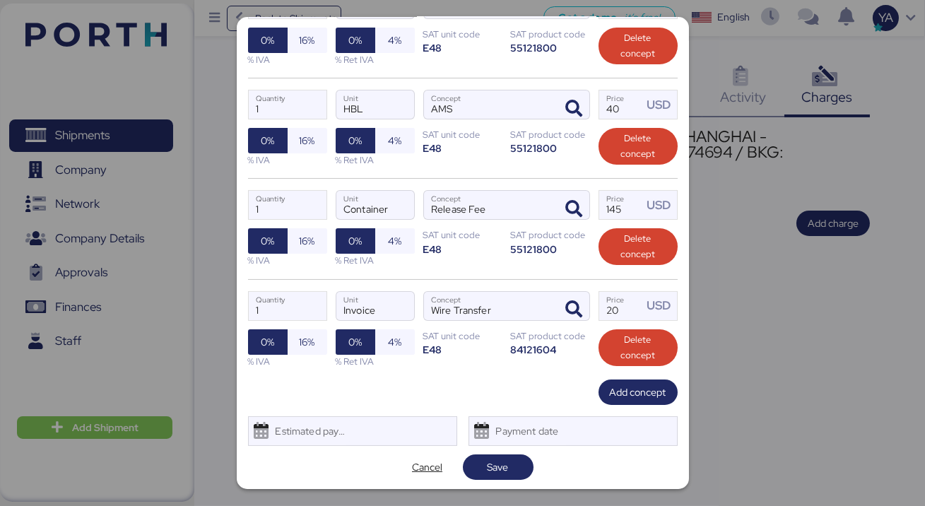
click at [637, 403] on div "Add charge JIANGSU XIN BURNASIA - ADUALINK VMI // 1x40HQ // SHANGHAI - MANZANIL…" at bounding box center [463, 253] width 452 height 472
click at [614, 398] on span "Add concept" at bounding box center [638, 392] width 57 height 17
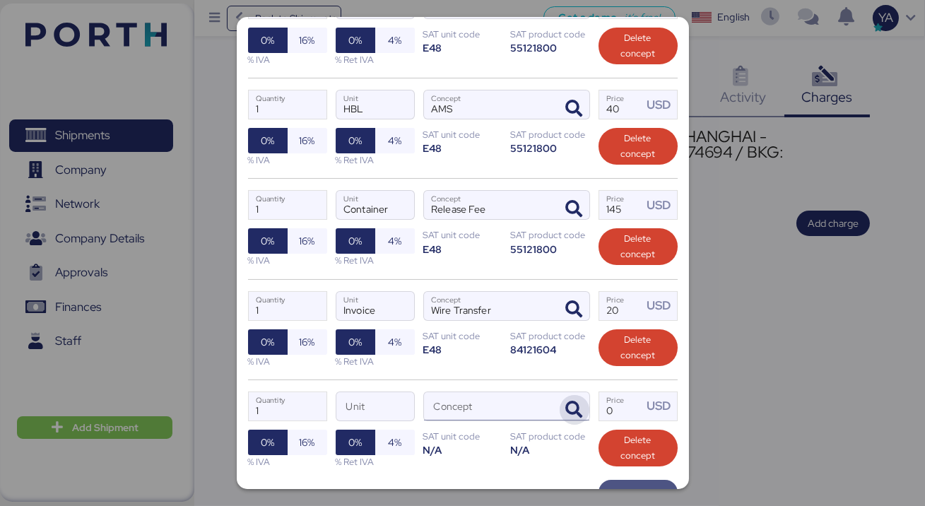
click at [573, 403] on icon "button" at bounding box center [574, 409] width 17 height 17
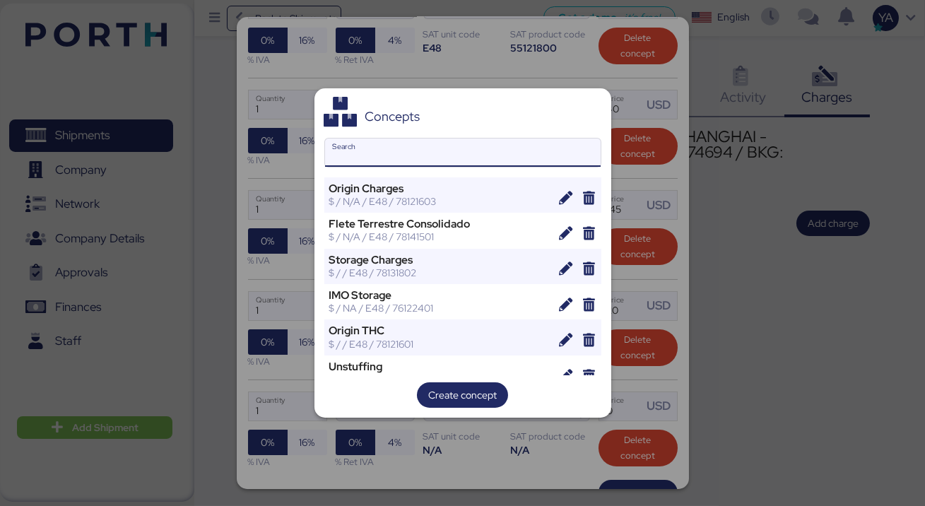
click at [501, 155] on input "Search" at bounding box center [462, 152] width 275 height 28
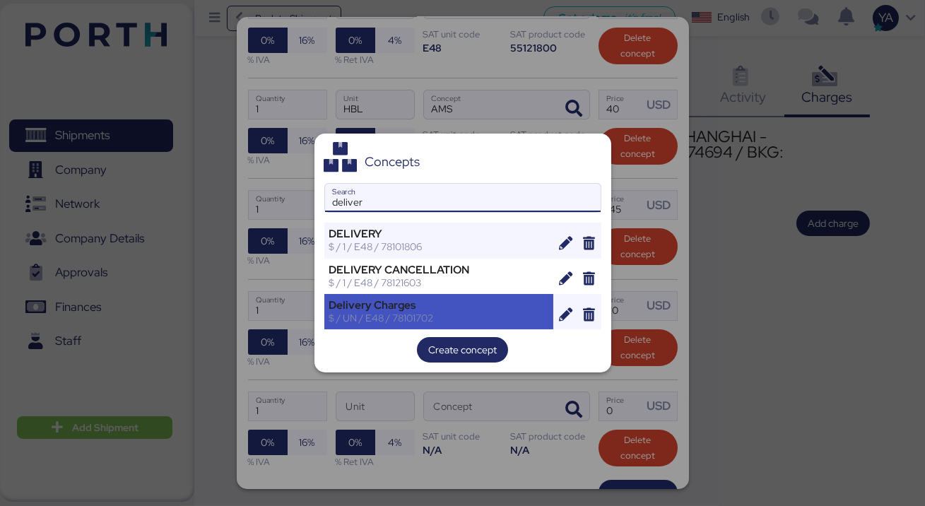
type input "deliver"
click at [479, 307] on div "Delivery Charges" at bounding box center [439, 305] width 220 height 13
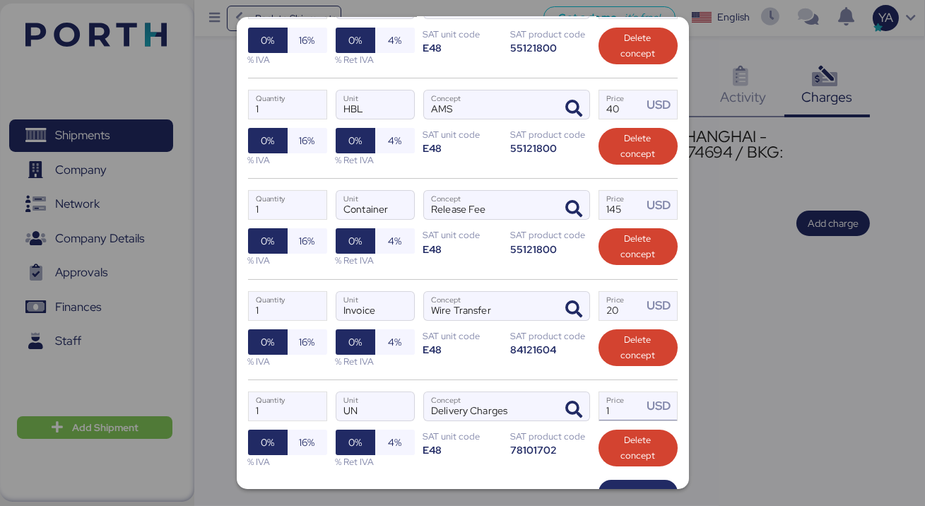
click at [651, 406] on div "USD" at bounding box center [661, 406] width 30 height 18
click at [629, 409] on input "1" at bounding box center [621, 406] width 44 height 28
type input "0"
paste input "2697.5"
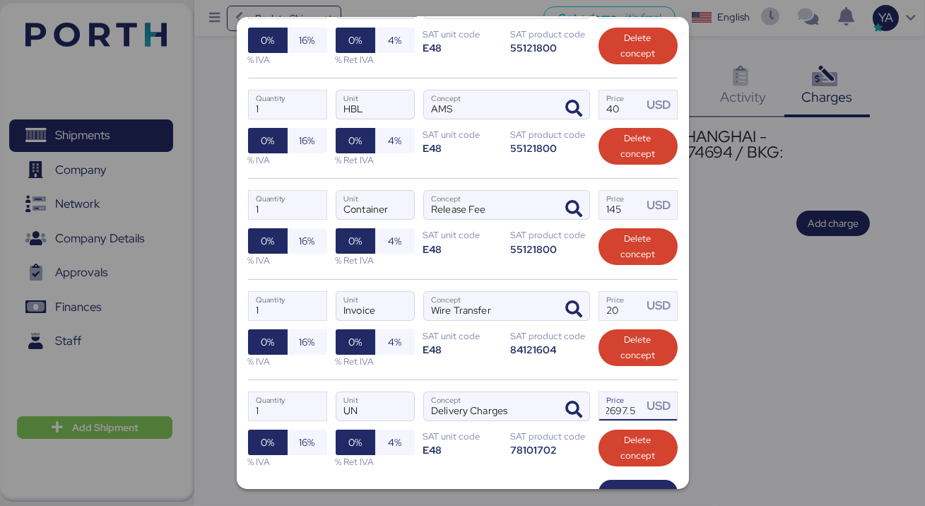
type input "2697.5"
click at [524, 452] on div "78101702" at bounding box center [550, 449] width 79 height 13
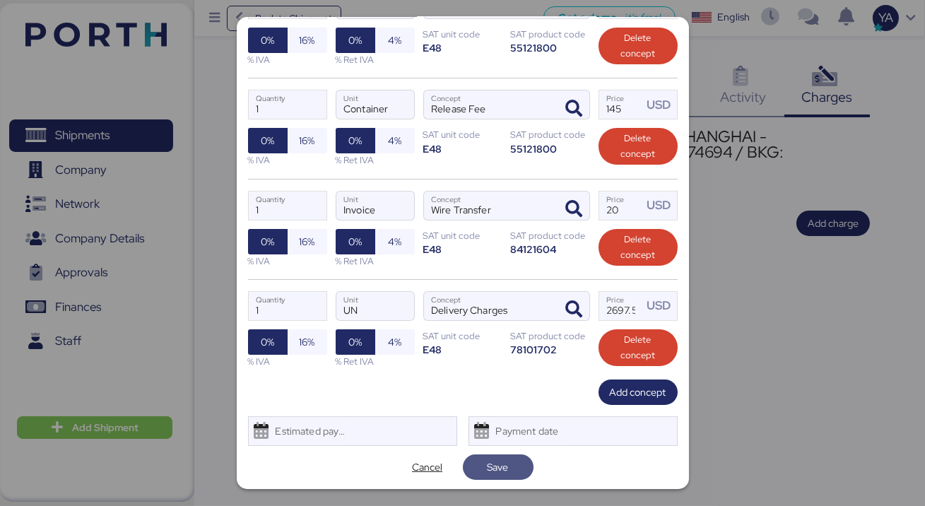
click at [490, 461] on span "Save" at bounding box center [497, 466] width 21 height 17
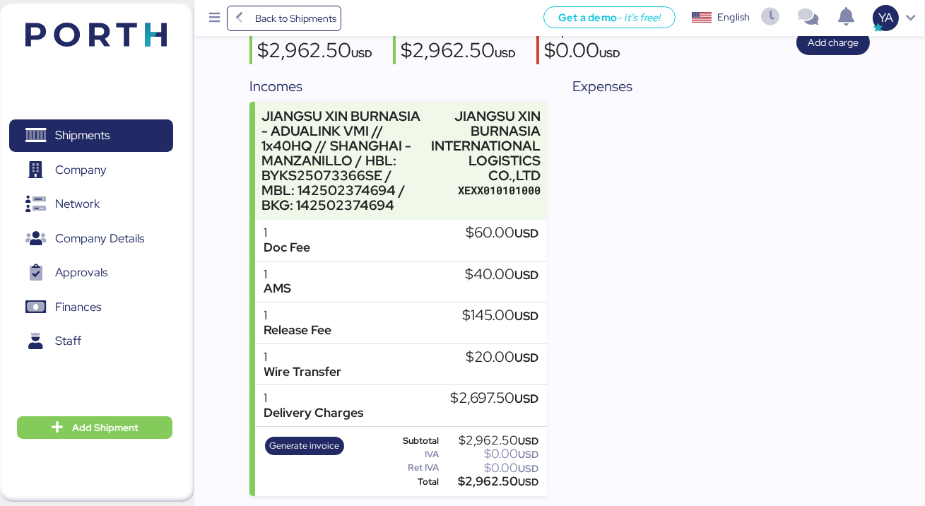
scroll to position [0, 0]
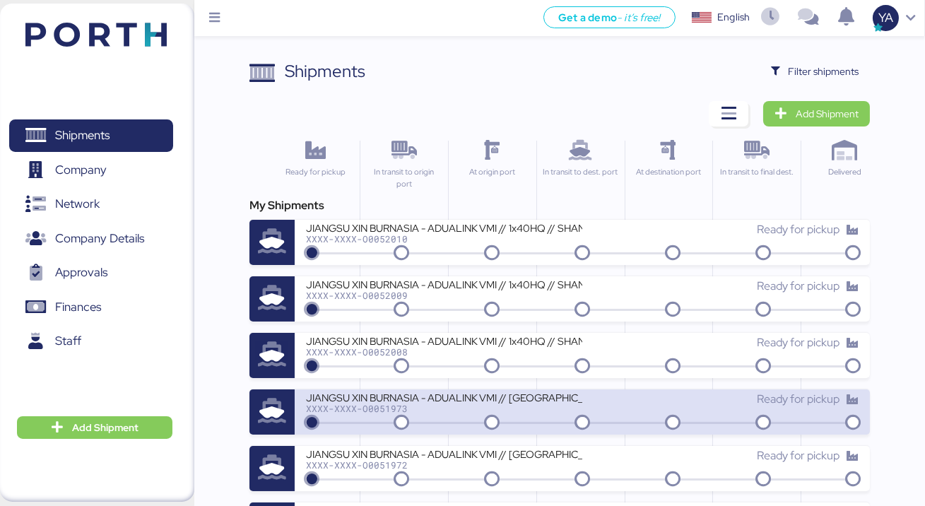
click at [387, 405] on div "XXXX-XXXX-O0051973" at bounding box center [444, 408] width 276 height 10
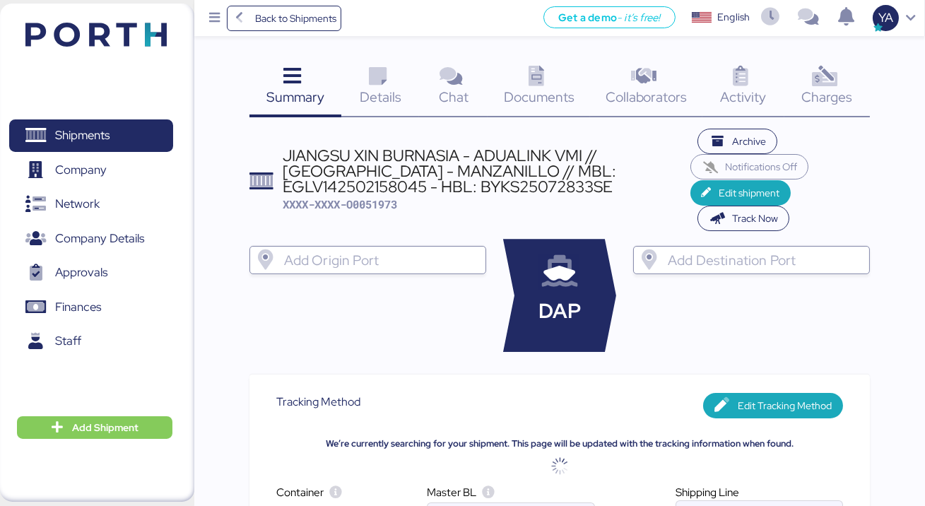
click at [814, 81] on icon at bounding box center [824, 76] width 30 height 20
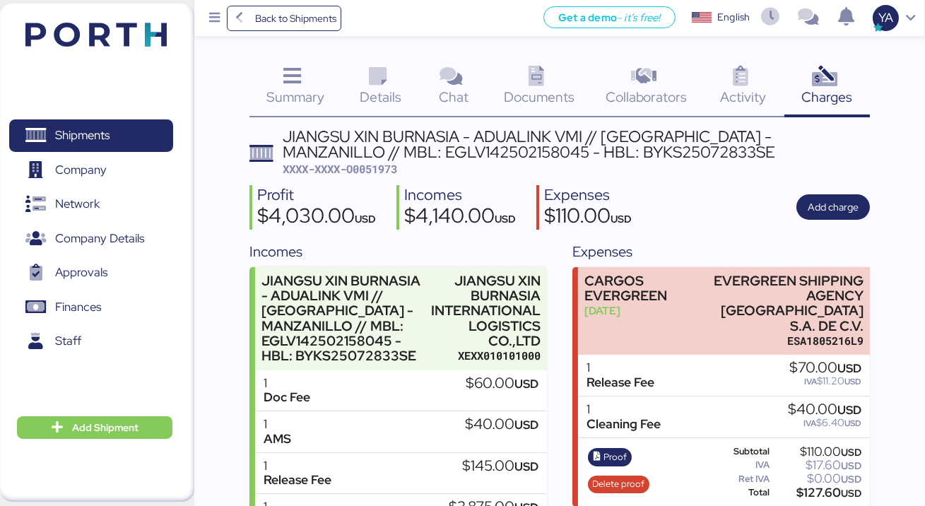
click at [391, 168] on span "XXXX-XXXX-O0051973" at bounding box center [340, 169] width 114 height 14
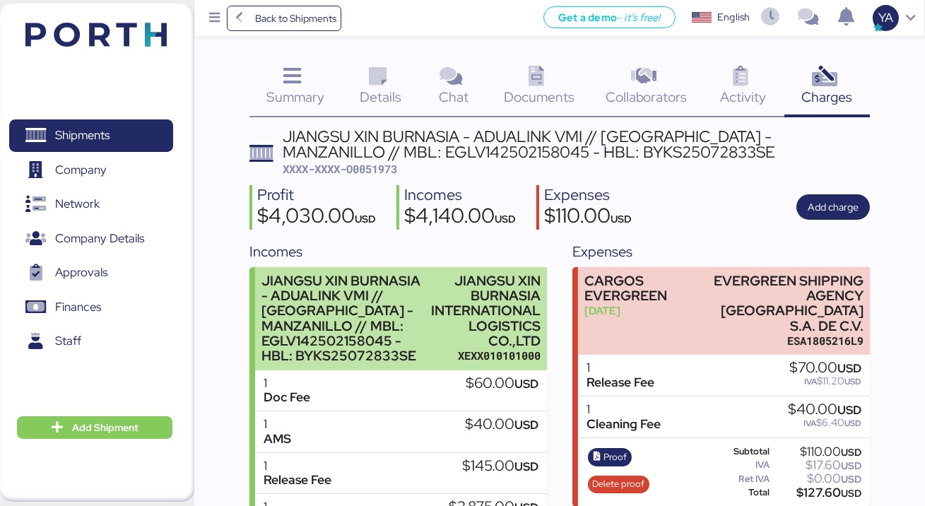
click at [395, 319] on div "JIANGSU XIN BURNASIA - ADUALINK VMI // [GEOGRAPHIC_DATA] - MANZANILLO // MBL: E…" at bounding box center [342, 318] width 162 height 90
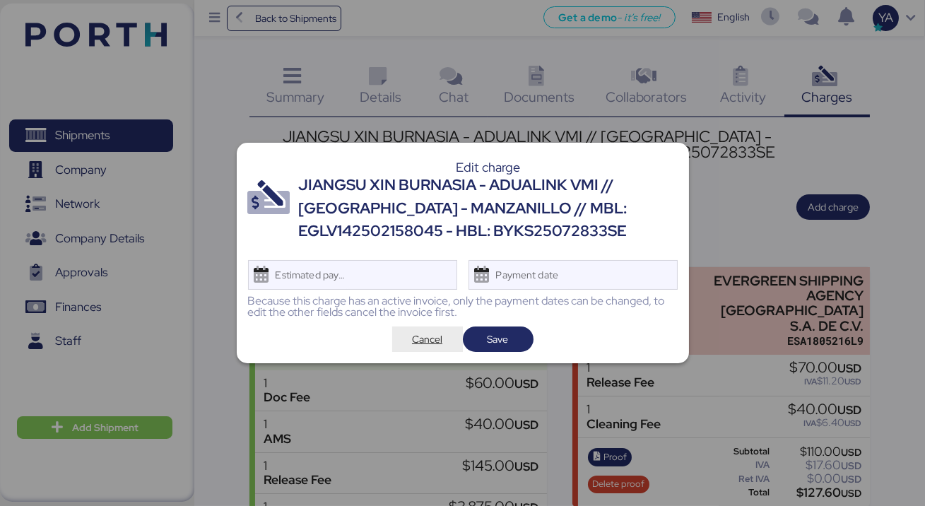
click at [426, 346] on span "Cancel" at bounding box center [427, 339] width 30 height 17
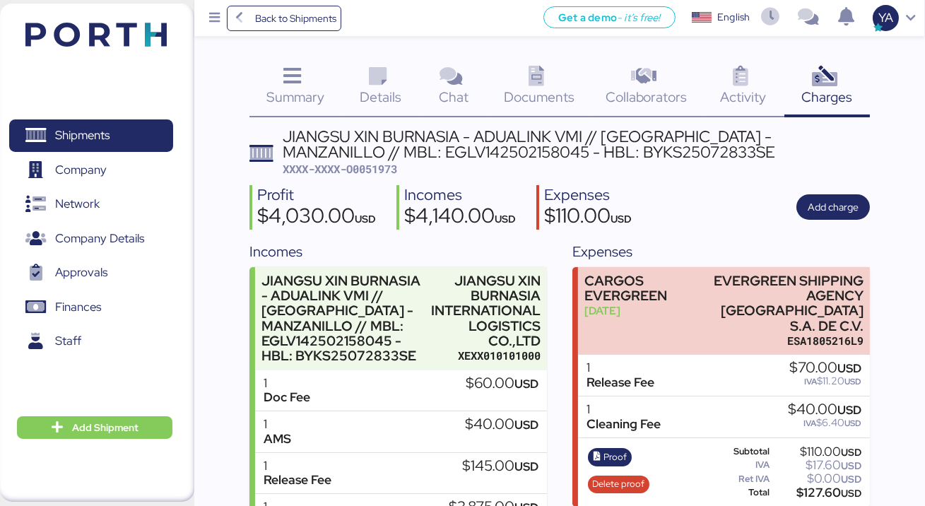
click at [429, 211] on div "$4,140.00 USD" at bounding box center [460, 218] width 112 height 24
click at [362, 224] on span "USD" at bounding box center [365, 218] width 21 height 13
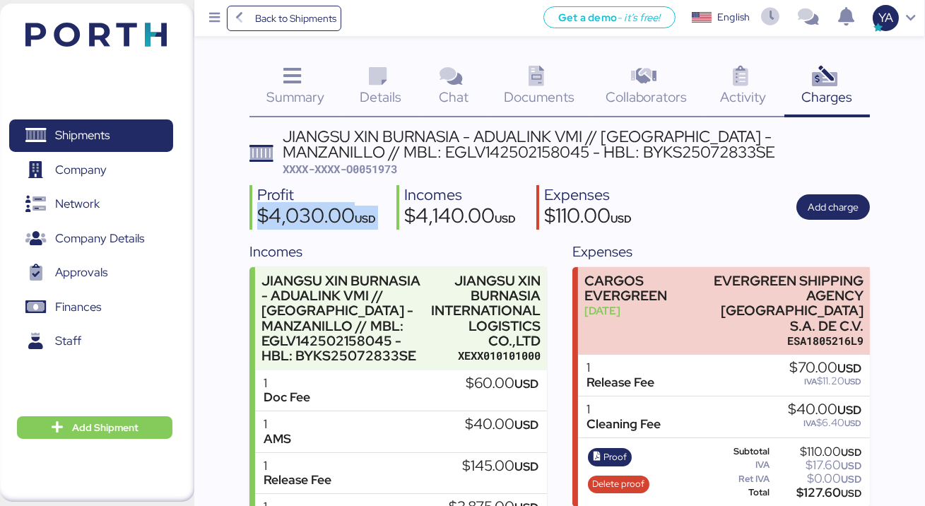
click at [362, 224] on span "USD" at bounding box center [365, 218] width 21 height 13
click at [465, 85] on icon at bounding box center [451, 76] width 30 height 20
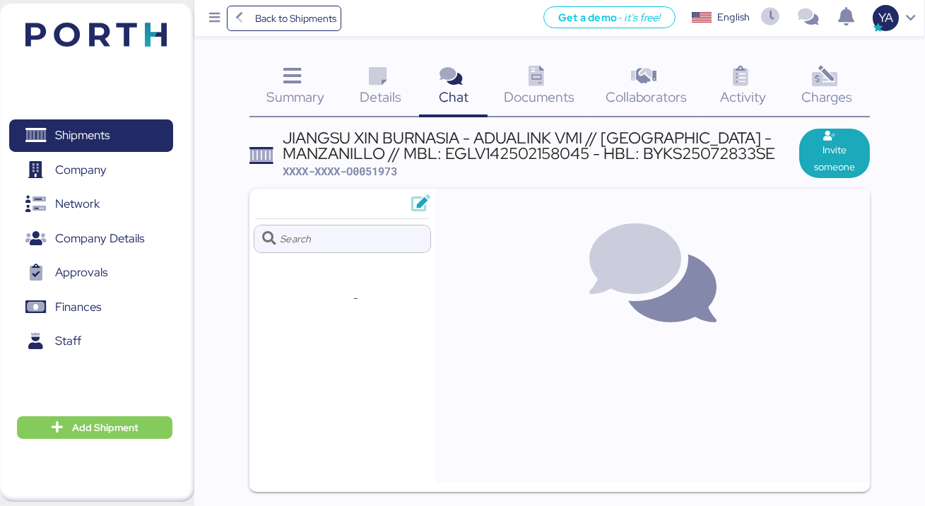
click at [568, 90] on span "Documents" at bounding box center [539, 97] width 71 height 18
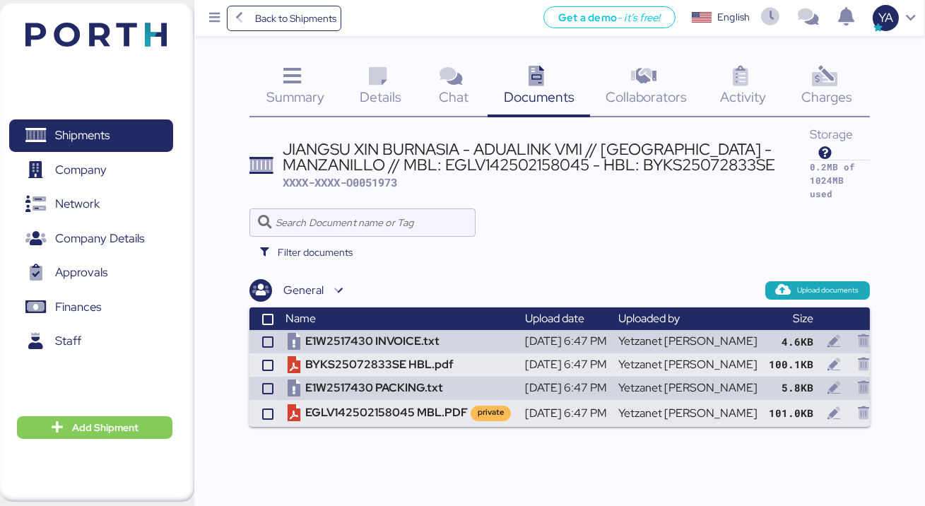
click at [743, 76] on icon at bounding box center [740, 76] width 30 height 20
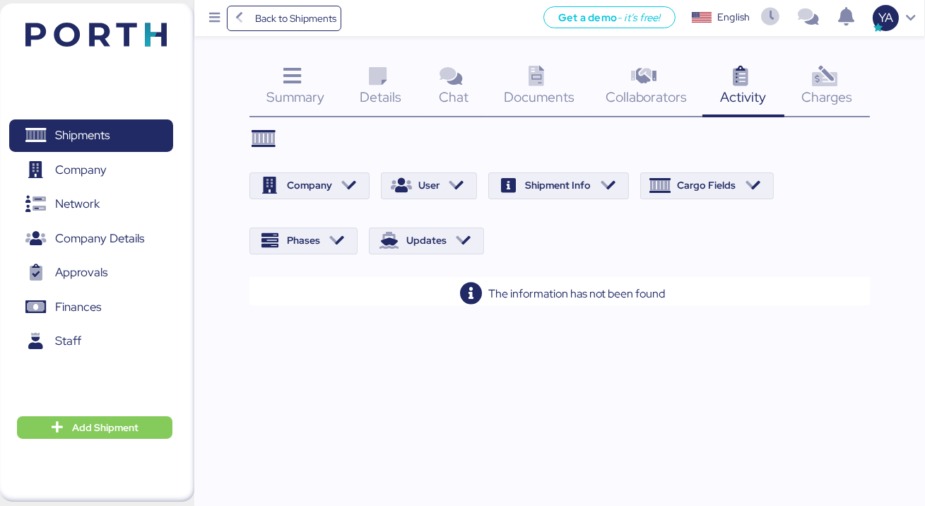
click at [826, 87] on icon at bounding box center [824, 76] width 30 height 20
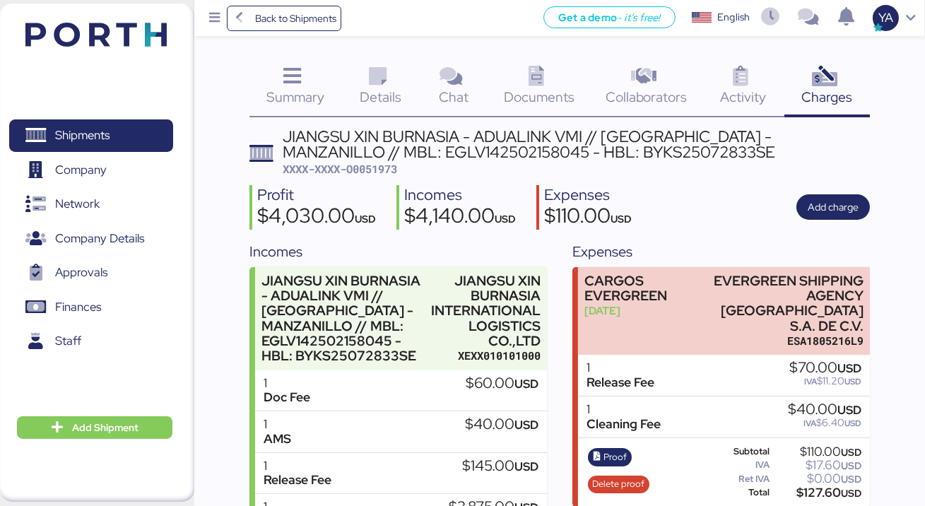
click at [263, 71] on div "Summary 0" at bounding box center [295, 88] width 92 height 59
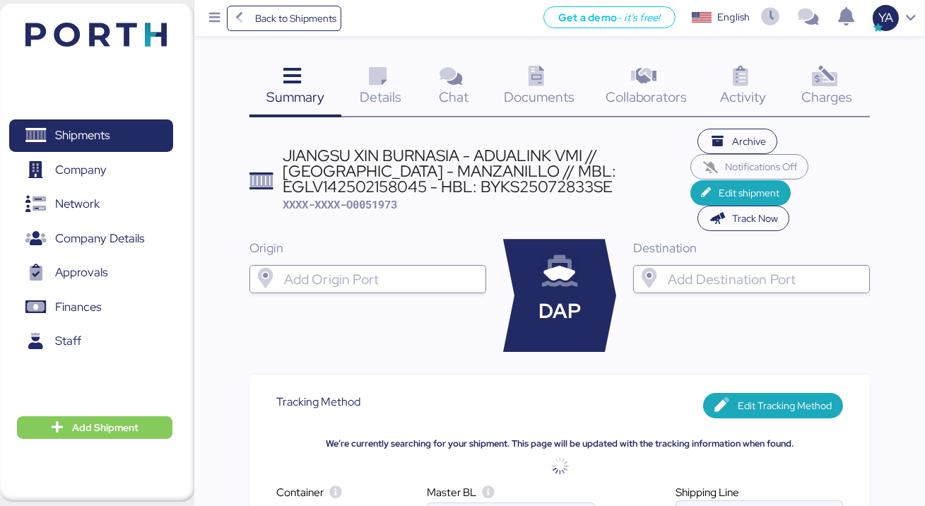
click at [516, 75] on div "Documents 0" at bounding box center [538, 88] width 102 height 59
